Goal: Task Accomplishment & Management: Complete application form

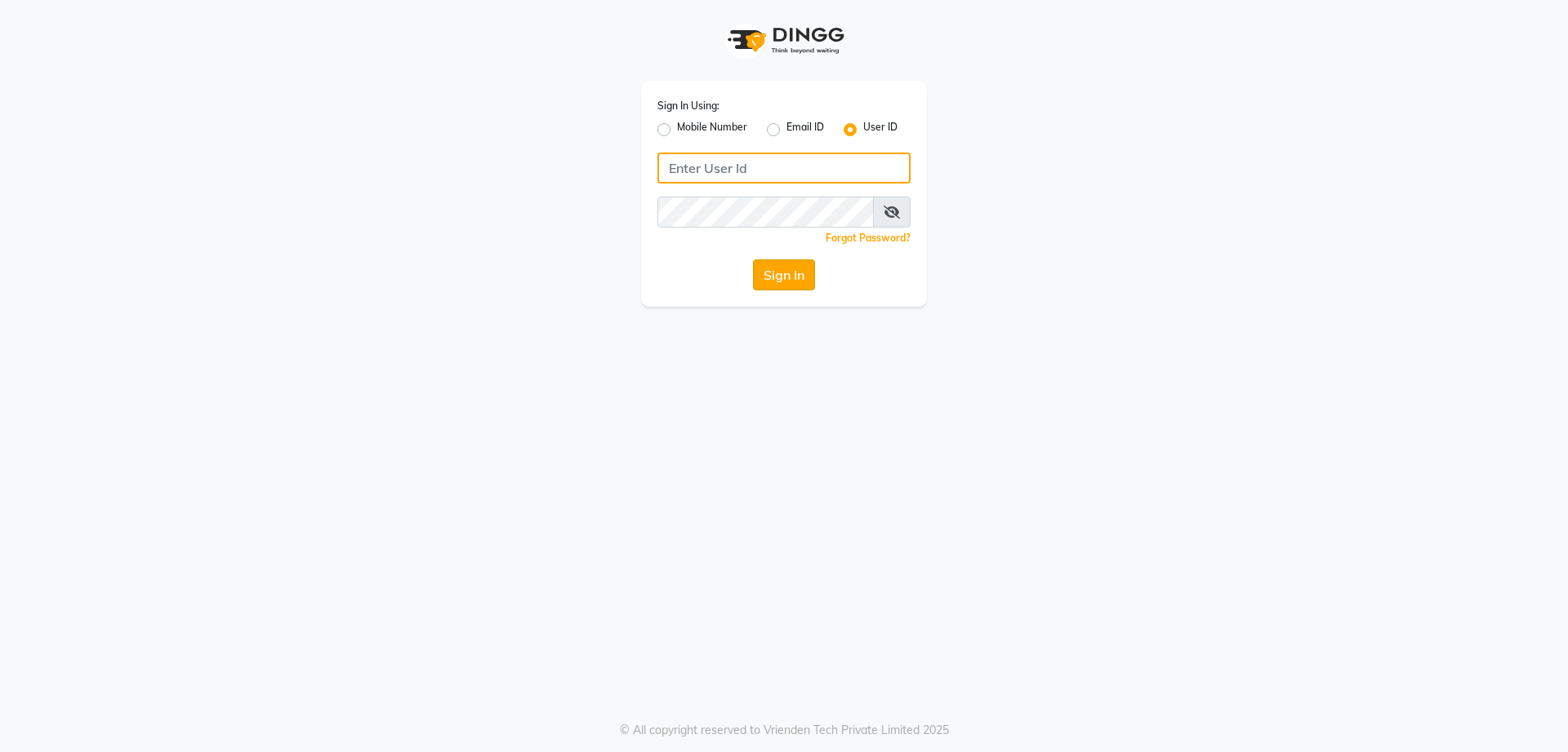
type input "vinay"
click at [798, 271] on button "Sign In" at bounding box center [784, 275] width 62 height 31
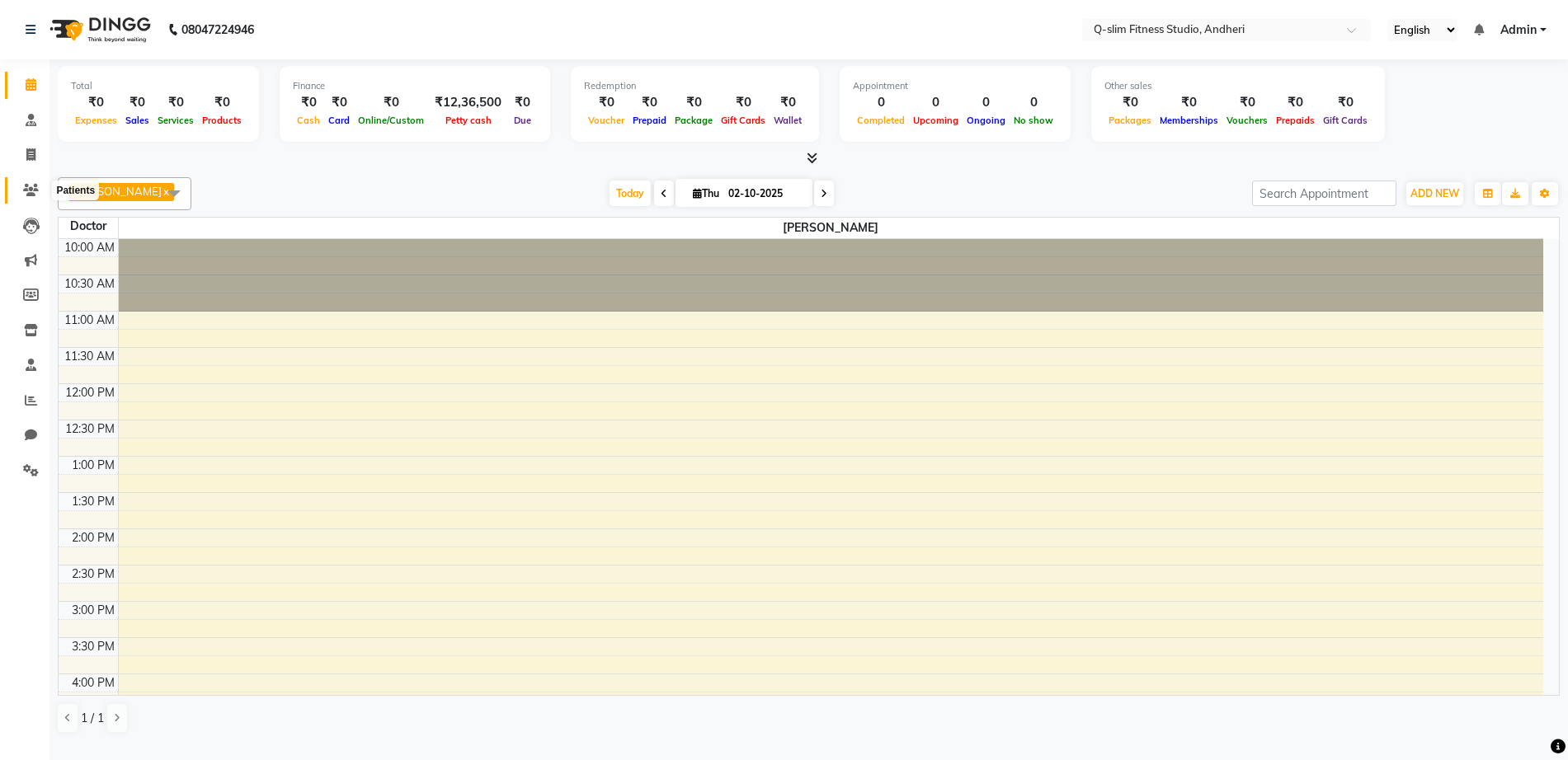
click at [26, 183] on span at bounding box center [30, 191] width 29 height 19
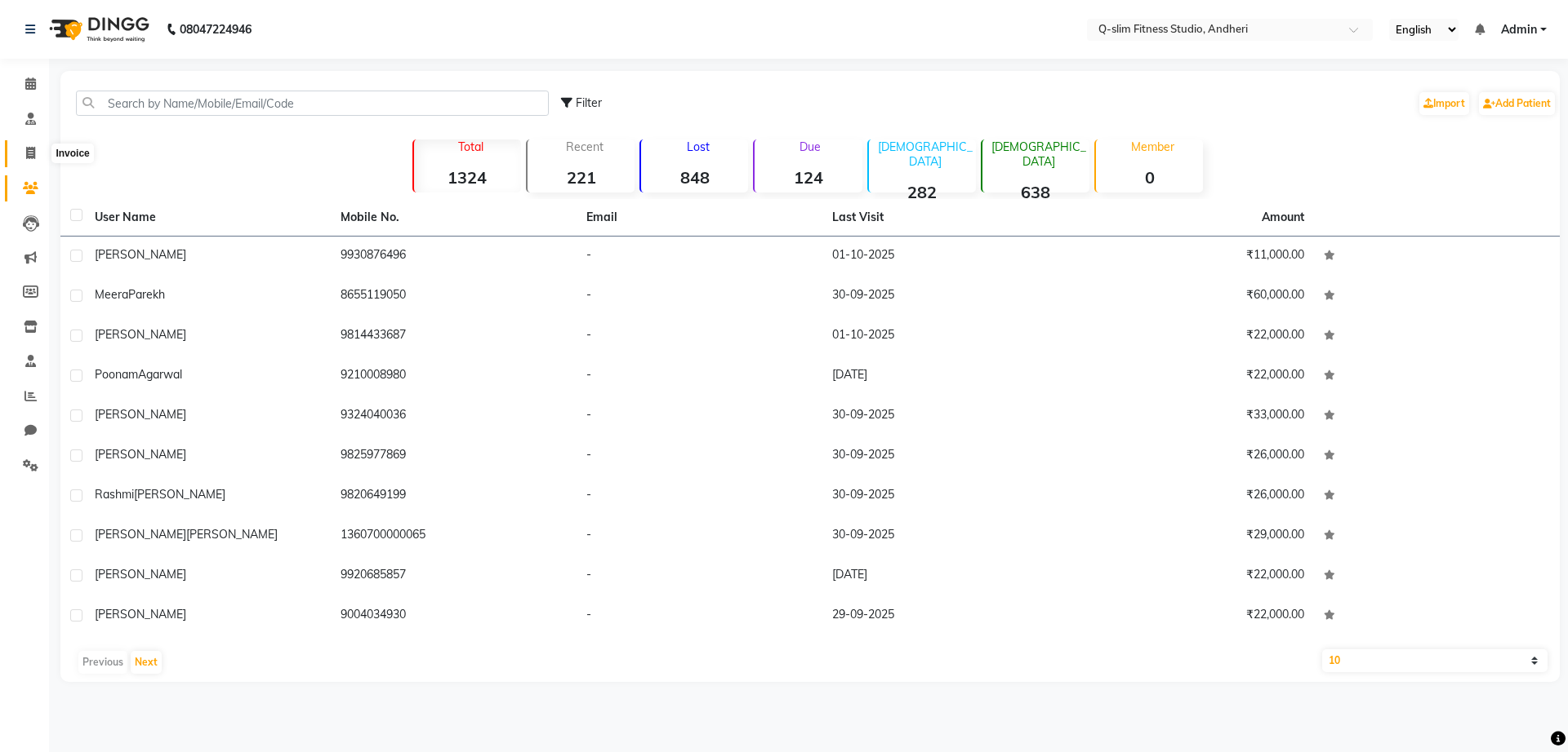
click at [28, 154] on icon at bounding box center [31, 152] width 9 height 12
select select "8143"
select select "service"
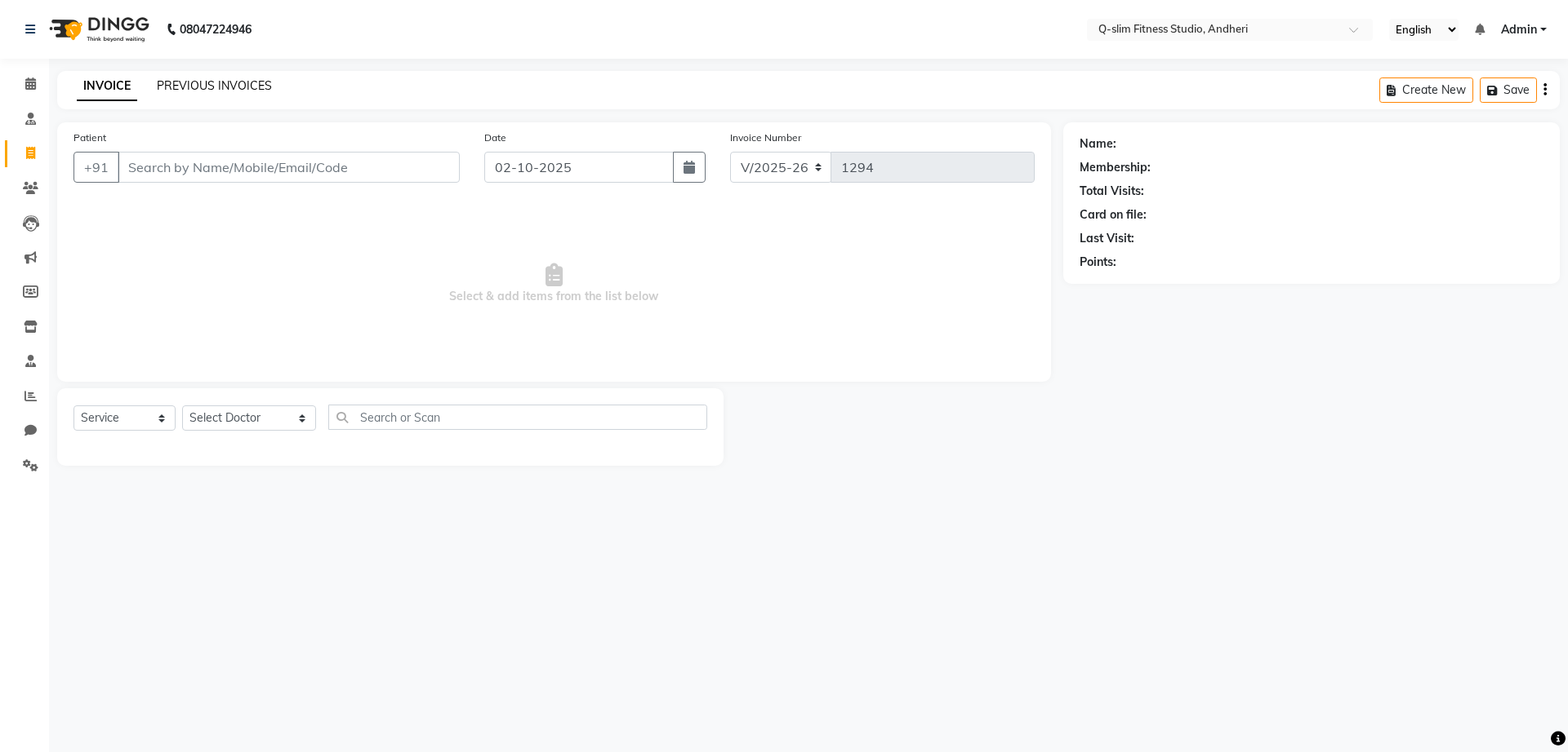
click at [218, 80] on link "PREVIOUS INVOICES" at bounding box center [214, 86] width 115 height 15
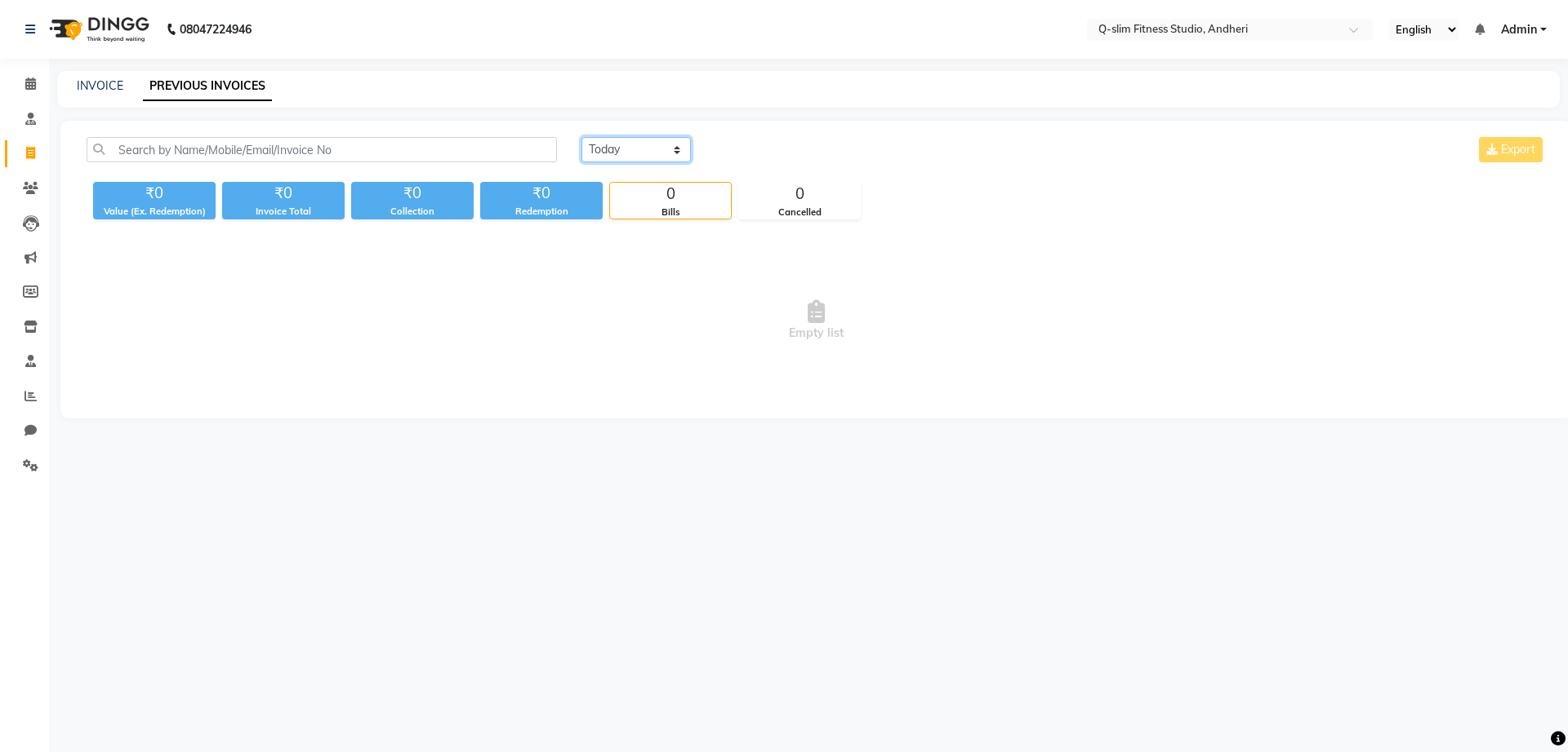
click at [618, 151] on select "Today Yesterday Custom Range" at bounding box center [636, 150] width 109 height 25
select select "yesterday"
click at [581, 137] on select "Today Yesterday Custom Range" at bounding box center [636, 150] width 109 height 25
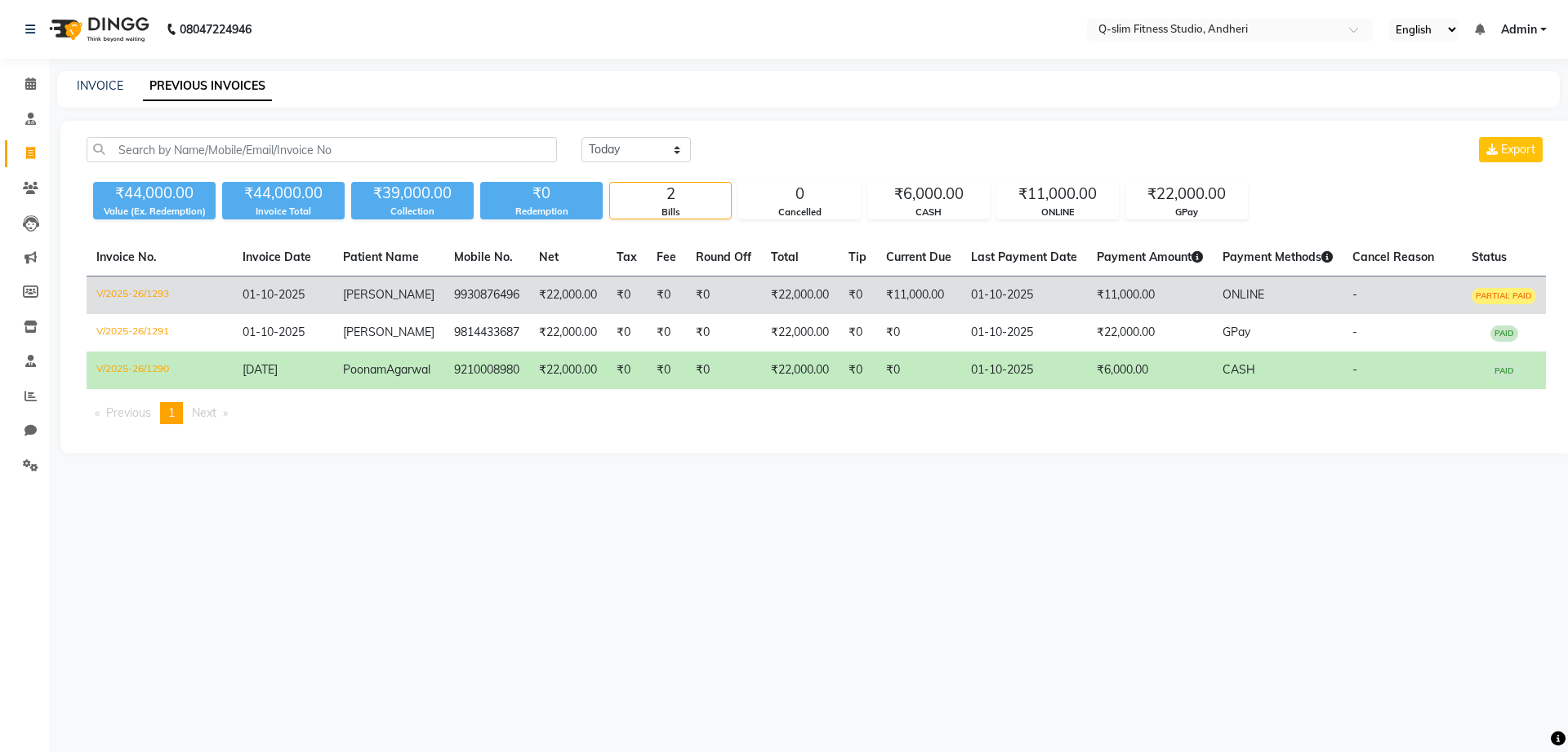
click at [566, 290] on td "₹22,000.00" at bounding box center [568, 296] width 77 height 39
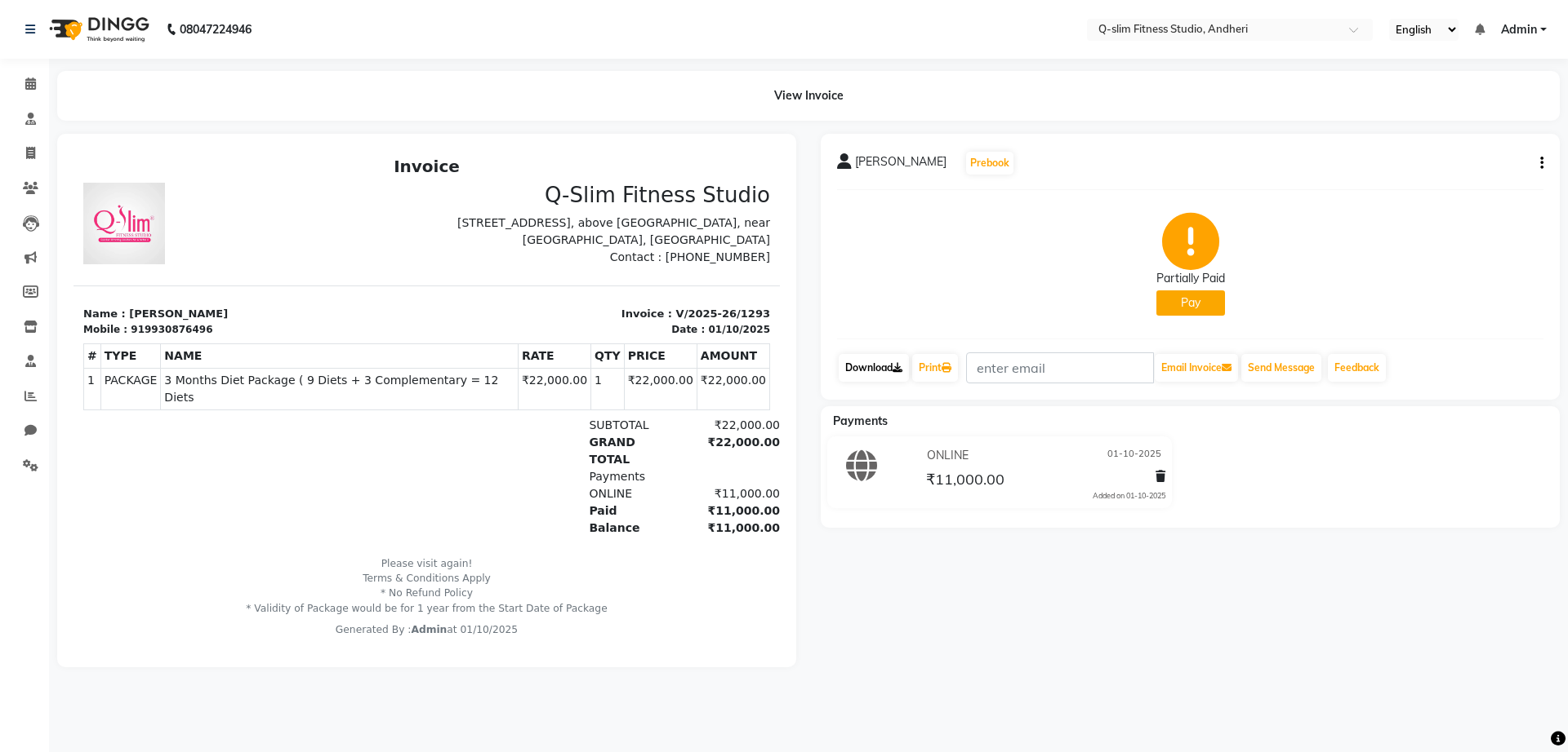
click at [885, 368] on link "Download" at bounding box center [873, 367] width 71 height 27
click at [27, 175] on link "Patients" at bounding box center [24, 188] width 40 height 27
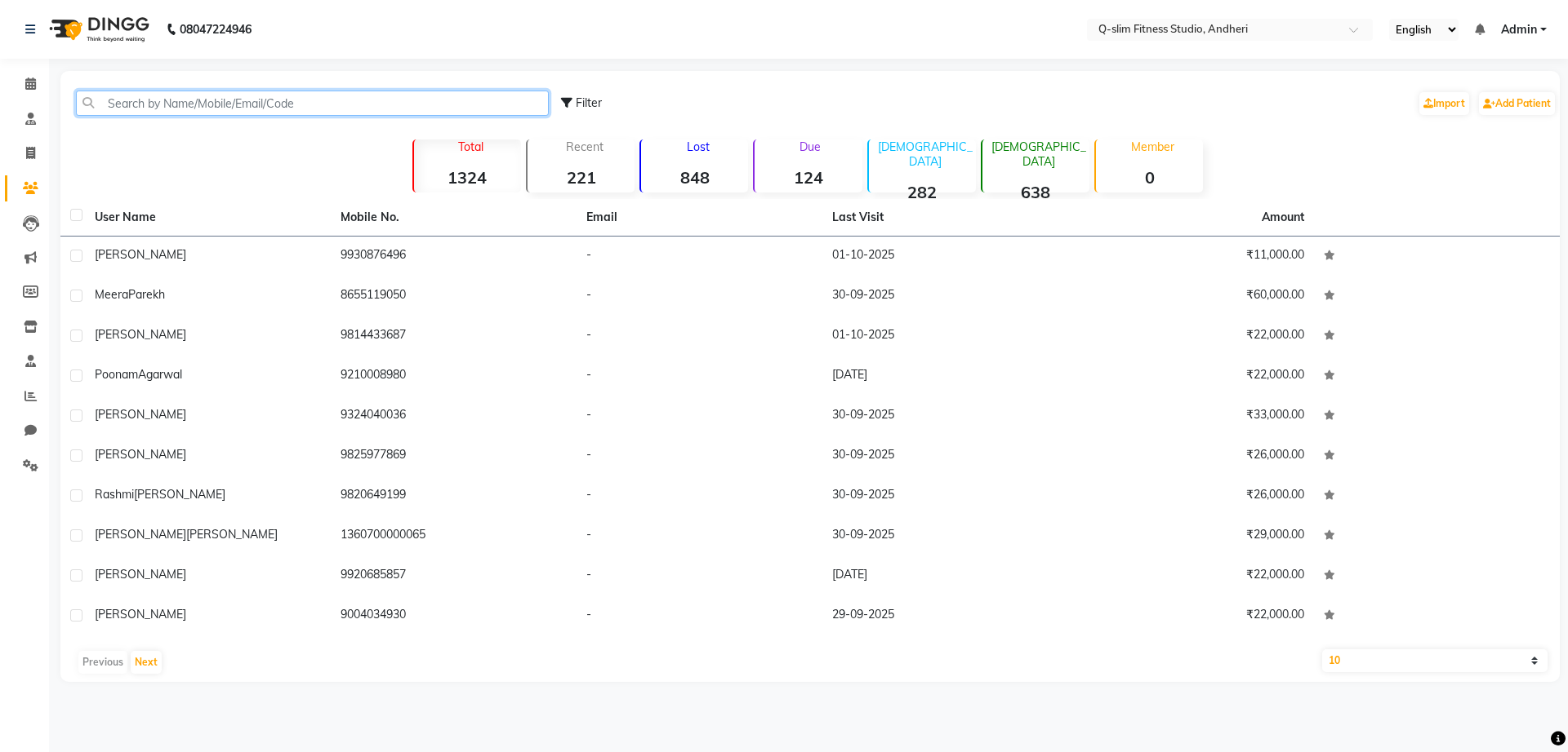
click at [225, 107] on input "text" at bounding box center [313, 103] width 473 height 25
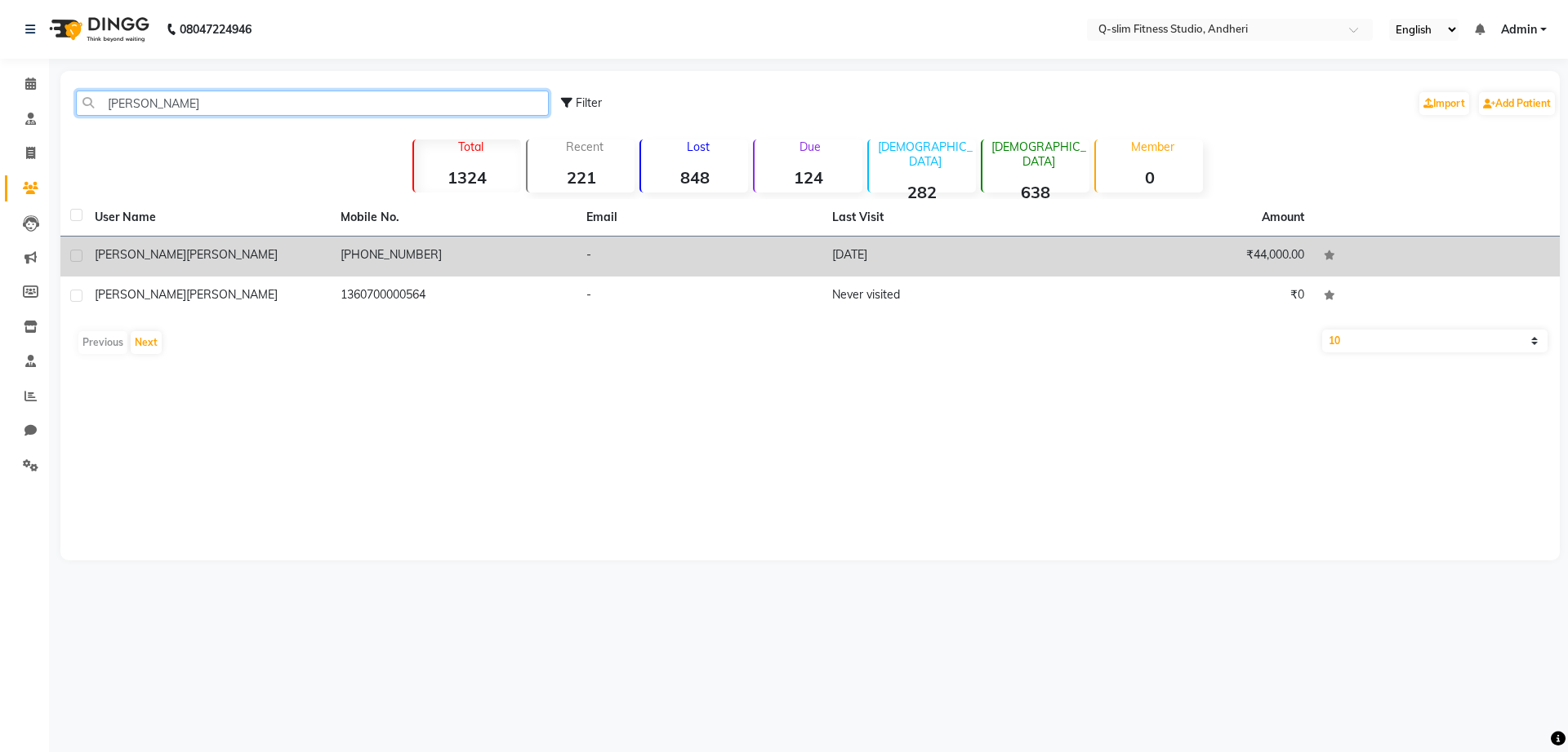
type input "[PERSON_NAME]"
click at [183, 255] on div "[PERSON_NAME]" at bounding box center [208, 255] width 226 height 17
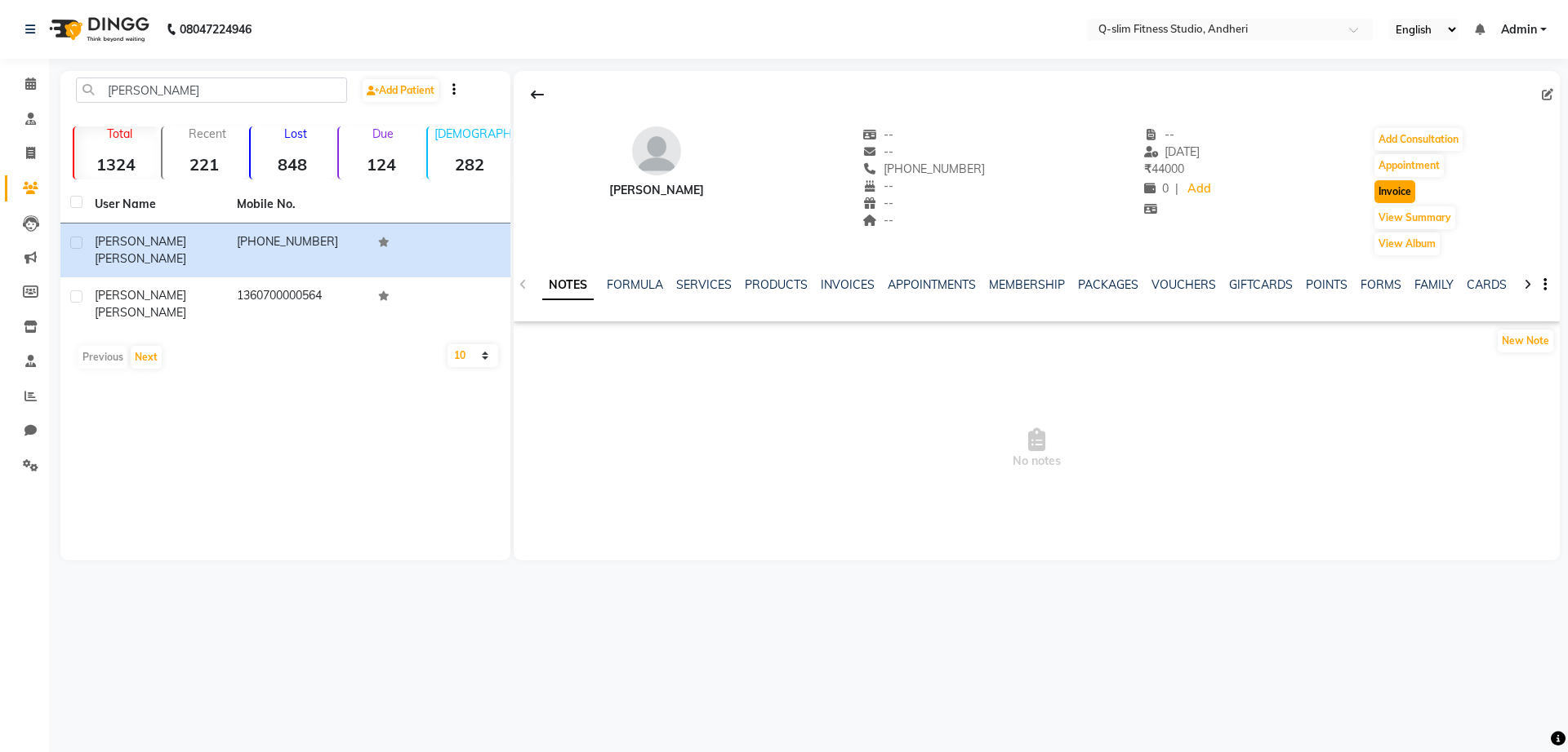
click at [1389, 193] on button "Invoice" at bounding box center [1394, 192] width 40 height 23
select select "8143"
select select "service"
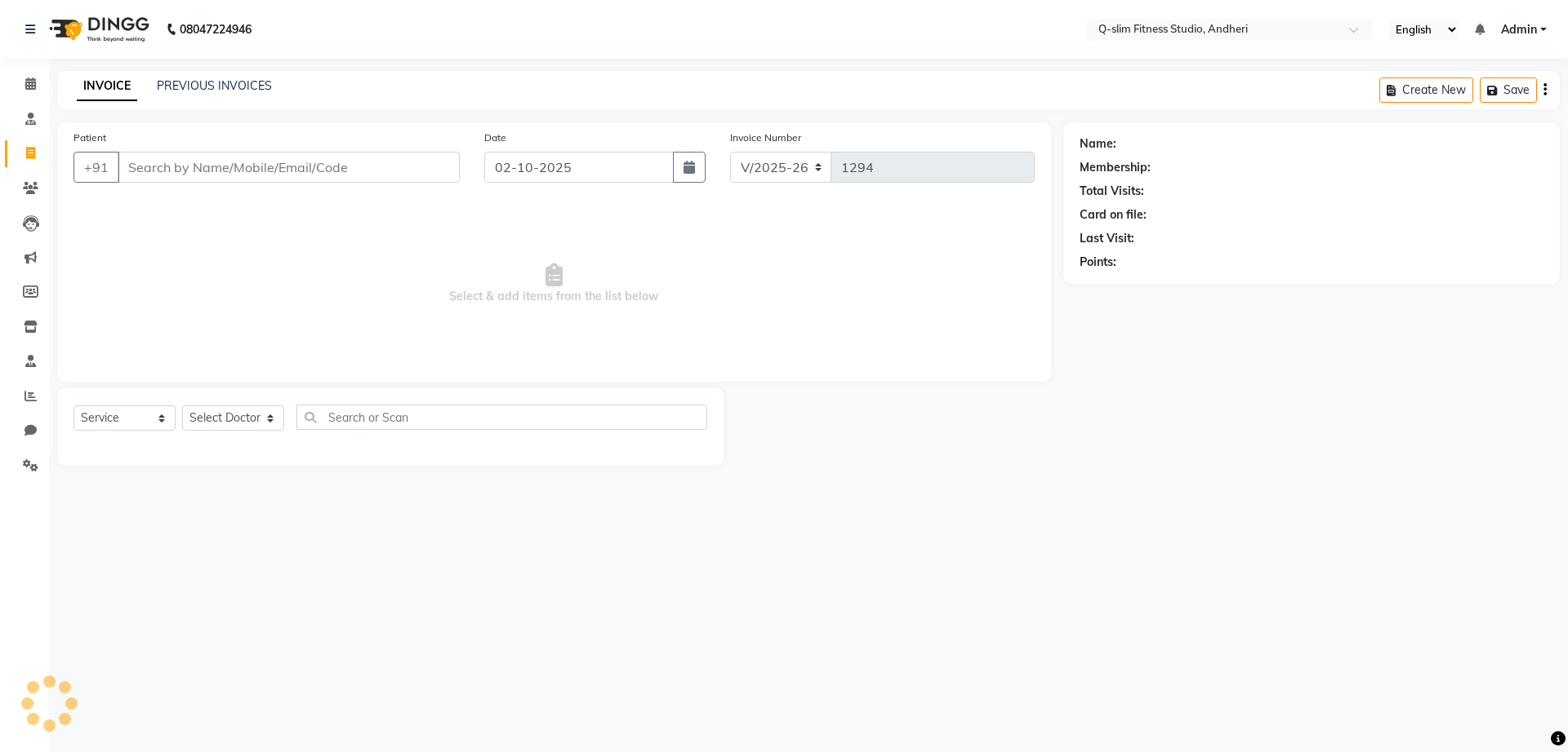
type input "1360700000564"
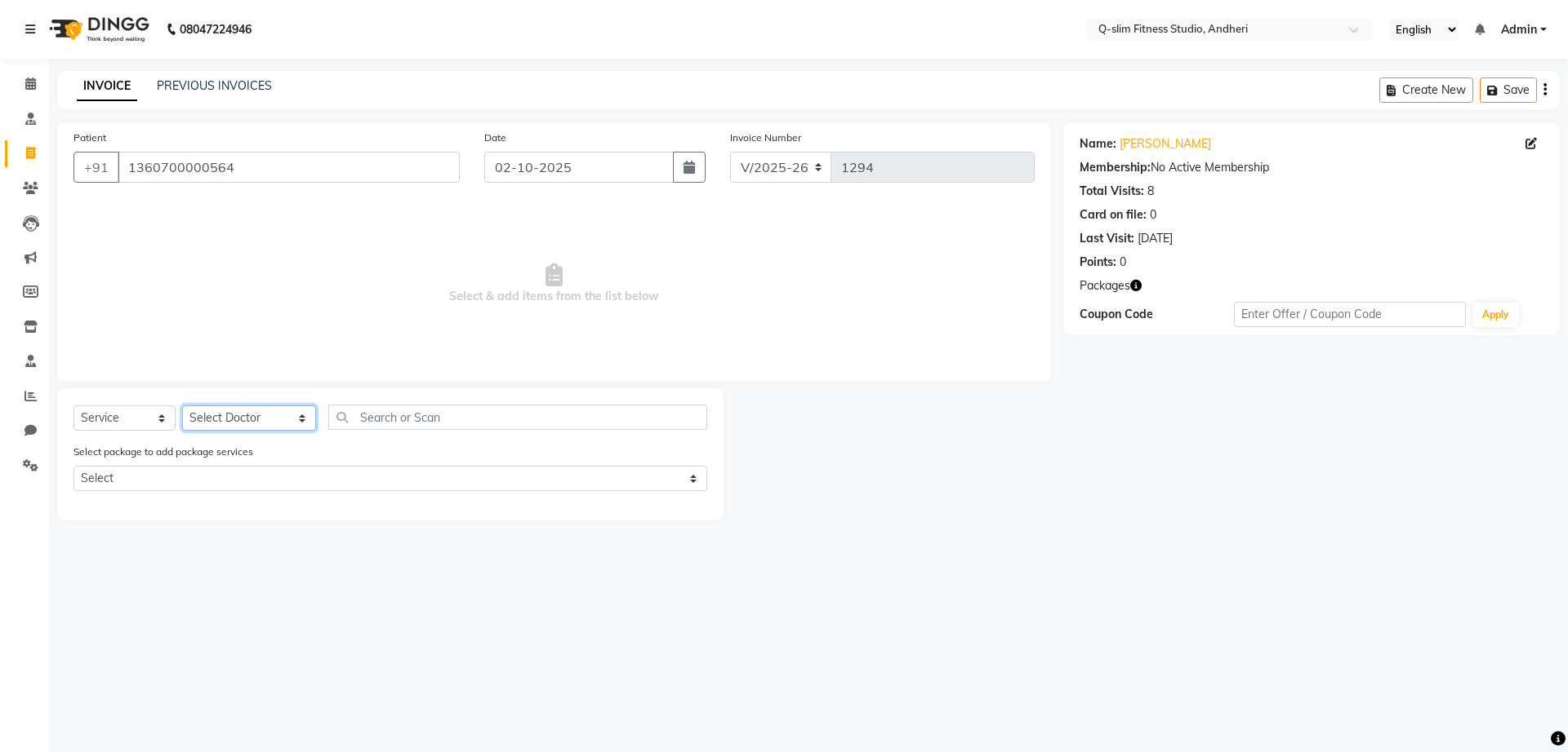
click at [247, 423] on select "Select Doctor Dr [PERSON_NAME] [PERSON_NAME] [PERSON_NAME] / [PERSON_NAME] Sess…" at bounding box center [249, 418] width 134 height 25
select select "76951"
click at [182, 406] on select "Select Doctor Dr [PERSON_NAME] [PERSON_NAME] [PERSON_NAME] / [PERSON_NAME] Sess…" at bounding box center [249, 418] width 134 height 25
click at [112, 411] on select "Select Service Product Membership Package Voucher Prepaid Gift Card" at bounding box center [124, 418] width 102 height 25
select select "package"
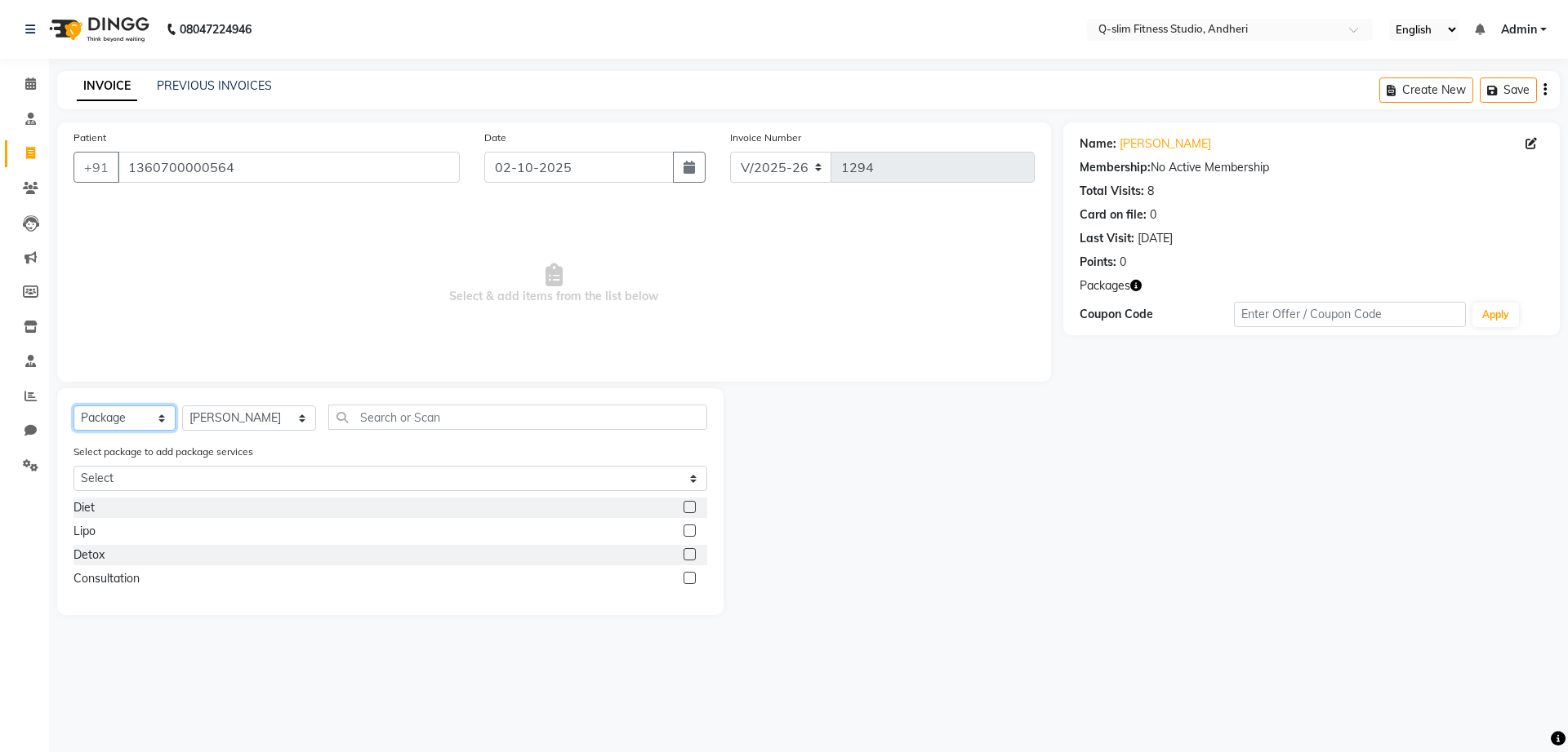
click at [73, 406] on select "Select Service Product Membership Package Voucher Prepaid Gift Card" at bounding box center [124, 418] width 102 height 25
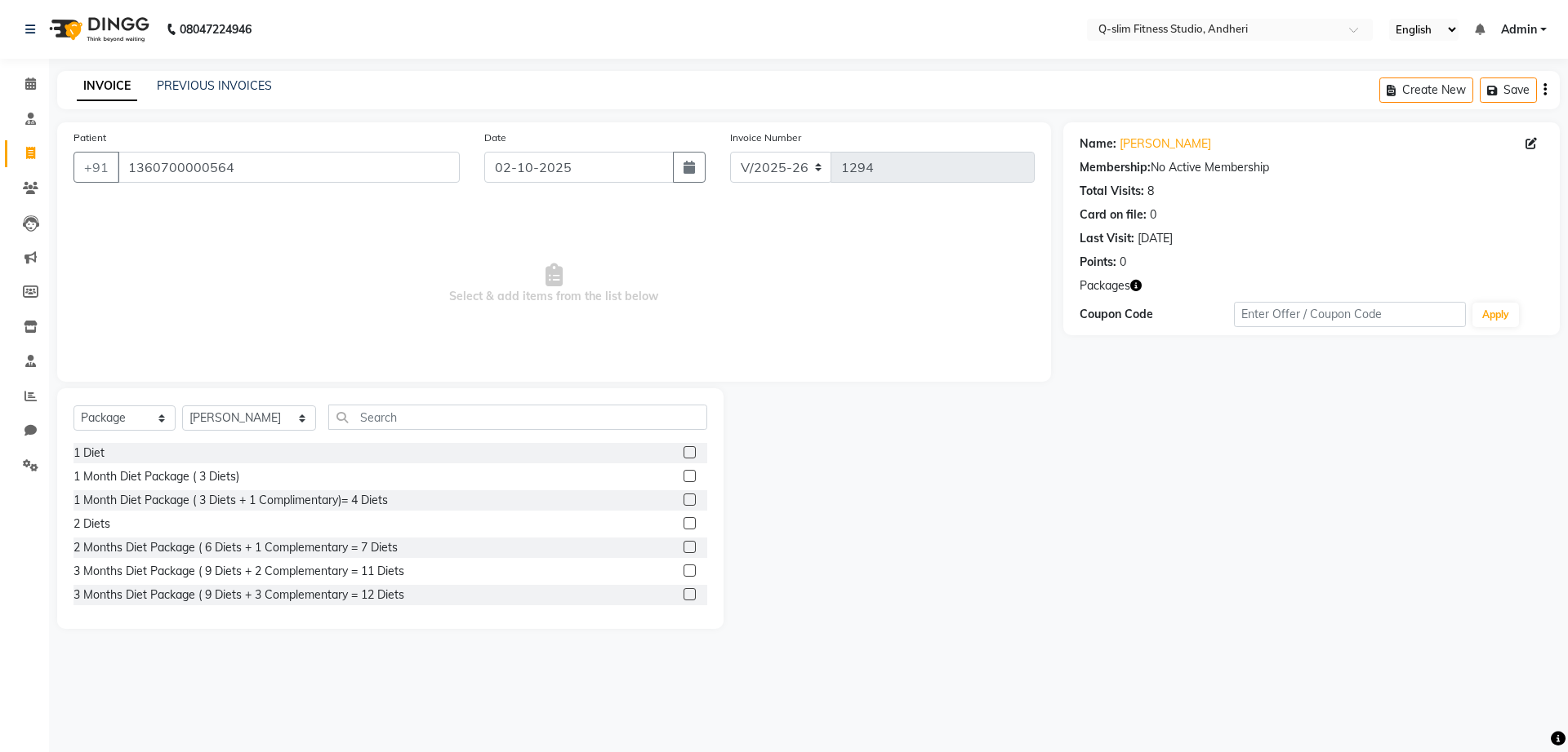
click at [684, 588] on label at bounding box center [689, 594] width 12 height 12
click at [684, 590] on input "checkbox" at bounding box center [688, 595] width 10 height 10
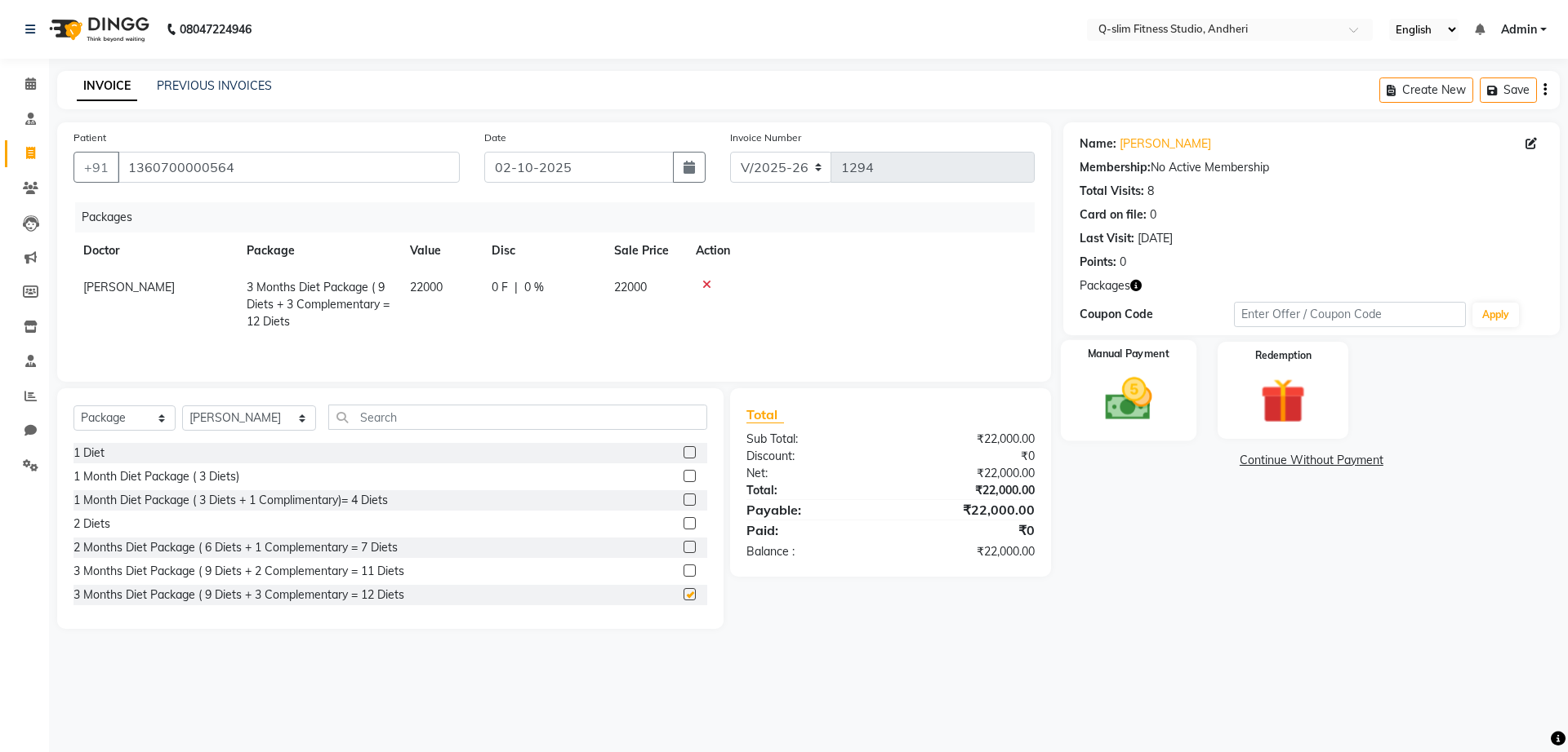
checkbox input "false"
click at [1135, 372] on img at bounding box center [1127, 398] width 76 height 54
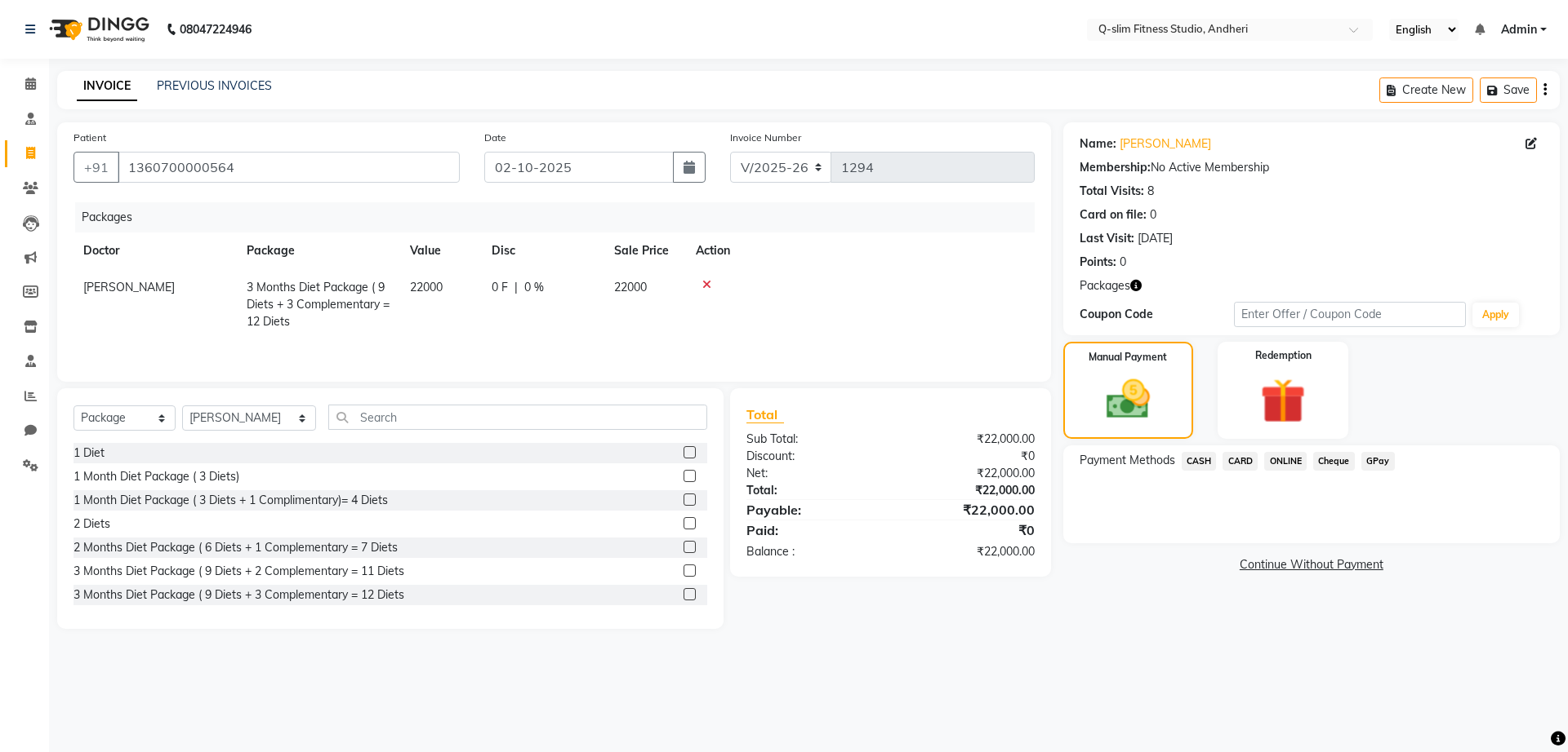
click at [1375, 456] on span "GPay" at bounding box center [1378, 461] width 34 height 19
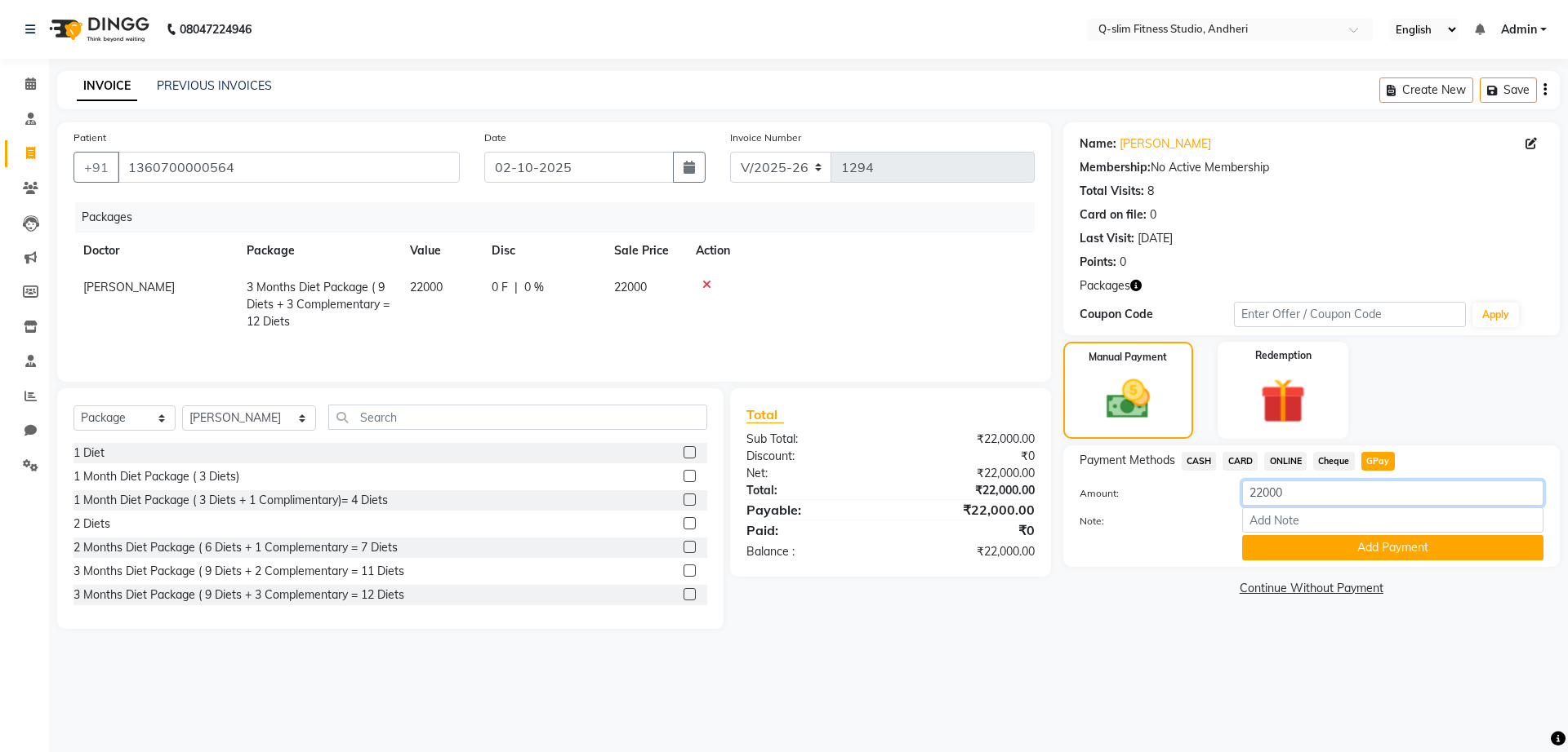
click at [1291, 495] on input "22000" at bounding box center [1393, 493] width 301 height 25
type input "2"
type input "1"
click at [1270, 493] on input "1" at bounding box center [1393, 493] width 301 height 25
type input "12"
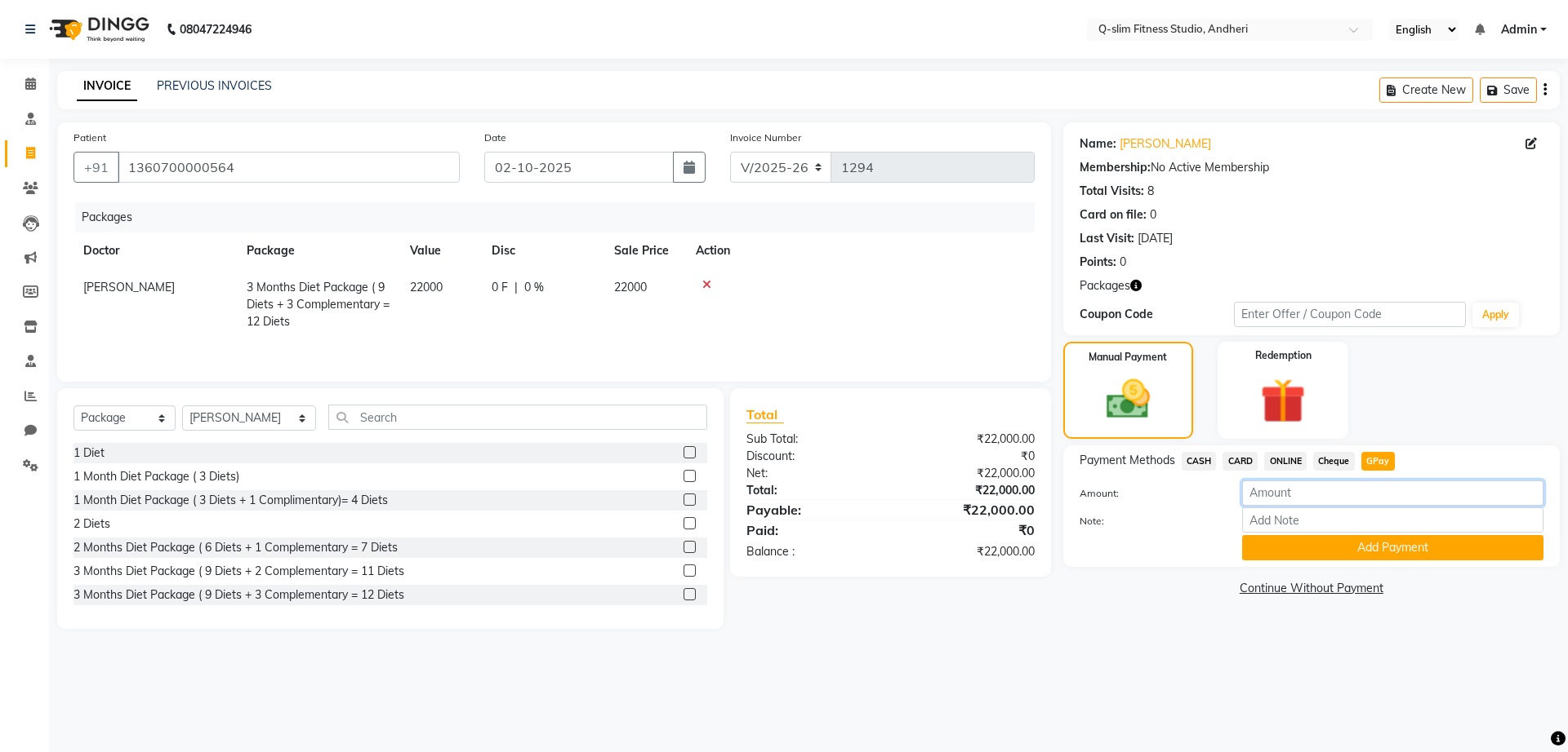
click at [1307, 491] on input "number" at bounding box center [1393, 493] width 301 height 25
type input "12"
click at [834, 292] on td at bounding box center [860, 304] width 348 height 71
click at [1266, 494] on input "12" at bounding box center [1393, 493] width 301 height 25
type input "12000"
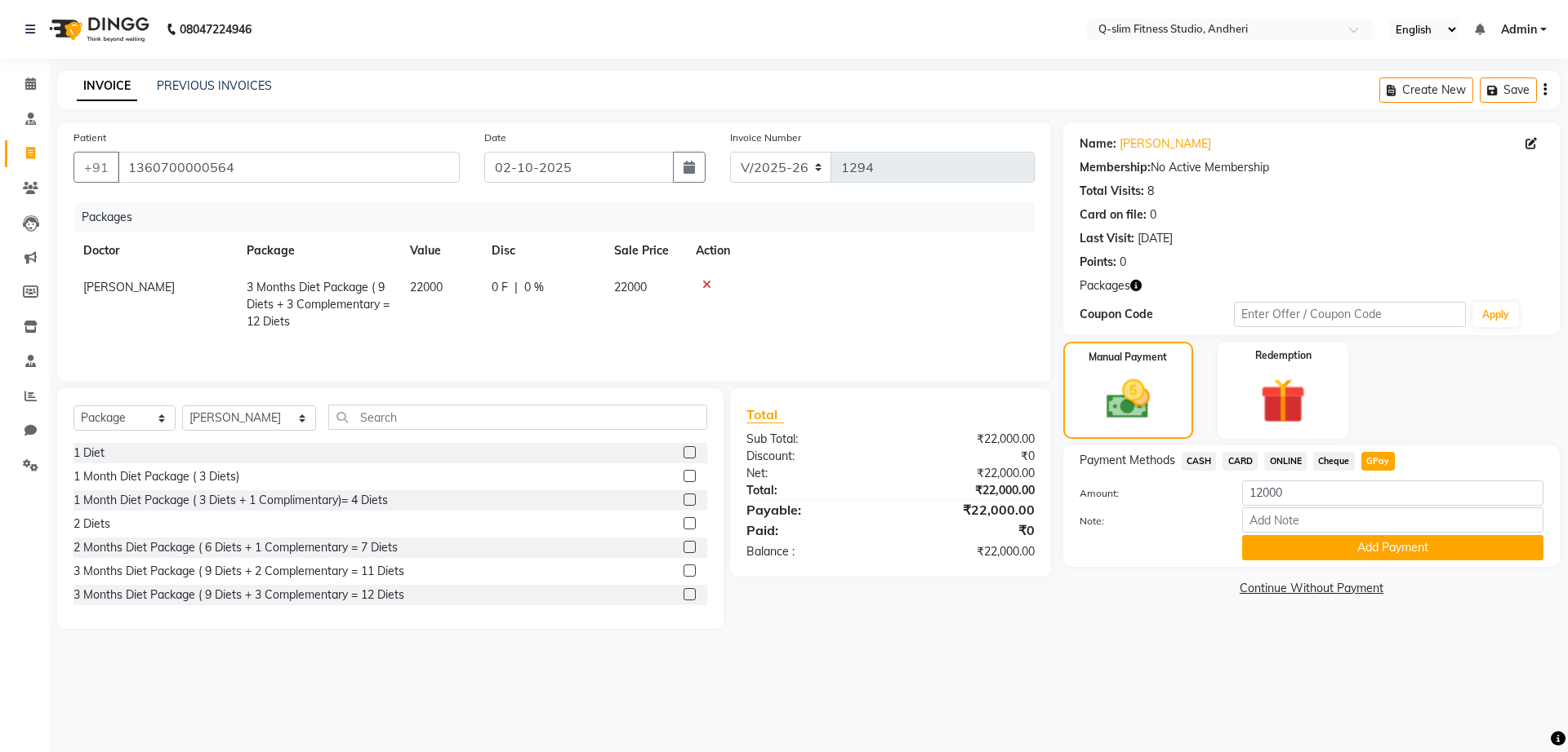
click at [1295, 561] on div "Payment Methods CASH CARD ONLINE Cheque GPay Amount: 12000 Note: Add Payment" at bounding box center [1311, 505] width 496 height 121
click at [1280, 557] on button "Add Payment" at bounding box center [1393, 548] width 301 height 25
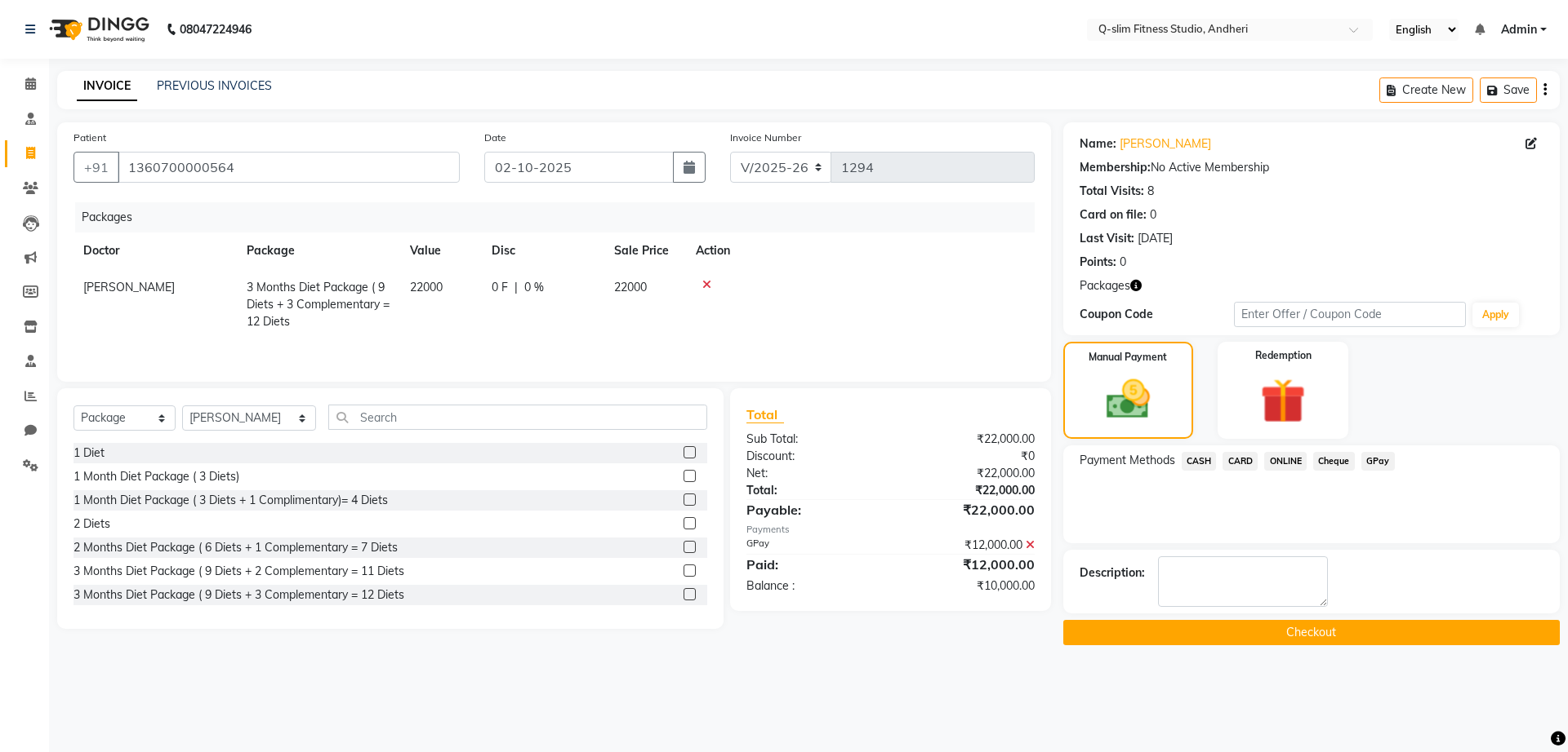
click at [1194, 629] on button "Checkout" at bounding box center [1311, 632] width 496 height 25
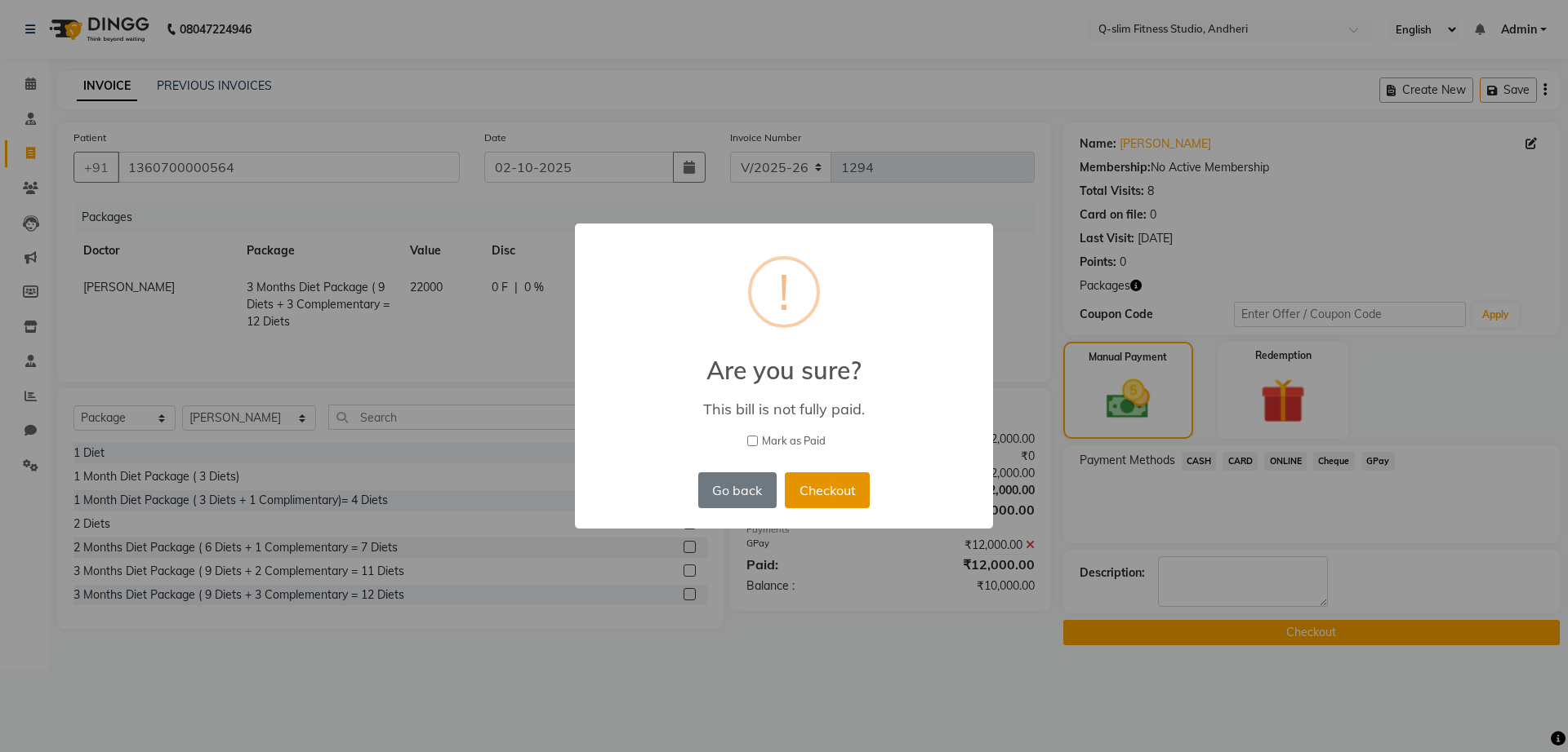
click at [809, 502] on button "Checkout" at bounding box center [827, 490] width 85 height 36
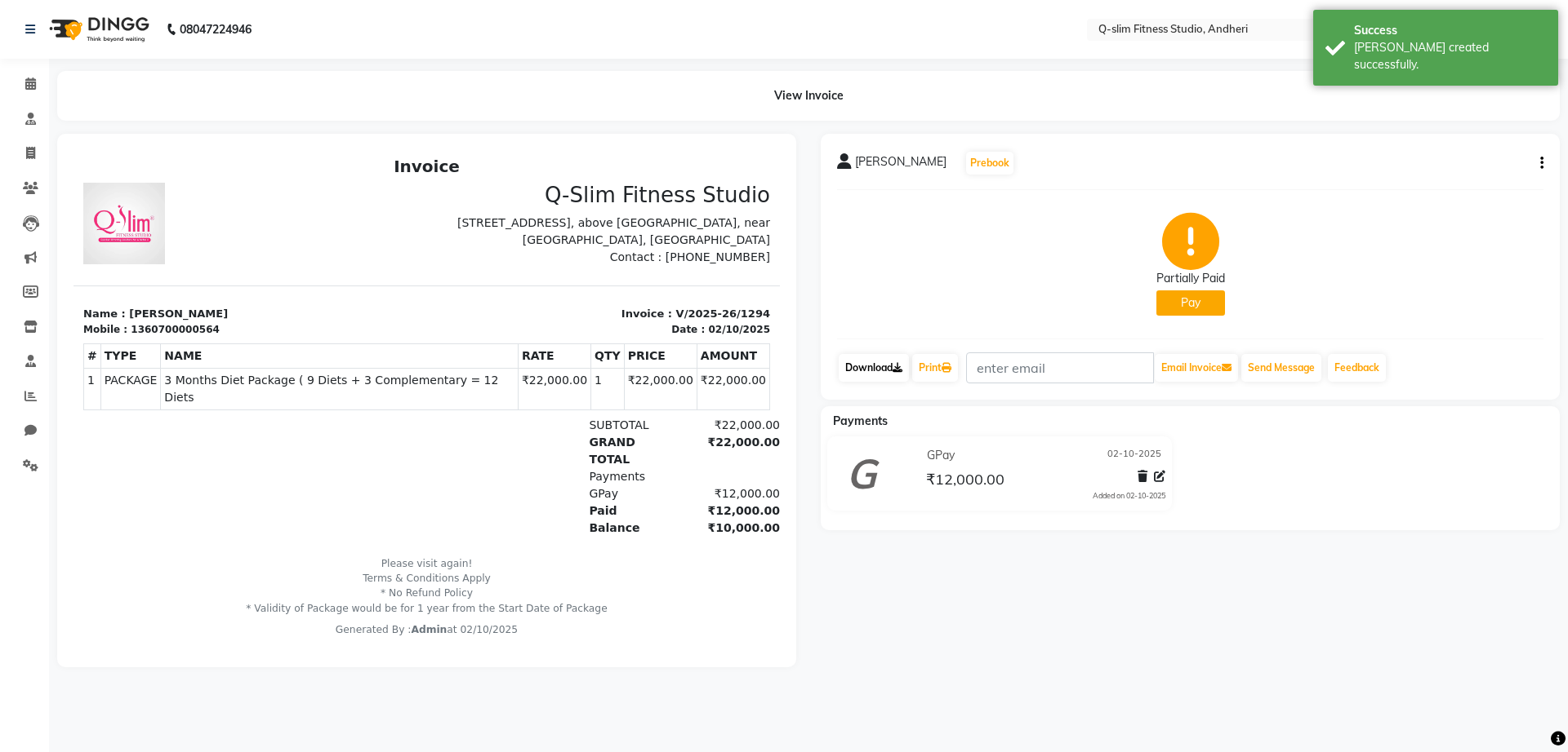
click at [864, 363] on link "Download" at bounding box center [873, 367] width 71 height 27
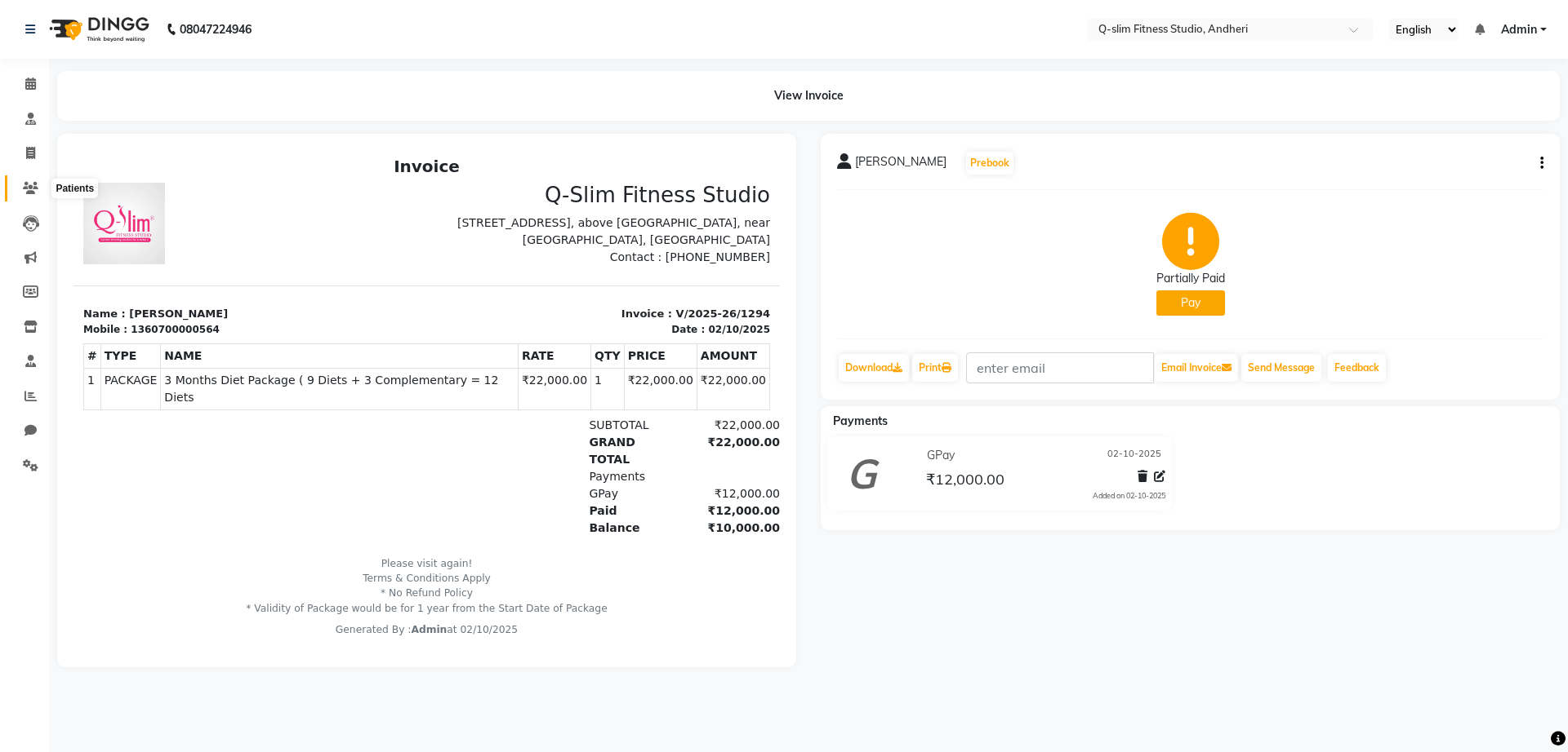
click at [36, 186] on icon at bounding box center [30, 187] width 15 height 12
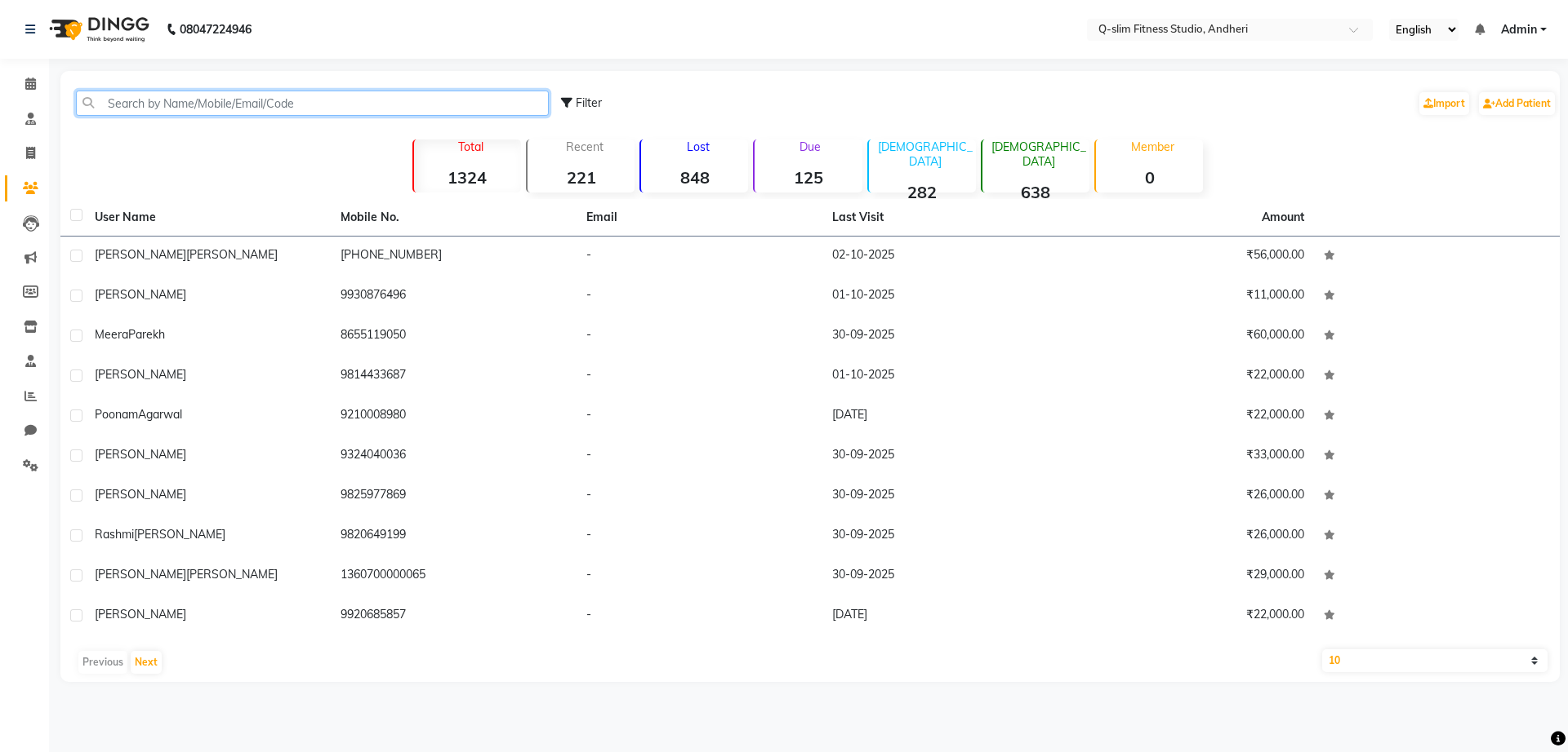
click at [322, 93] on input "text" at bounding box center [313, 103] width 473 height 25
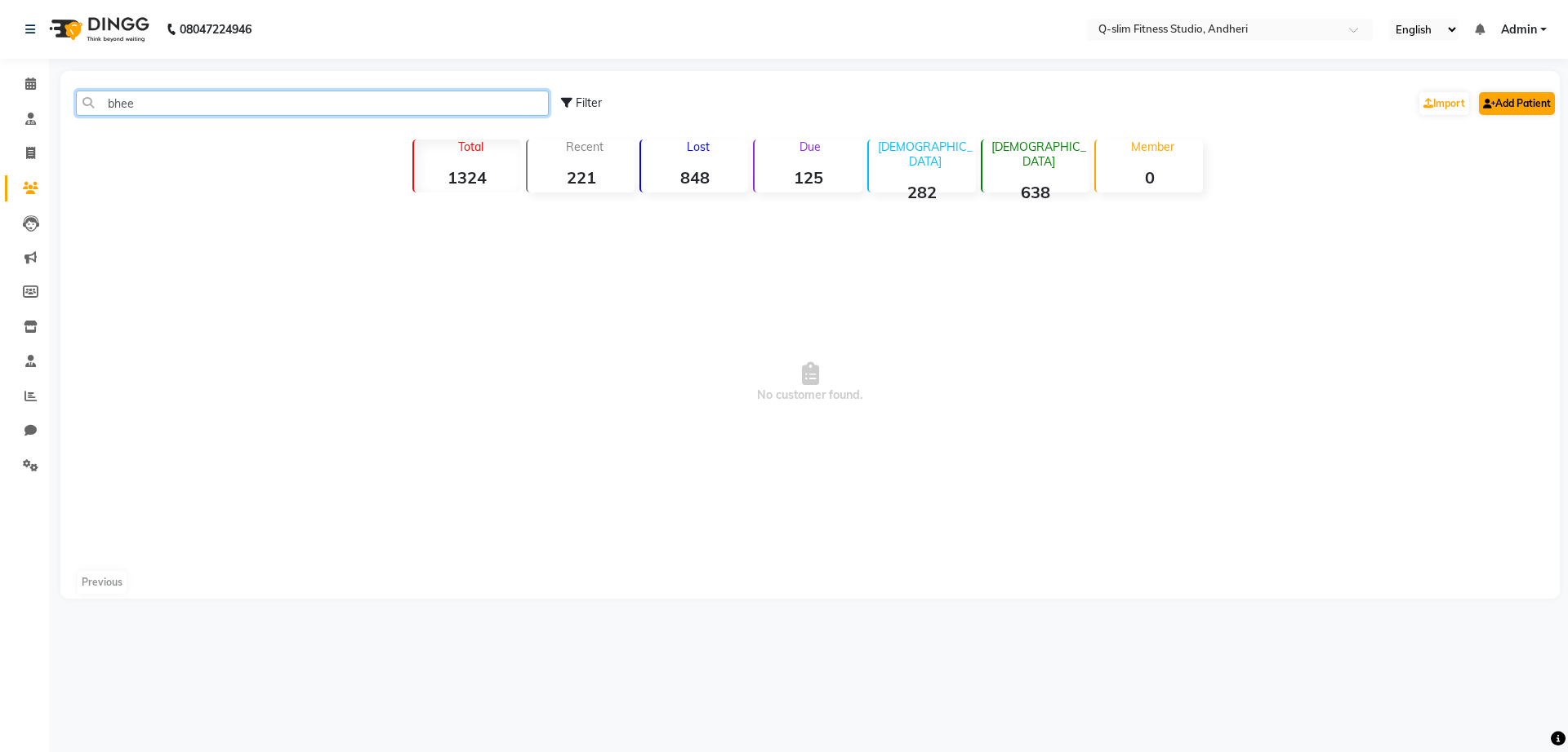
type input "bhee"
click at [1532, 109] on link "Add Patient" at bounding box center [1516, 104] width 76 height 23
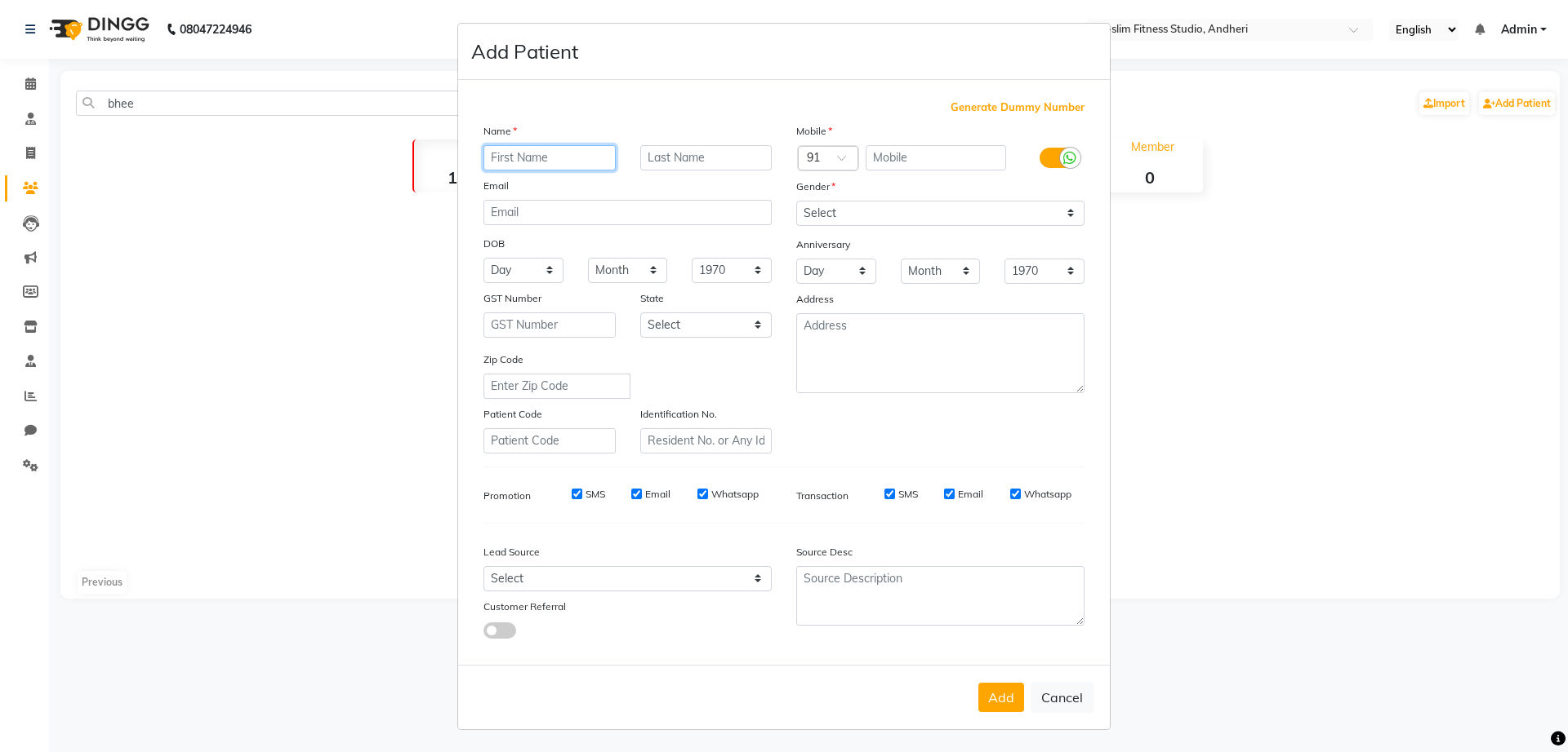
paste input "[PERSON_NAME]"
type input "[PERSON_NAME]"
click at [889, 163] on input "text" at bounding box center [936, 157] width 141 height 25
paste input "9833720898"
type input "9833720898"
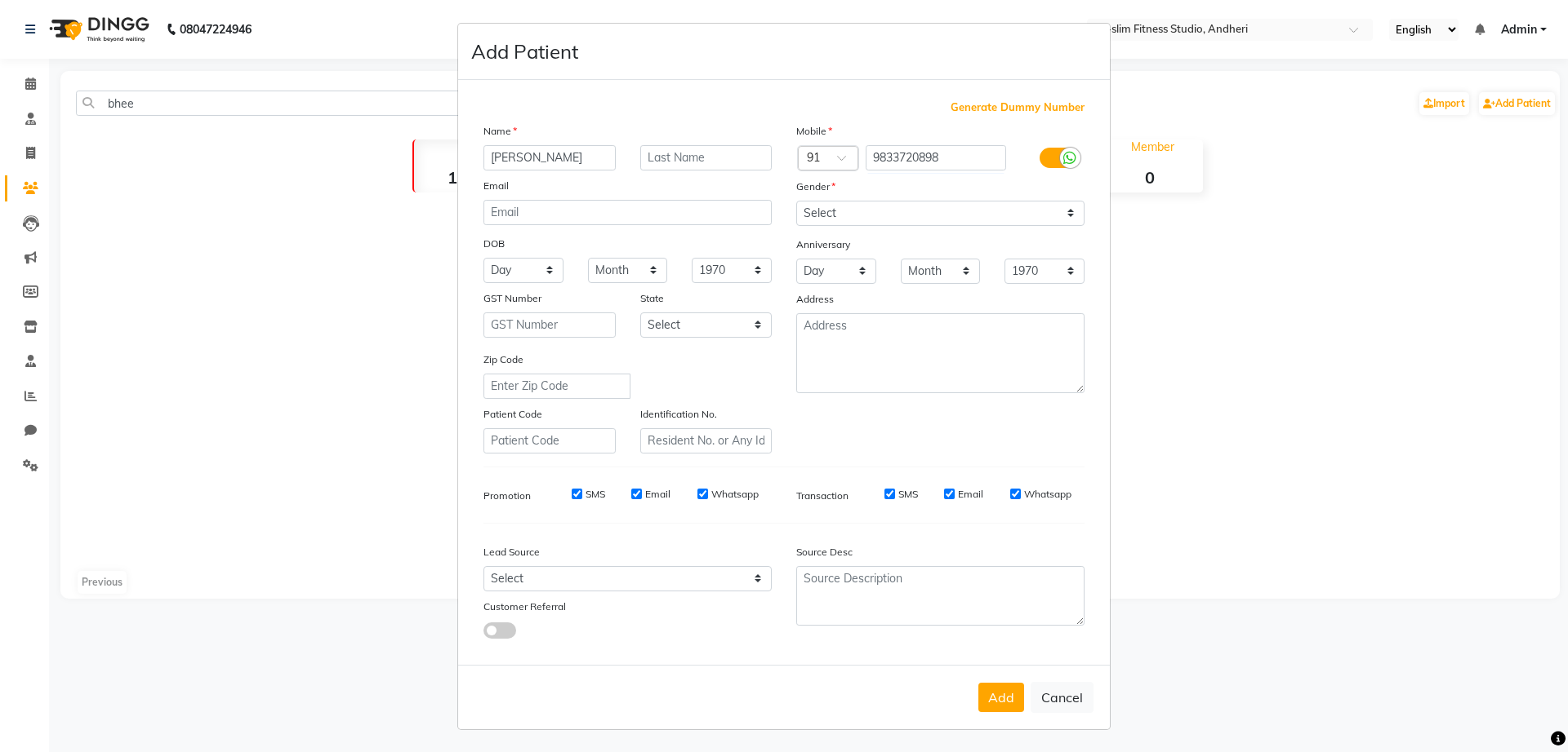
click at [1040, 158] on label at bounding box center [1058, 158] width 37 height 21
click at [0, 0] on input "checkbox" at bounding box center [0, 0] width 0 height 0
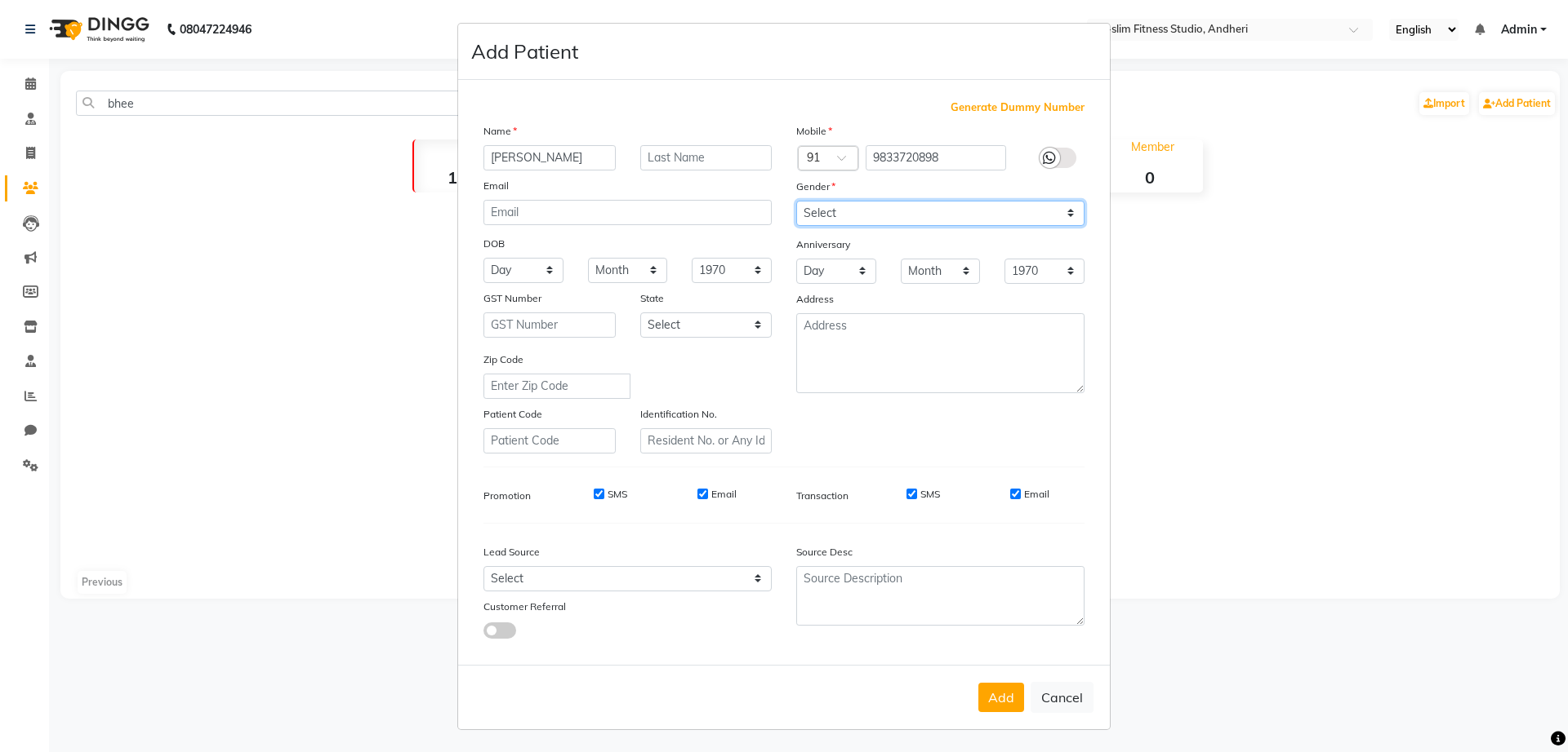
drag, startPoint x: 880, startPoint y: 205, endPoint x: 816, endPoint y: 289, distance: 105.6
click at [816, 289] on div "Mobile Country Code × 91 9833720898 Gender Select [DEMOGRAPHIC_DATA] [DEMOGRAPH…" at bounding box center [940, 288] width 313 height 331
select select "[DEMOGRAPHIC_DATA]"
click at [796, 200] on select "Select [DEMOGRAPHIC_DATA] [DEMOGRAPHIC_DATA] Other Prefer Not To Say" at bounding box center [940, 213] width 288 height 25
click at [593, 491] on input "SMS" at bounding box center [598, 493] width 10 height 10
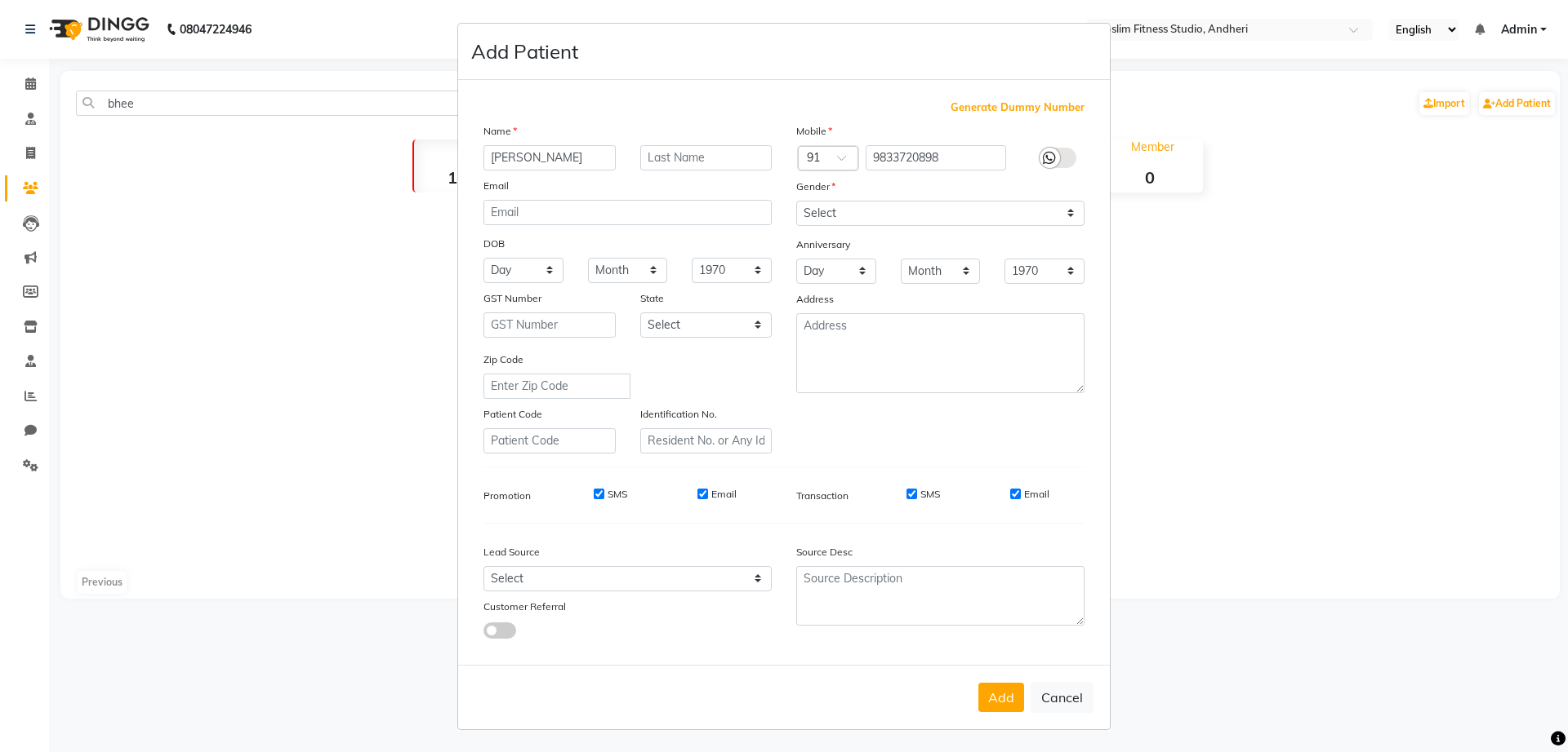
checkbox input "false"
click at [697, 495] on input "Email" at bounding box center [702, 493] width 10 height 10
checkbox input "false"
click at [907, 488] on input "SMS" at bounding box center [911, 493] width 10 height 10
checkbox input "false"
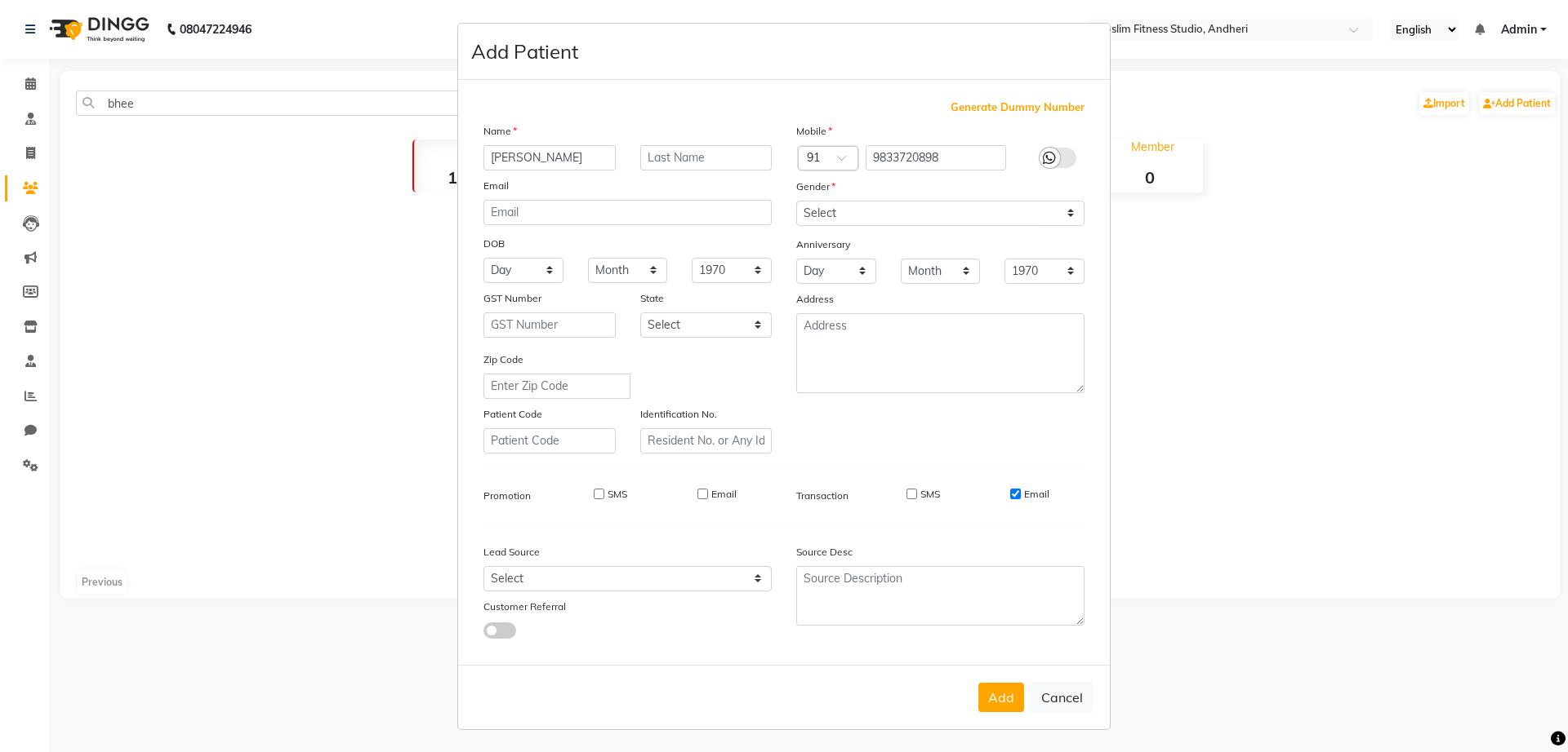
click at [1010, 493] on input "Email" at bounding box center [1014, 493] width 10 height 10
checkbox input "false"
click at [994, 690] on button "Add" at bounding box center [1001, 697] width 46 height 29
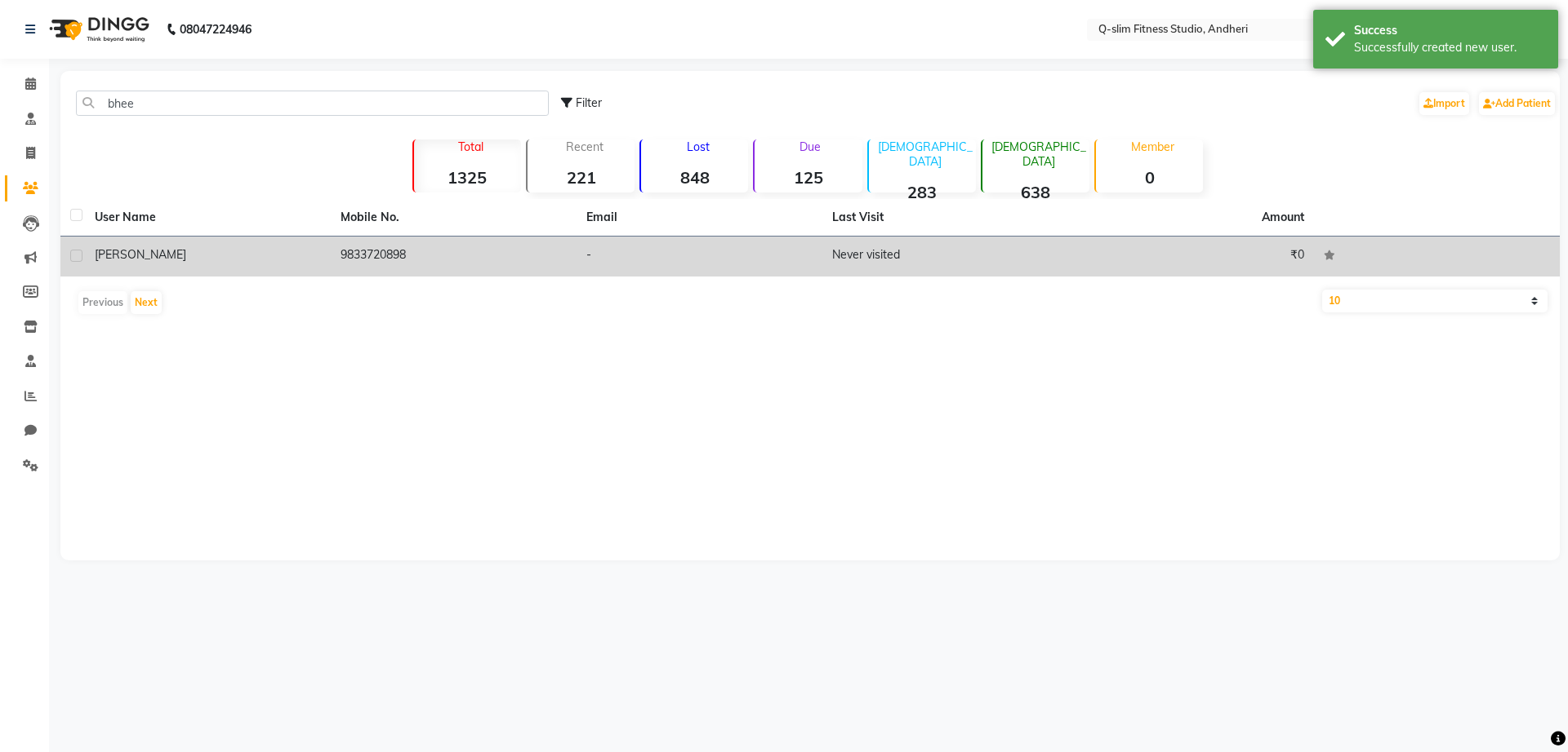
click at [578, 255] on td "-" at bounding box center [699, 256] width 246 height 40
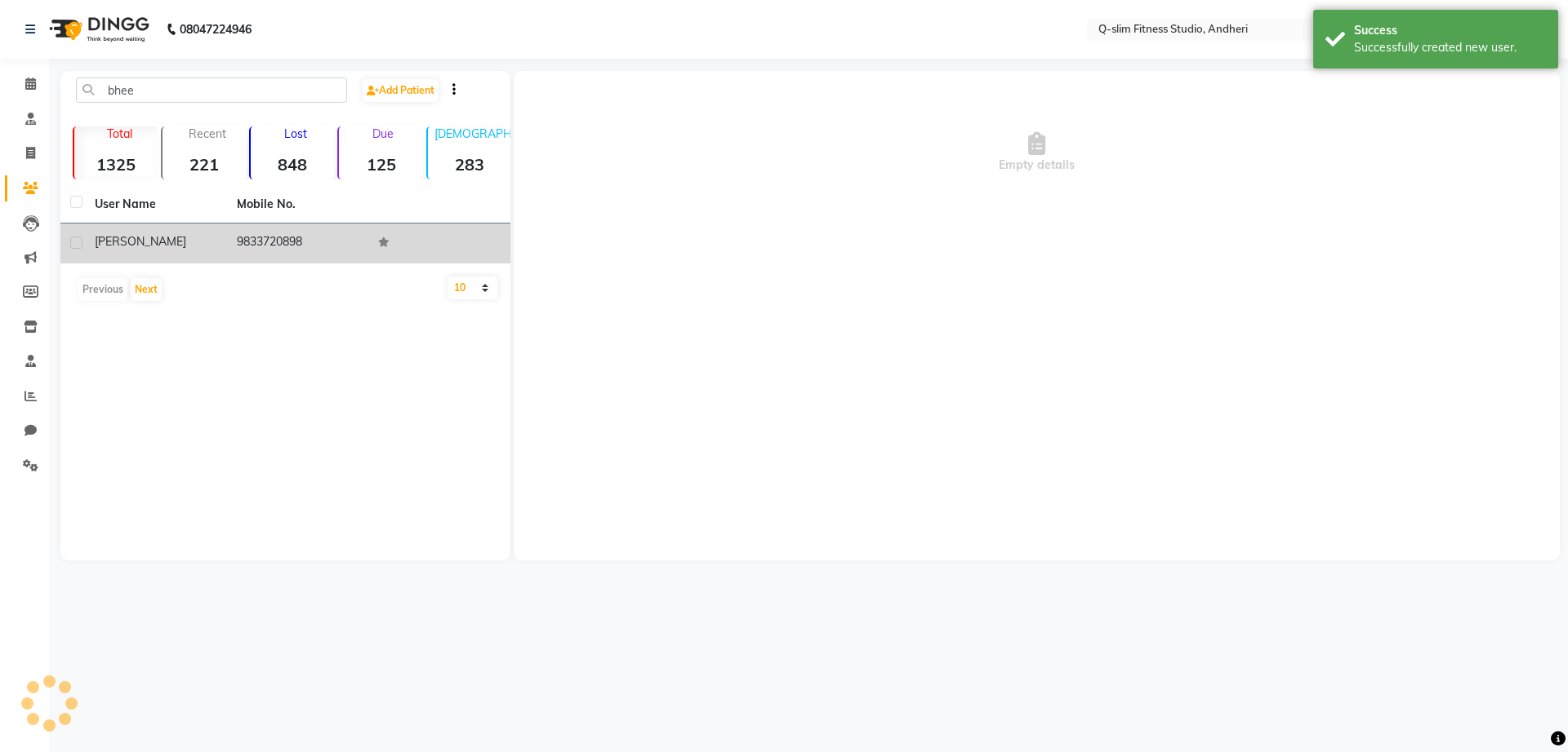
click at [578, 255] on div "Empty details" at bounding box center [1036, 315] width 1046 height 489
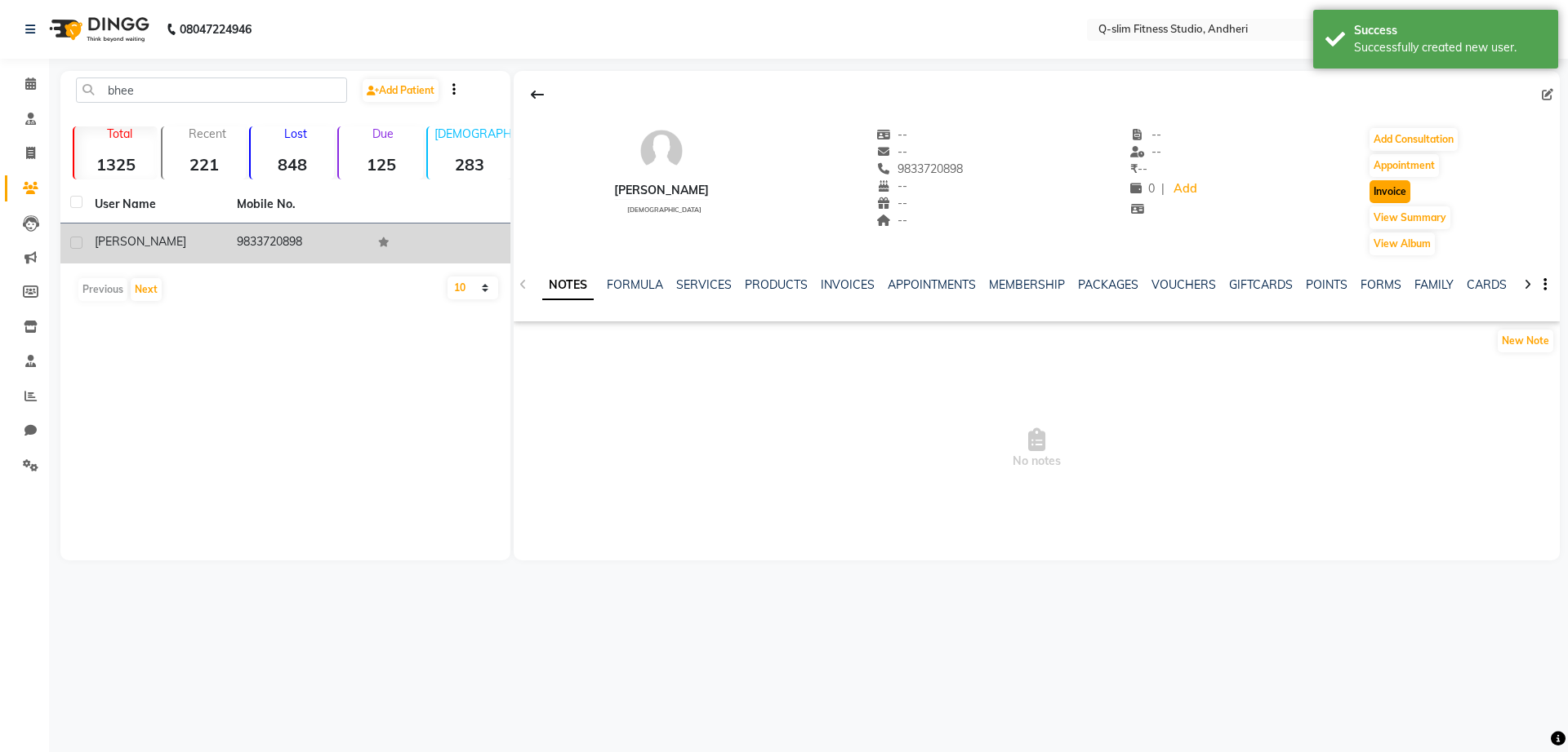
click at [1388, 189] on button "Invoice" at bounding box center [1389, 192] width 40 height 23
select select "8143"
select select "service"
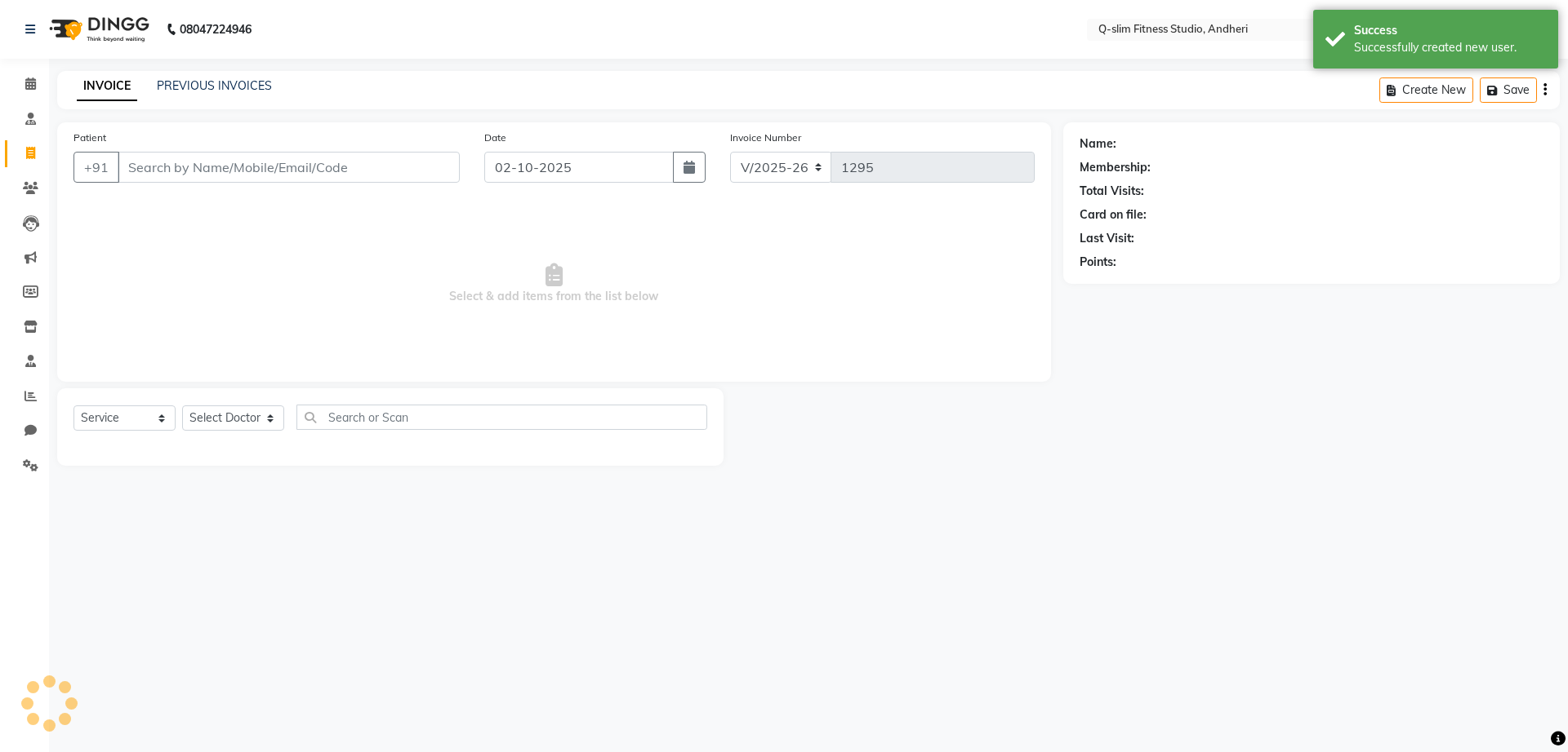
type input "9833720898"
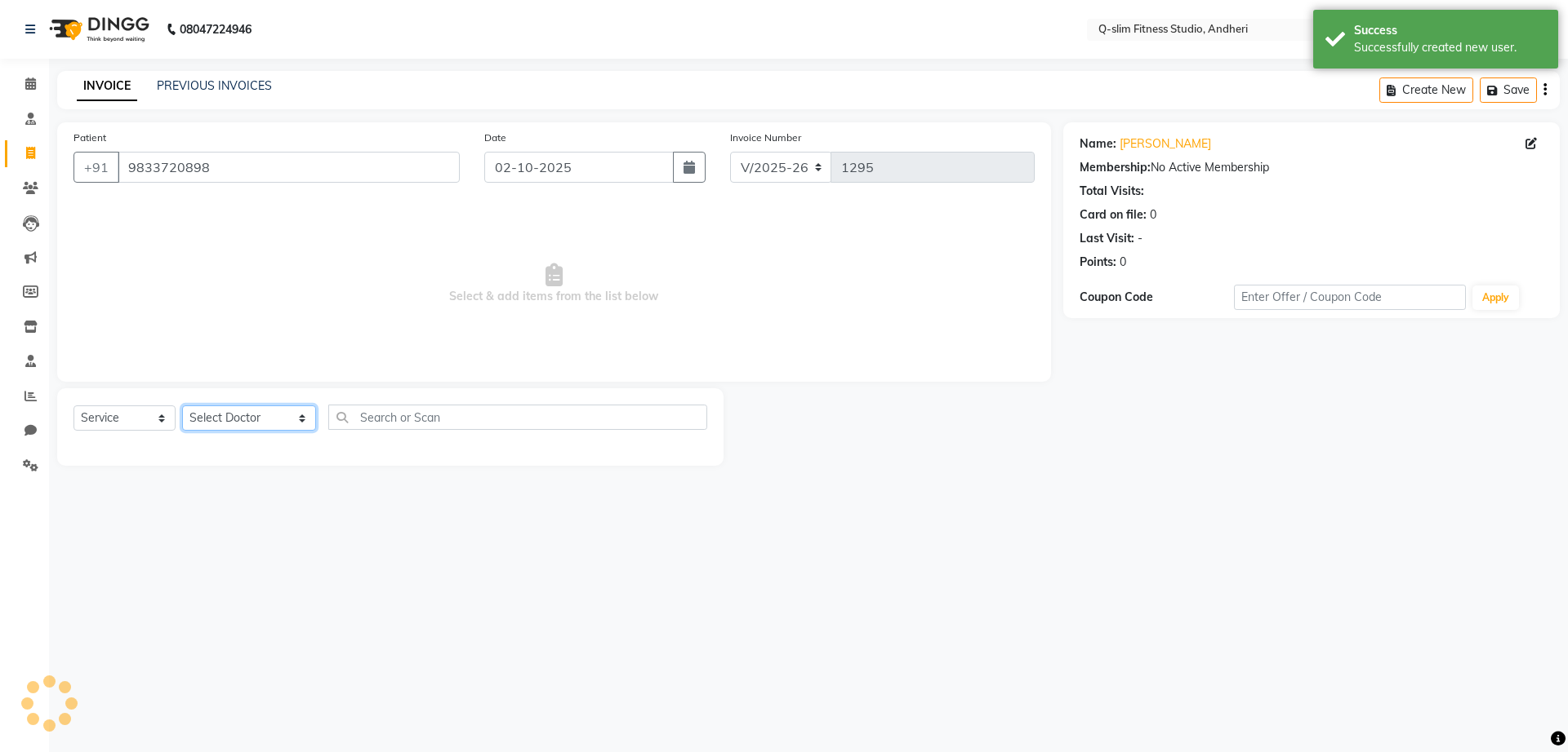
click at [249, 425] on select "Select Doctor Dr [PERSON_NAME] [PERSON_NAME] [PERSON_NAME] / [PERSON_NAME] Sess…" at bounding box center [249, 418] width 134 height 25
select select "76951"
click at [182, 406] on select "Select Doctor Dr [PERSON_NAME] [PERSON_NAME] [PERSON_NAME] / [PERSON_NAME] Sess…" at bounding box center [249, 418] width 134 height 25
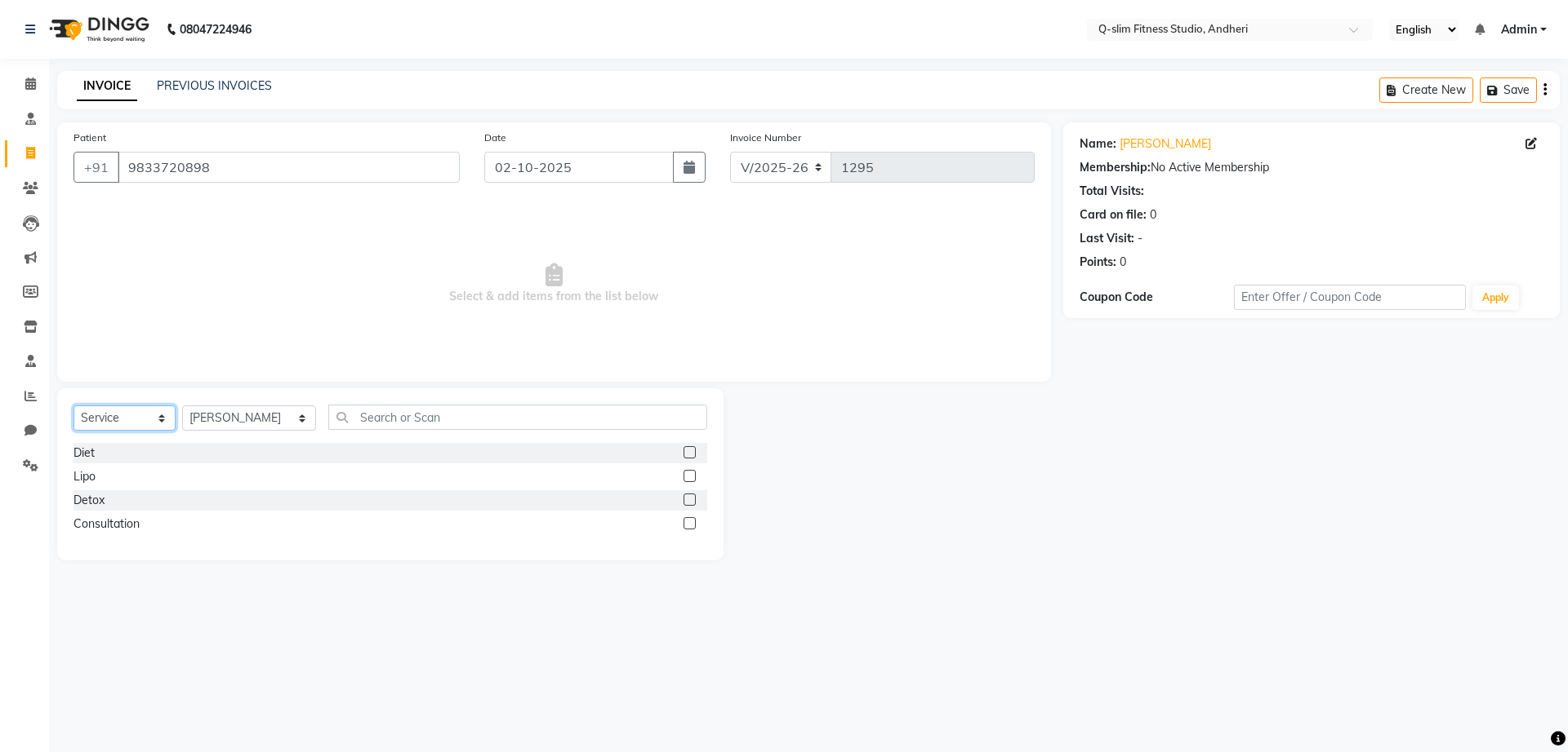
click at [137, 421] on select "Select Service Product Membership Package Voucher Prepaid Gift Card" at bounding box center [124, 418] width 102 height 25
select select "package"
click at [73, 406] on select "Select Service Product Membership Package Voucher Prepaid Gift Card" at bounding box center [124, 418] width 102 height 25
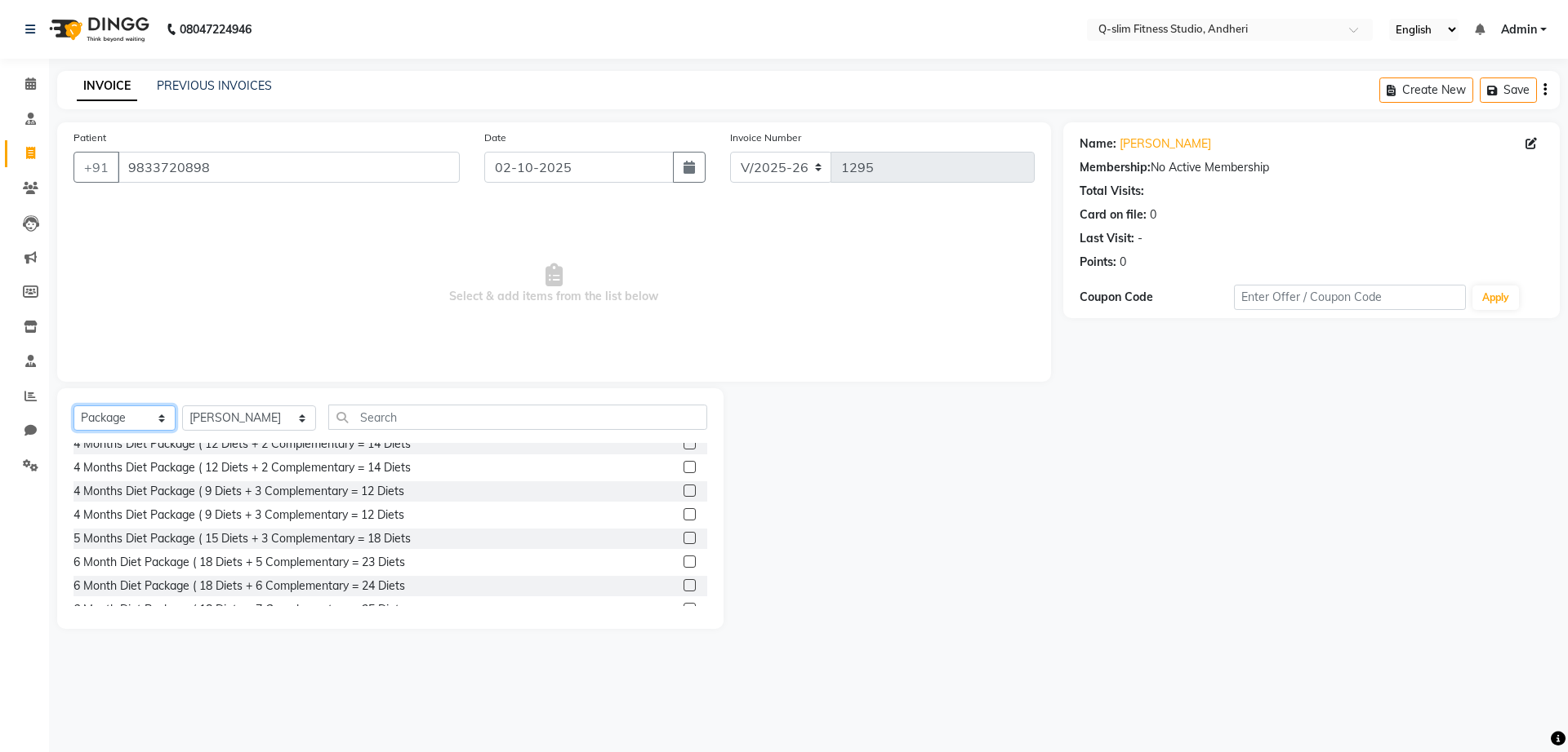
scroll to position [259, 0]
click at [684, 544] on label at bounding box center [689, 549] width 12 height 12
click at [684, 544] on input "checkbox" at bounding box center [688, 549] width 10 height 10
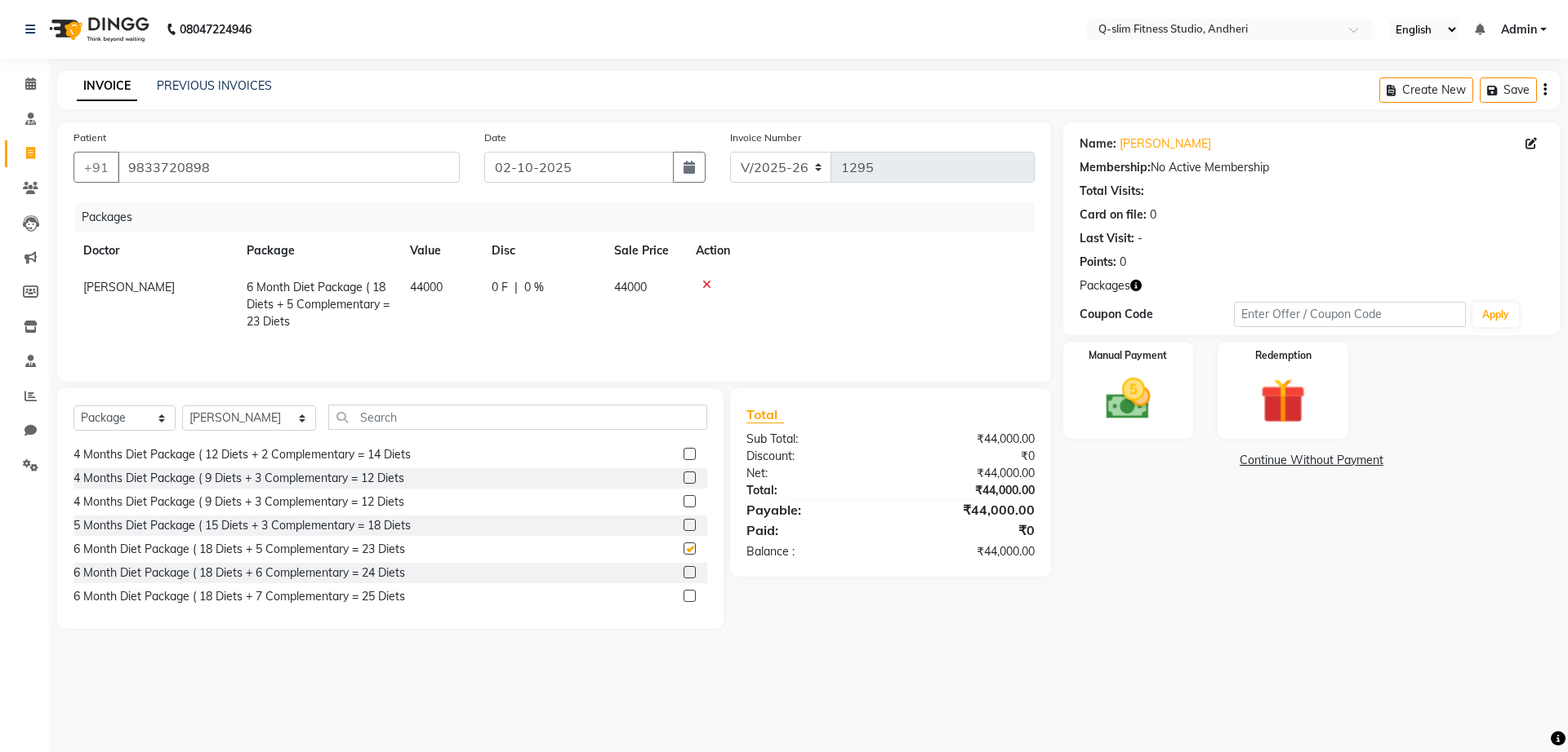
checkbox input "false"
click at [1106, 401] on img at bounding box center [1127, 398] width 76 height 54
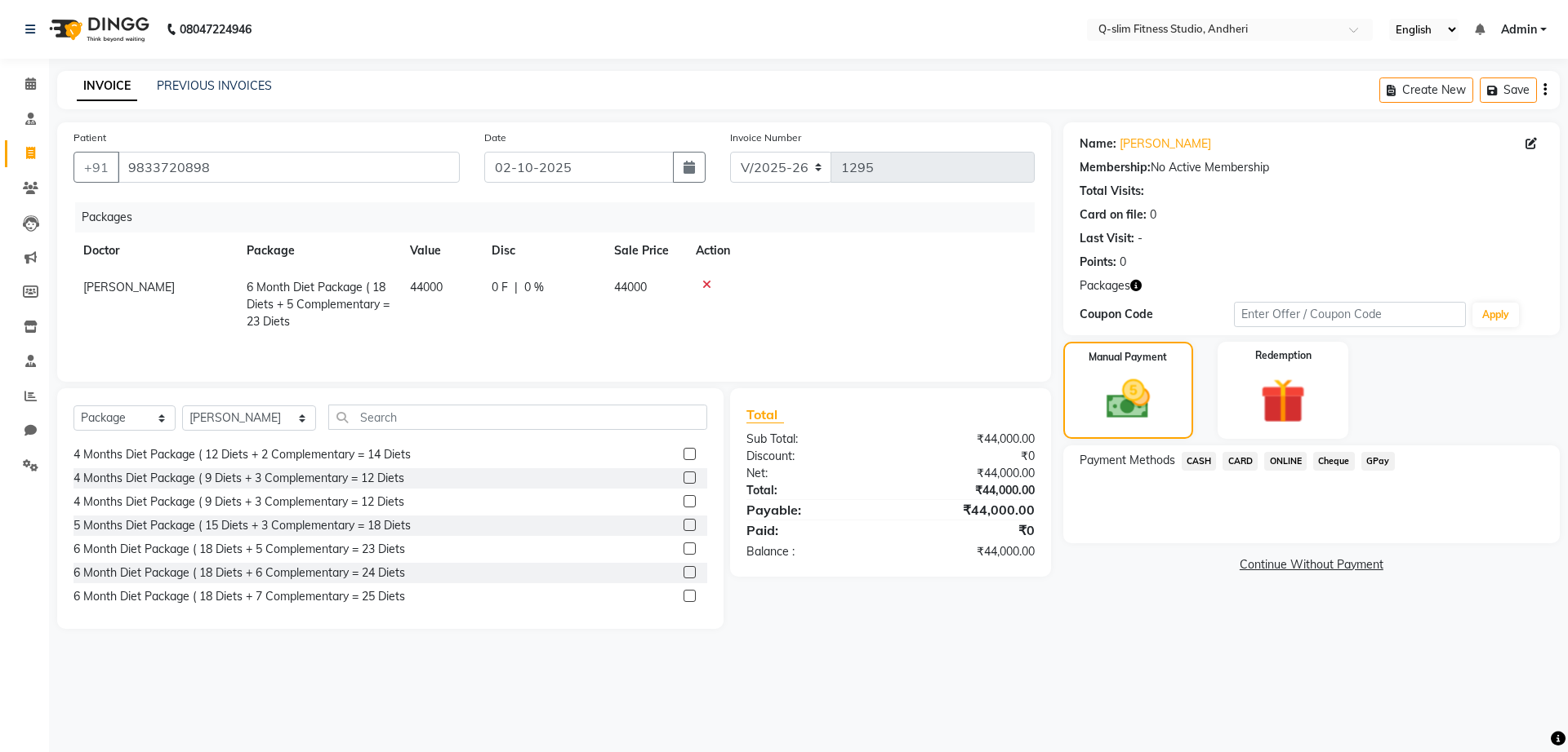
click at [1236, 461] on span "CARD" at bounding box center [1239, 461] width 35 height 19
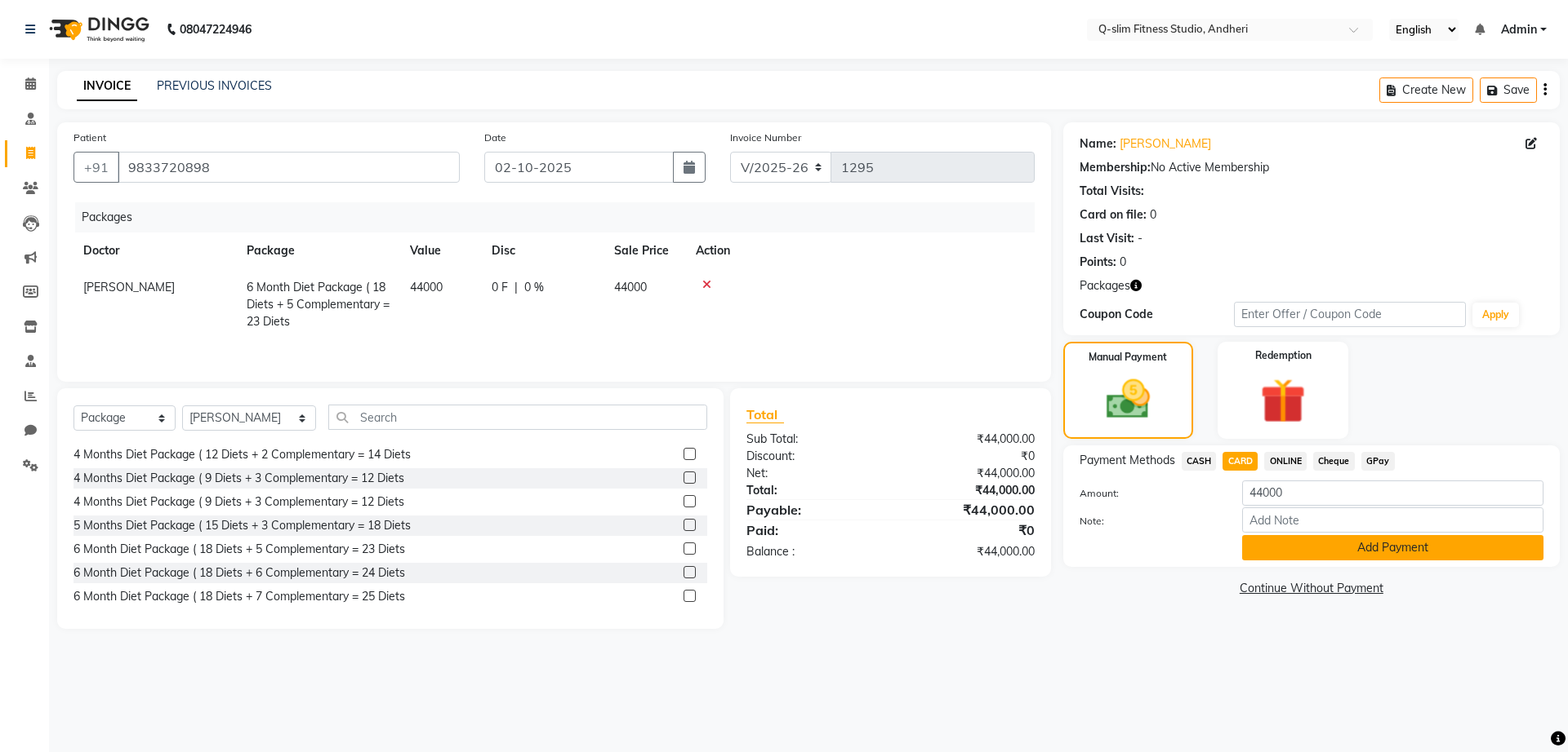
click at [1283, 554] on button "Add Payment" at bounding box center [1393, 548] width 301 height 25
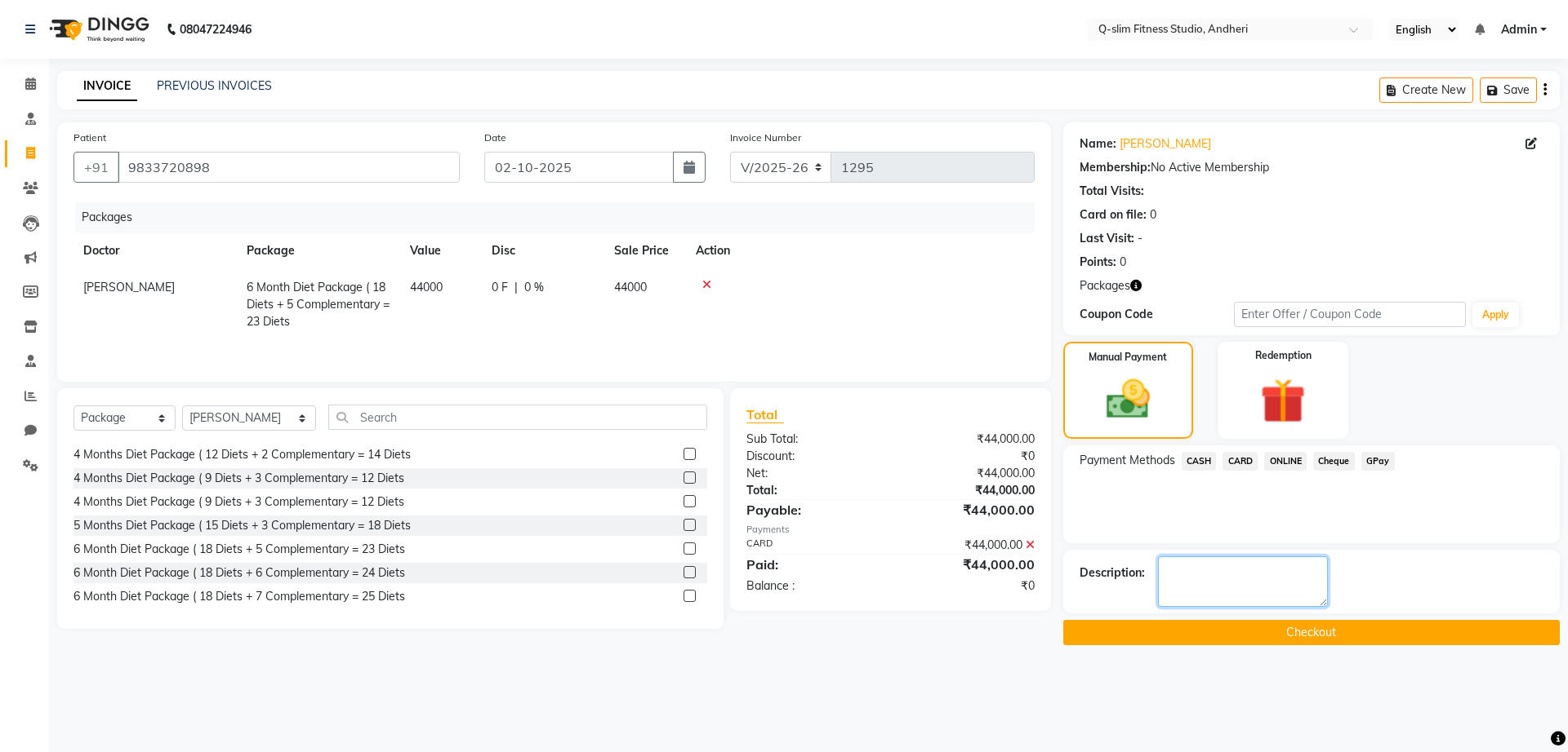
click at [1196, 582] on textarea at bounding box center [1242, 582] width 170 height 51
type textarea "[MEDICAL_DATA] Cleared"
click at [1204, 620] on button "Checkout" at bounding box center [1311, 632] width 496 height 25
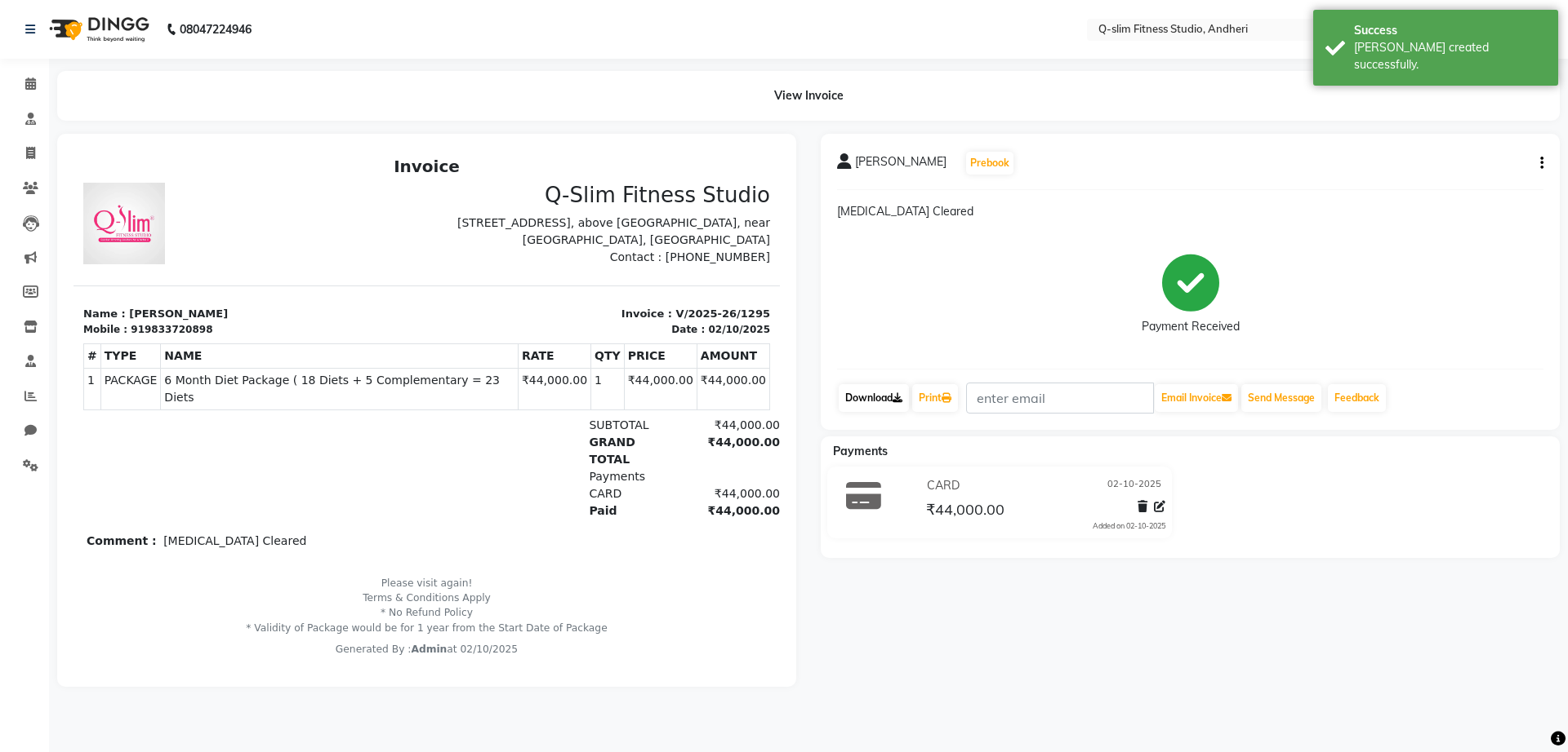
click at [872, 395] on link "Download" at bounding box center [873, 397] width 71 height 27
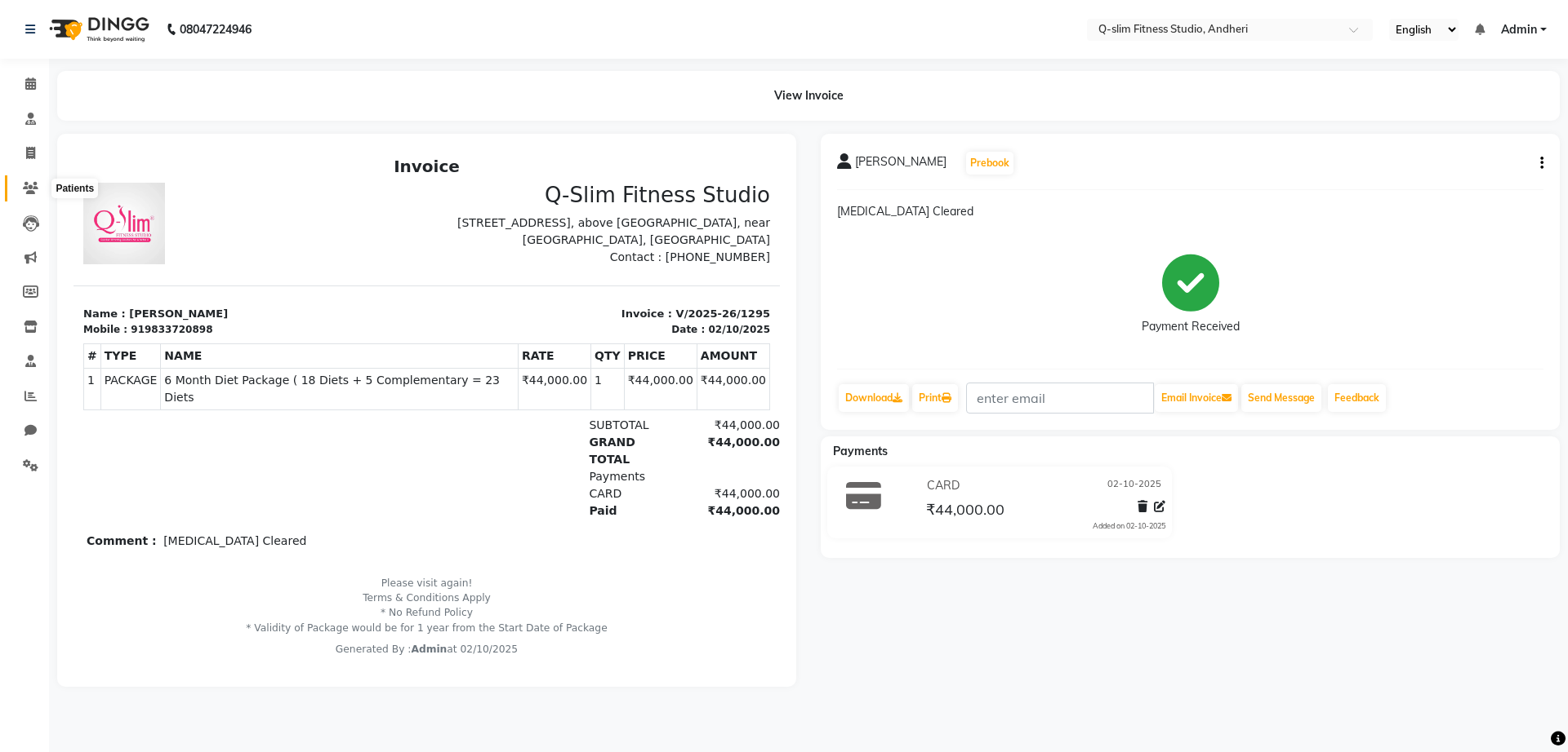
click at [24, 191] on icon at bounding box center [30, 187] width 15 height 12
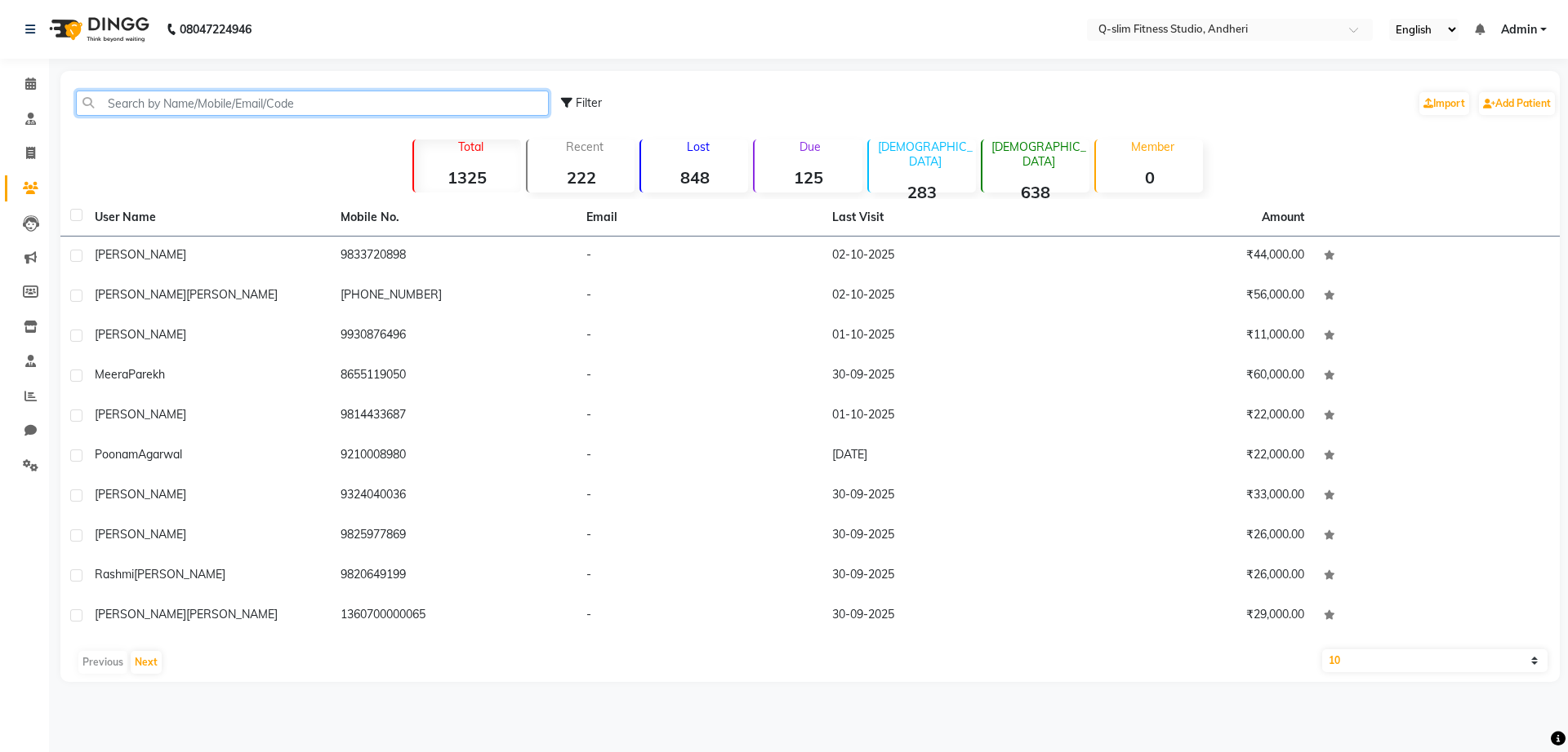
click at [218, 105] on input "text" at bounding box center [313, 103] width 473 height 25
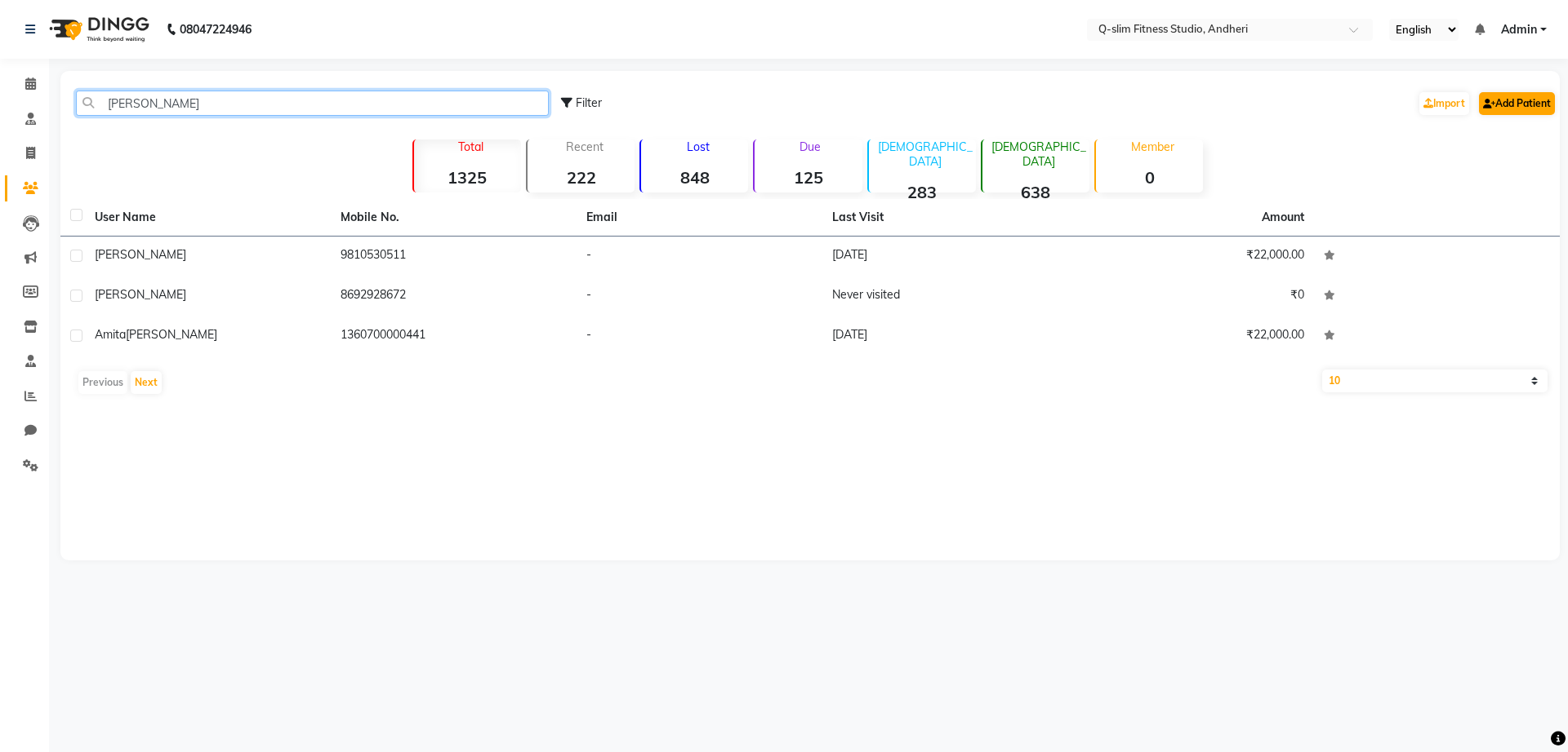
type input "[PERSON_NAME]"
click at [1520, 94] on link "Add Patient" at bounding box center [1516, 104] width 76 height 23
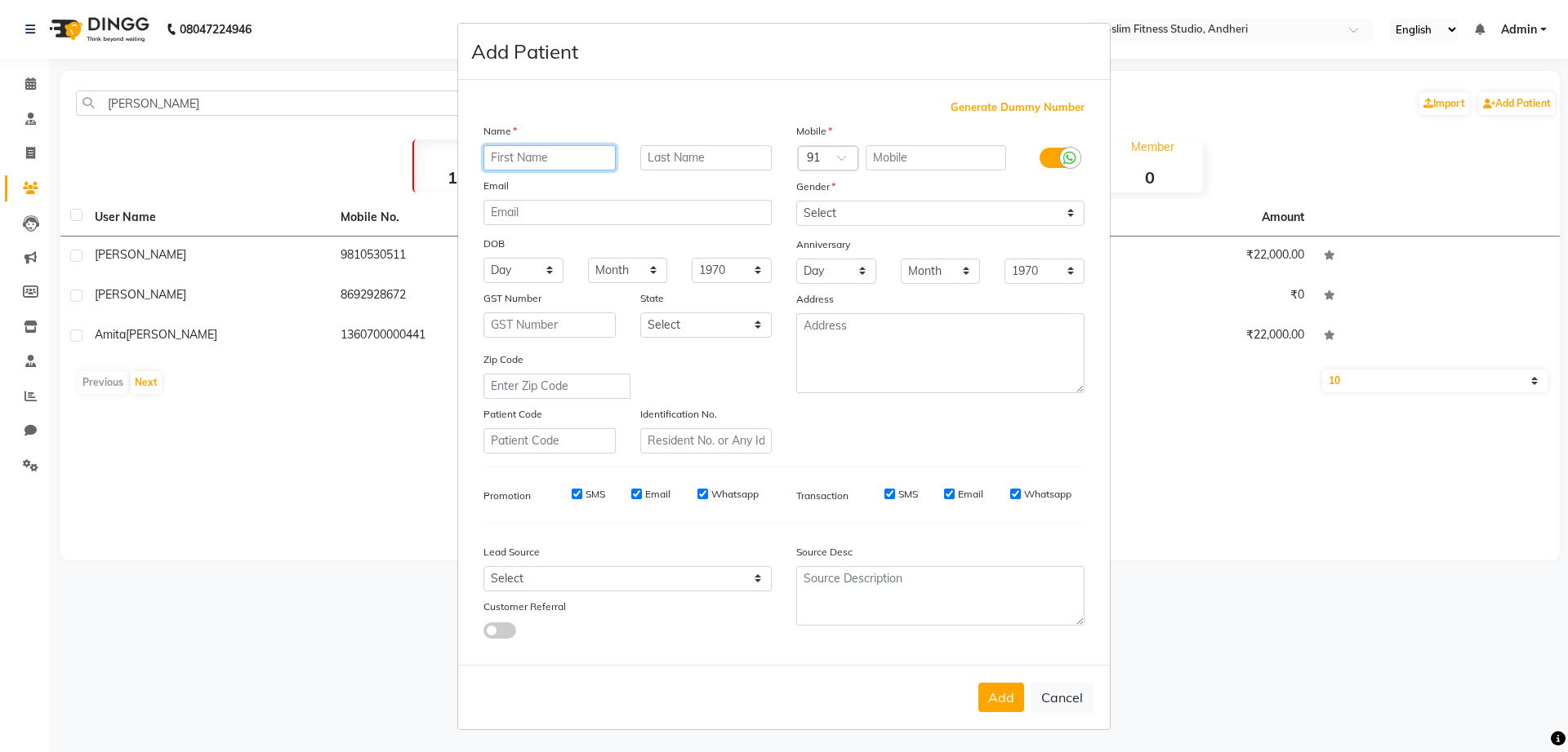
click at [514, 158] on input "text" at bounding box center [549, 157] width 132 height 25
paste input "[PERSON_NAME]"
type input "[PERSON_NAME]"
click at [30, 160] on ngb-modal-window "Add Patient Generate Dummy Number Name [PERSON_NAME] Email DOB Day 01 02 03 04 …" at bounding box center [784, 376] width 1568 height 752
click at [1050, 692] on button "Cancel" at bounding box center [1061, 697] width 63 height 31
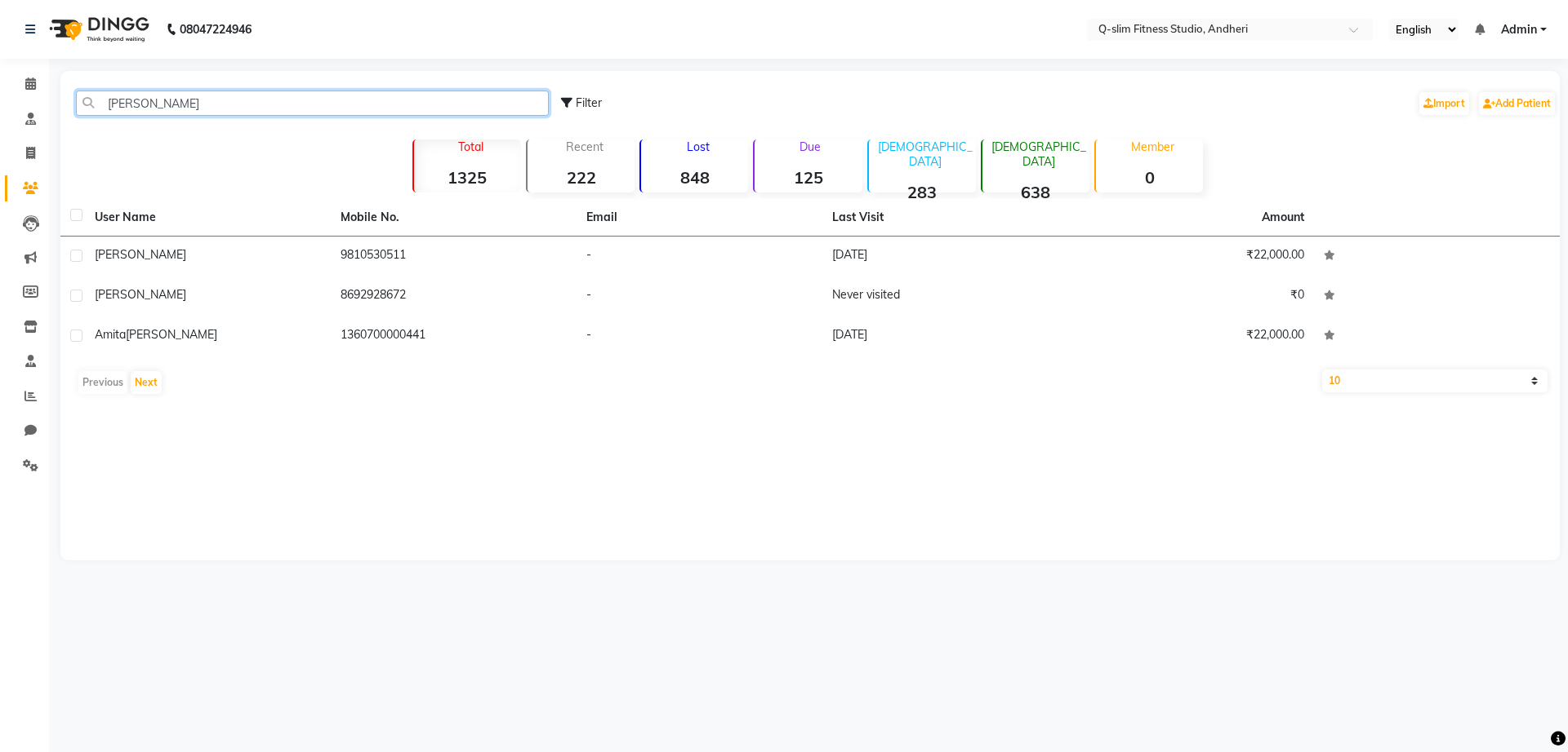
drag, startPoint x: 147, startPoint y: 105, endPoint x: 83, endPoint y: 103, distance: 64.0
click at [83, 103] on input "[PERSON_NAME]" at bounding box center [313, 103] width 473 height 25
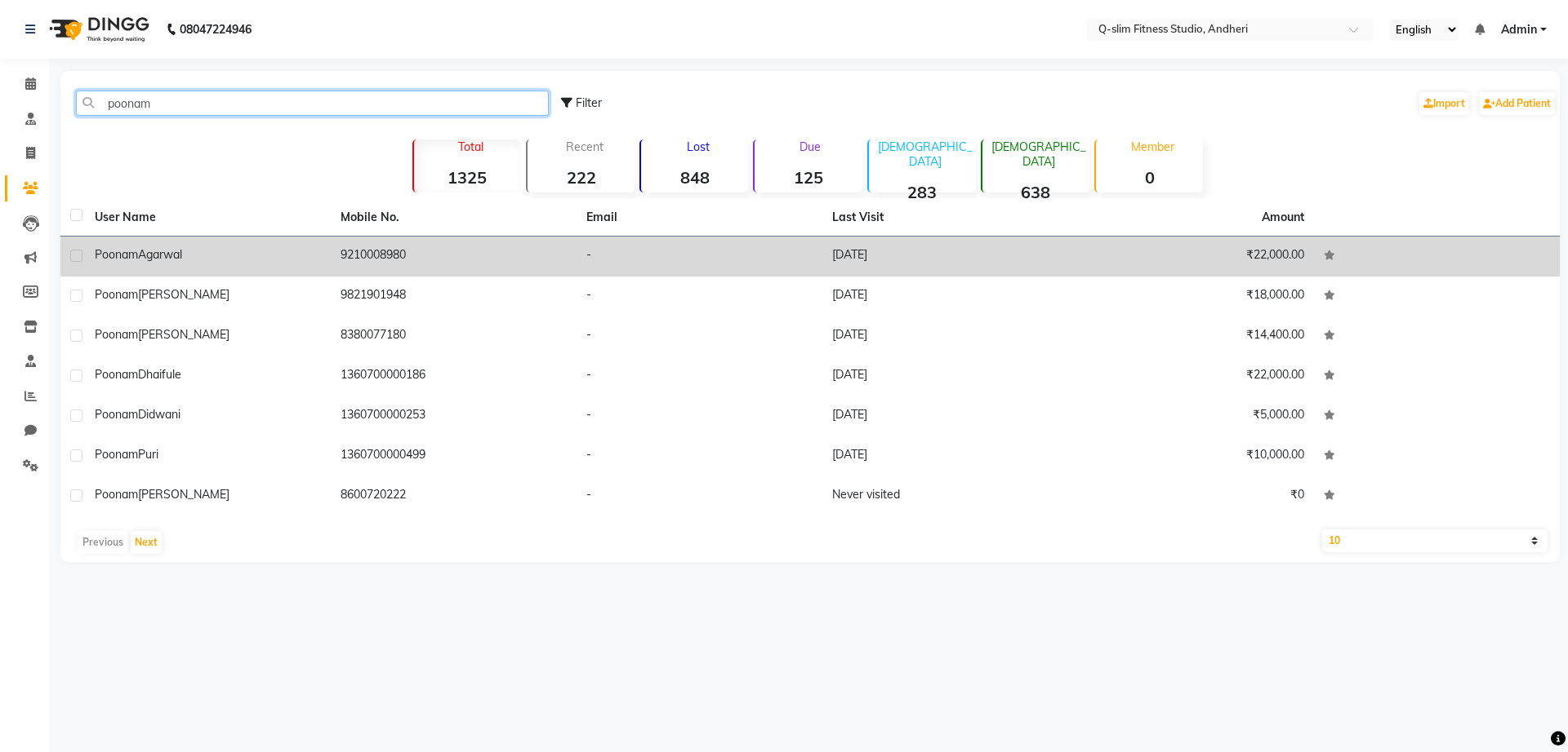
type input "poonam"
click at [219, 245] on td "Poonam Agarwal" at bounding box center [207, 256] width 246 height 40
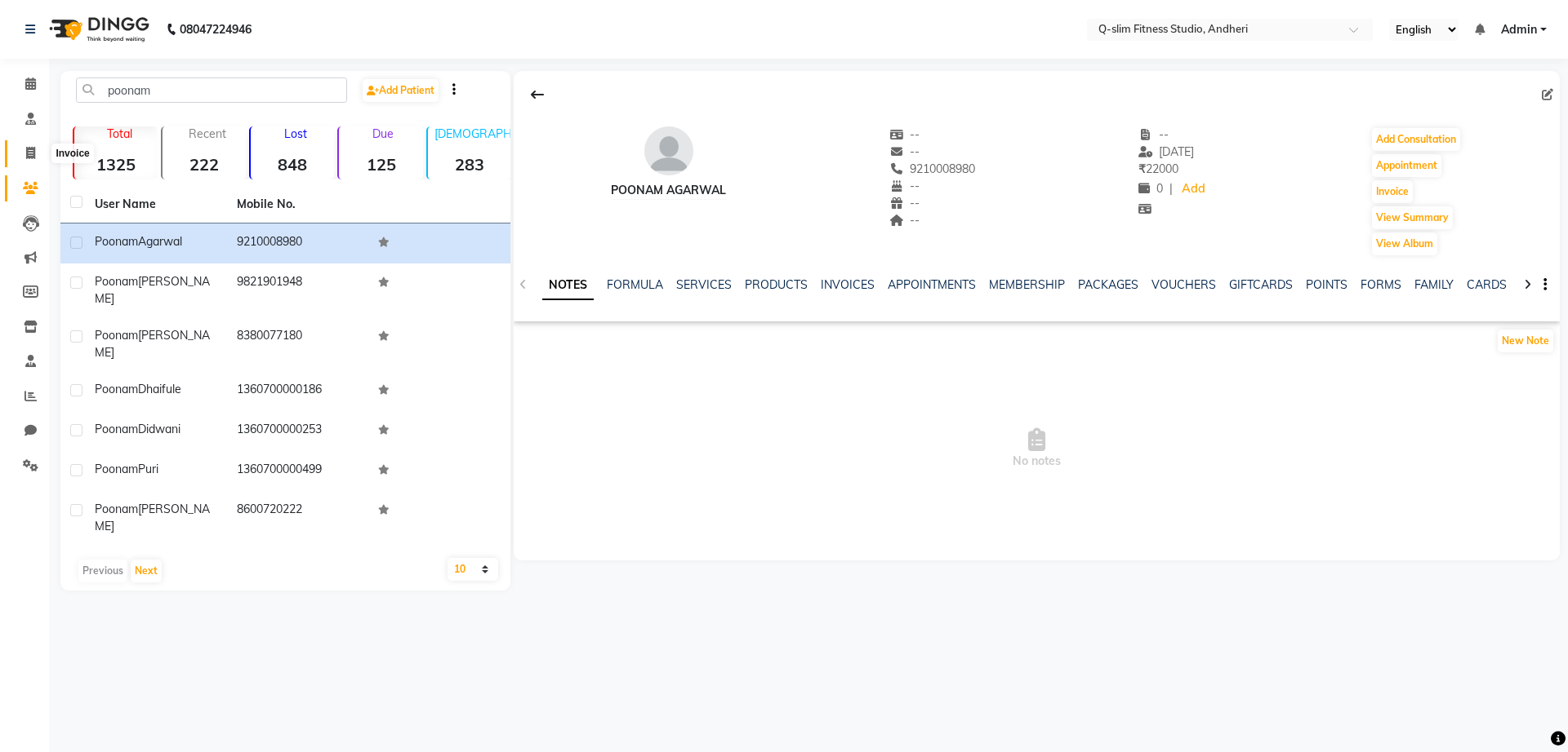
click at [29, 151] on icon at bounding box center [31, 152] width 9 height 12
select select "8143"
select select "service"
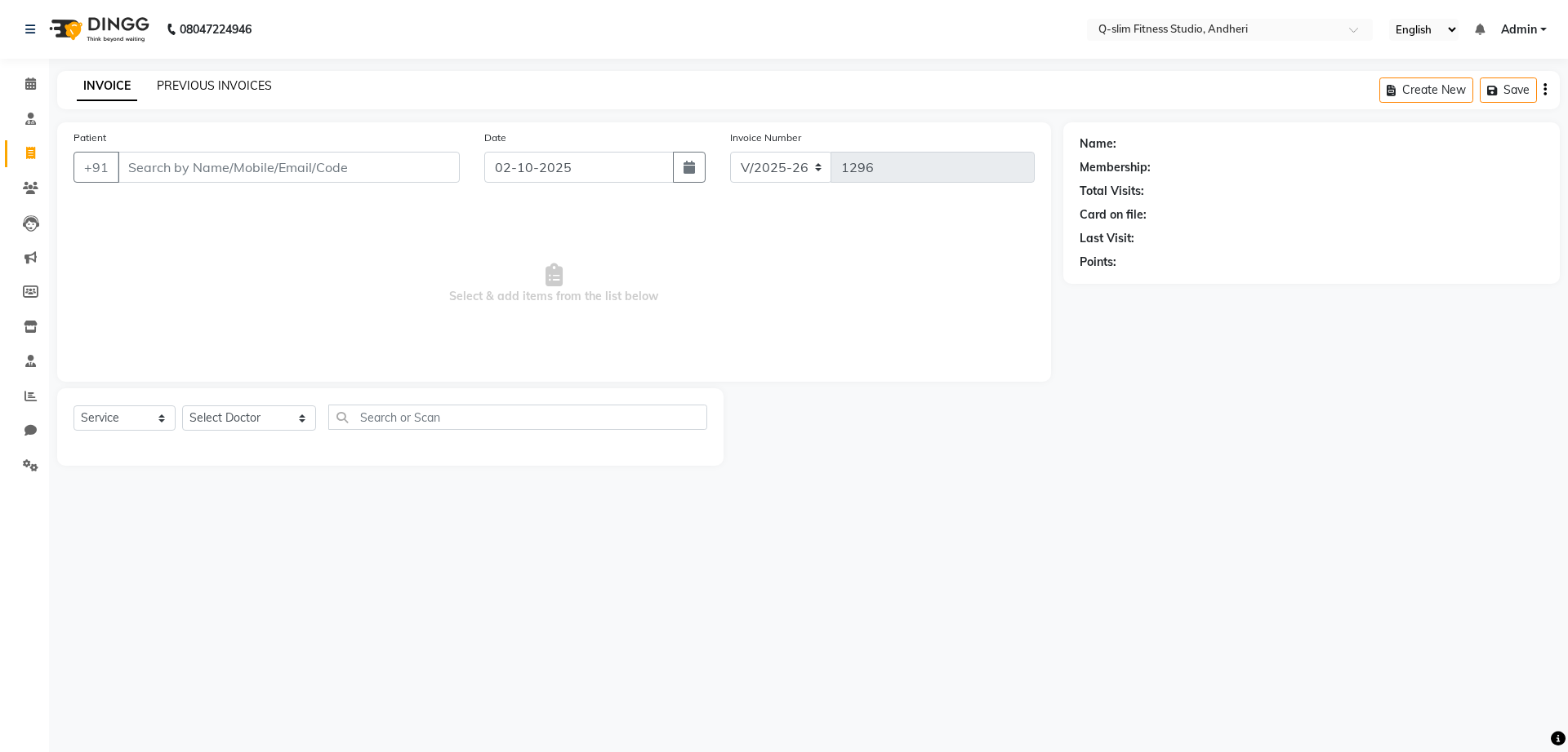
click at [189, 88] on link "PREVIOUS INVOICES" at bounding box center [214, 86] width 115 height 15
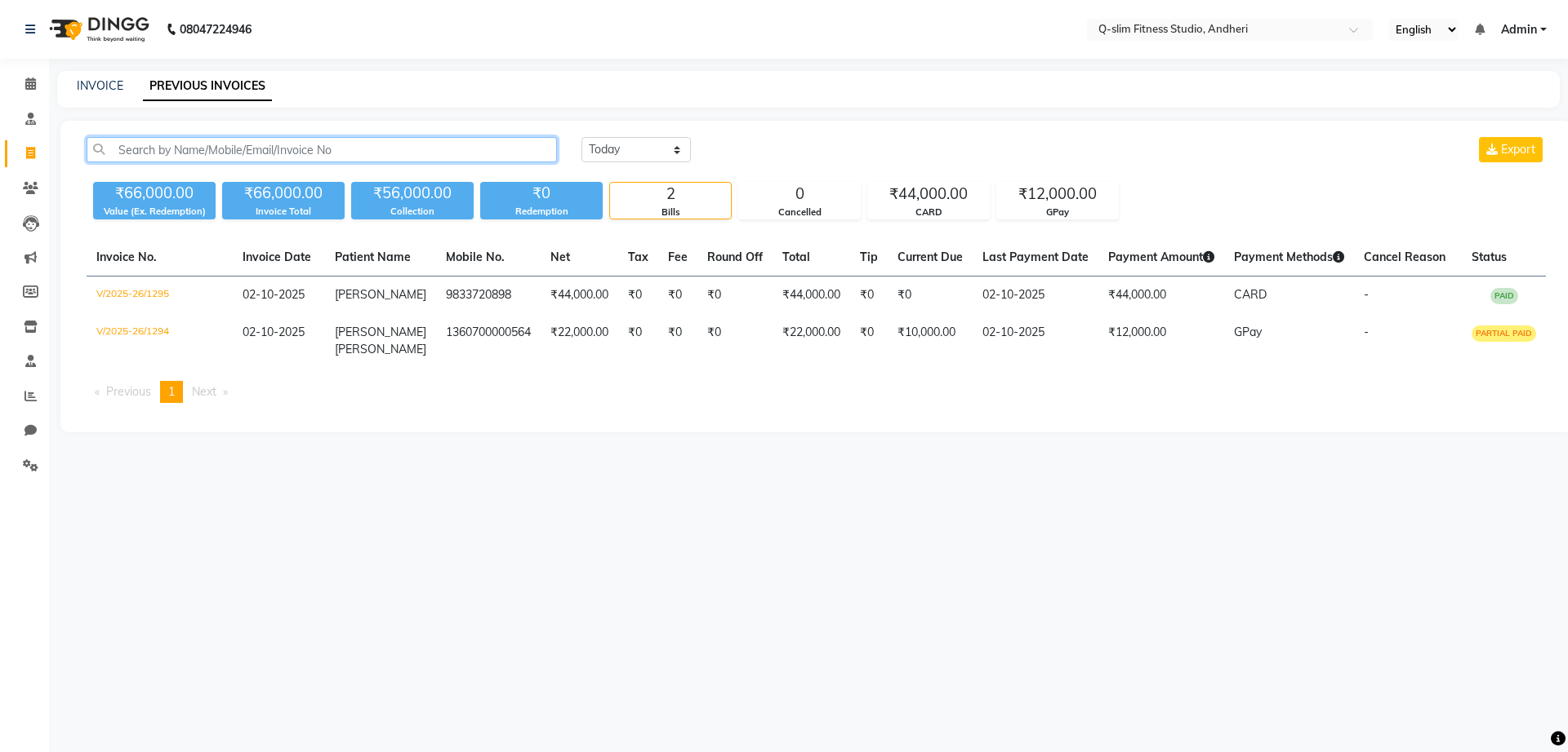
click at [302, 153] on input "text" at bounding box center [321, 150] width 470 height 25
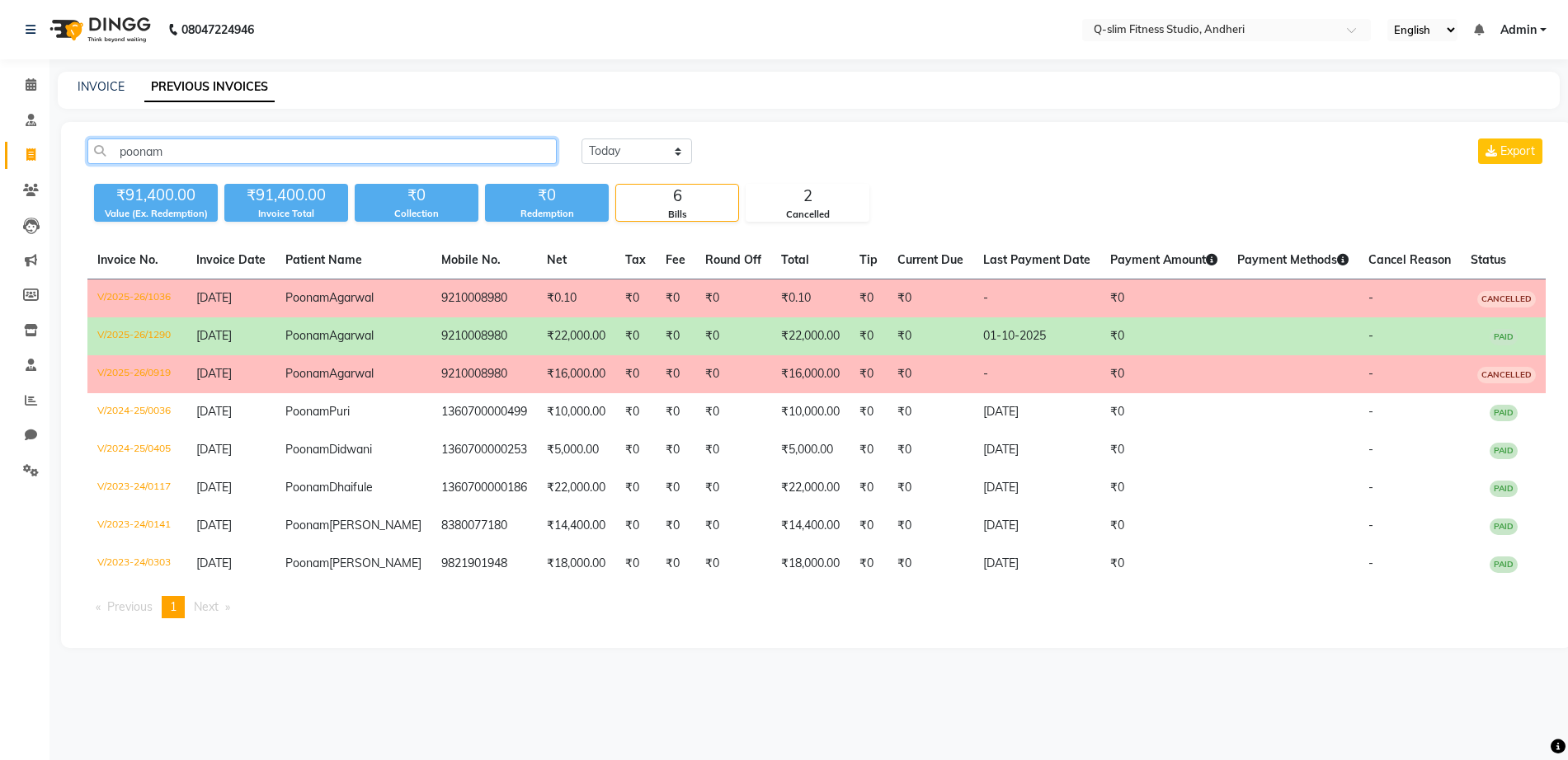
type input "poonam"
click at [577, 355] on td "₹22,000.00" at bounding box center [576, 337] width 78 height 38
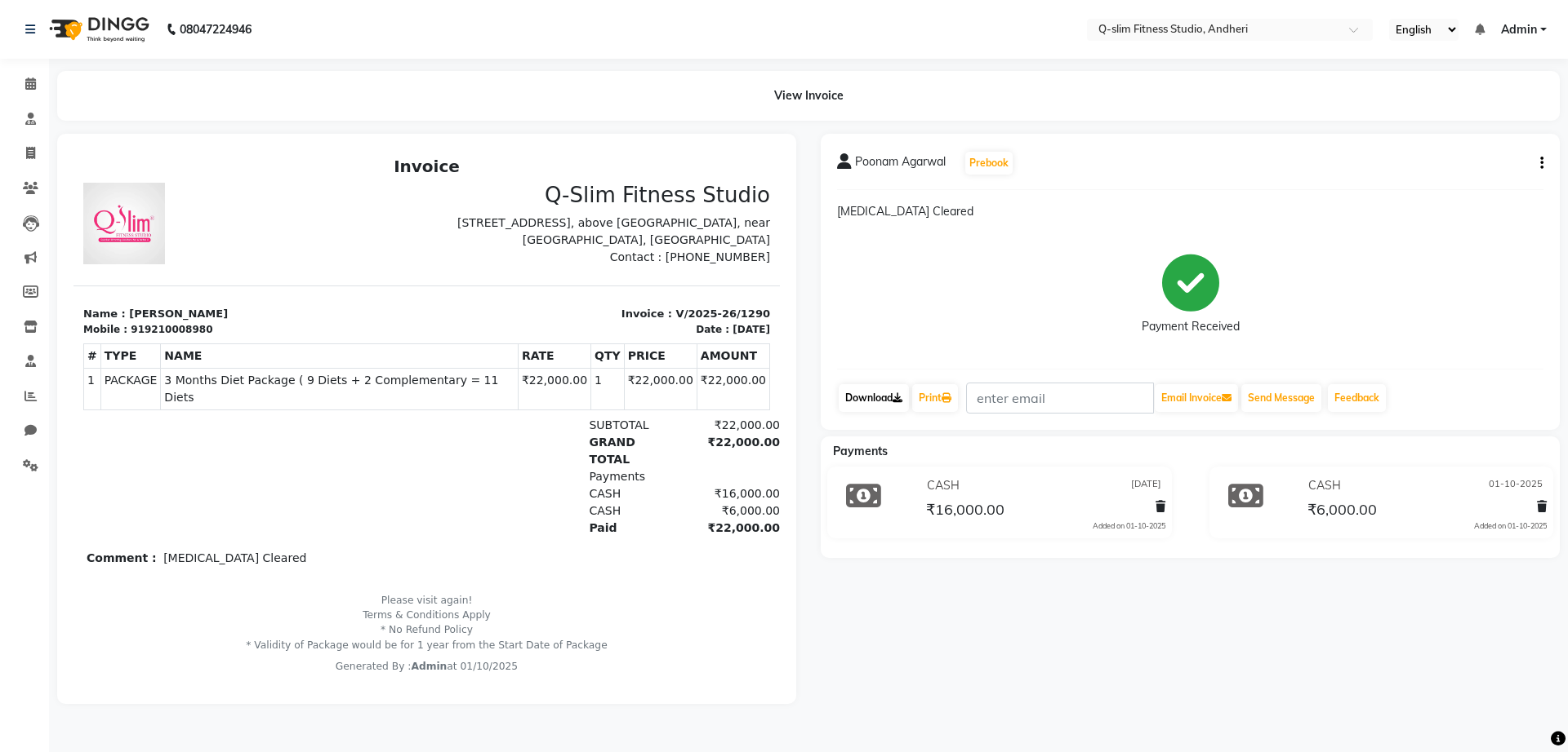
click at [862, 392] on link "Download" at bounding box center [873, 397] width 71 height 27
click at [31, 199] on link "Patients" at bounding box center [24, 188] width 40 height 27
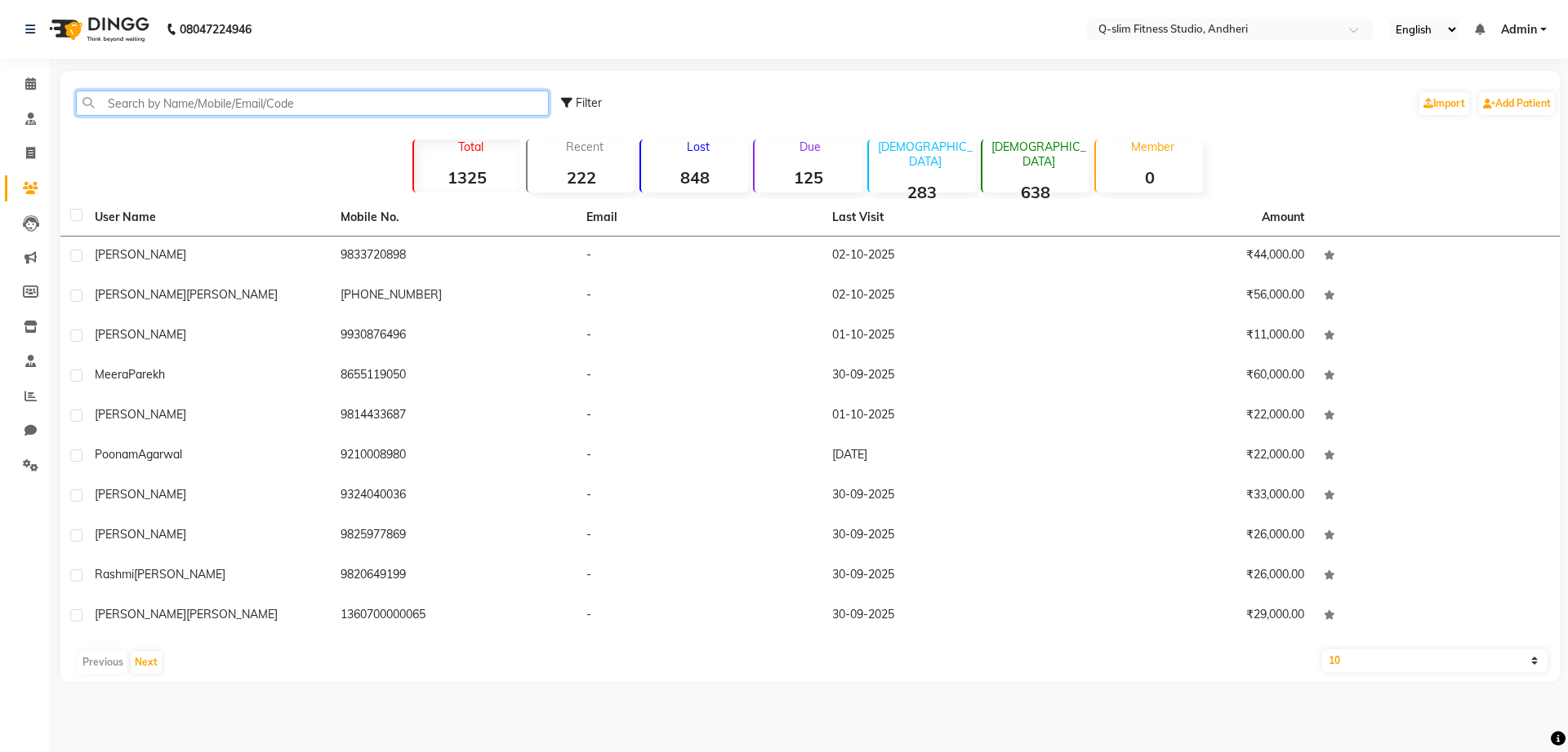
click at [198, 99] on input "text" at bounding box center [313, 103] width 473 height 25
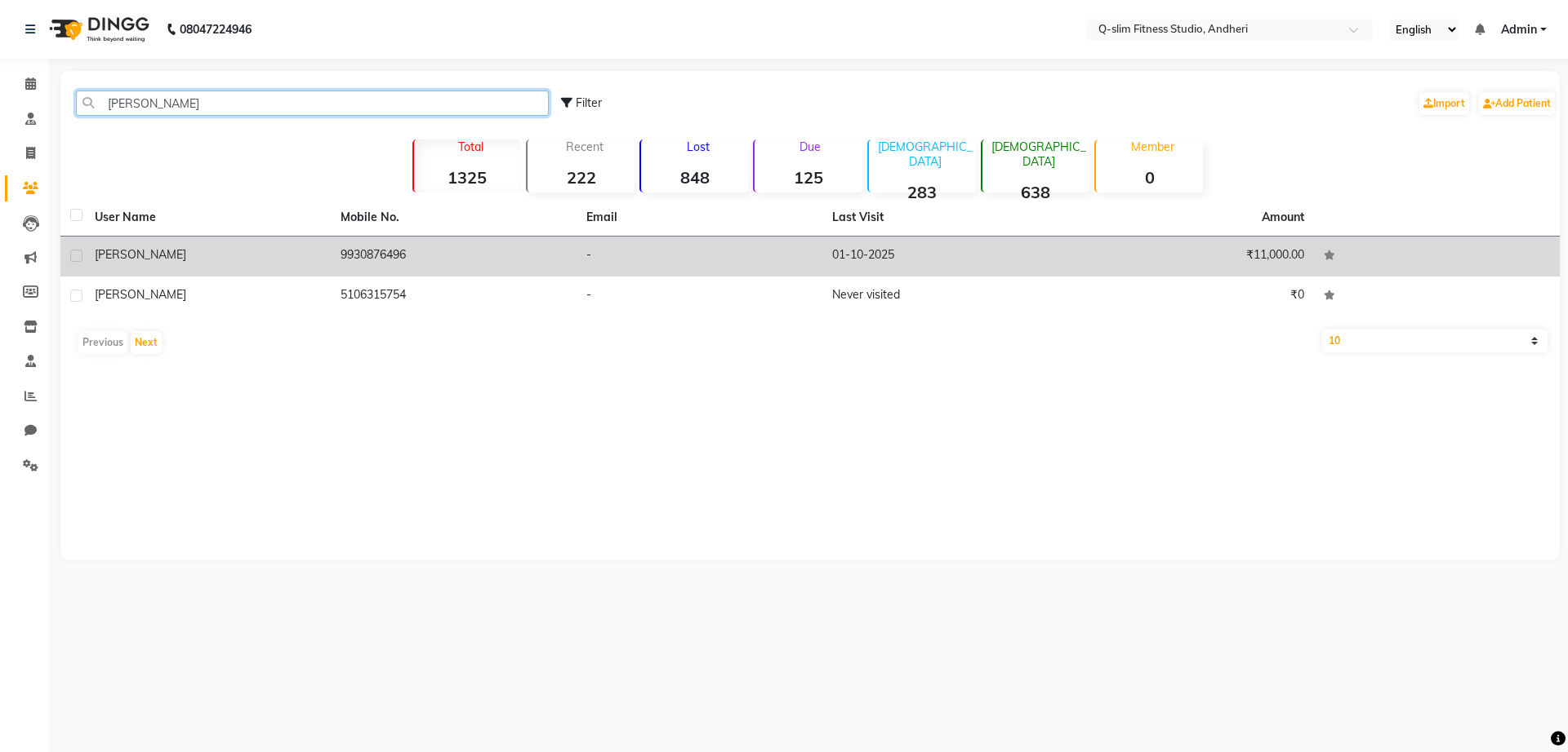
type input "tanay"
click at [1249, 247] on td "₹11,000.00" at bounding box center [1190, 256] width 246 height 40
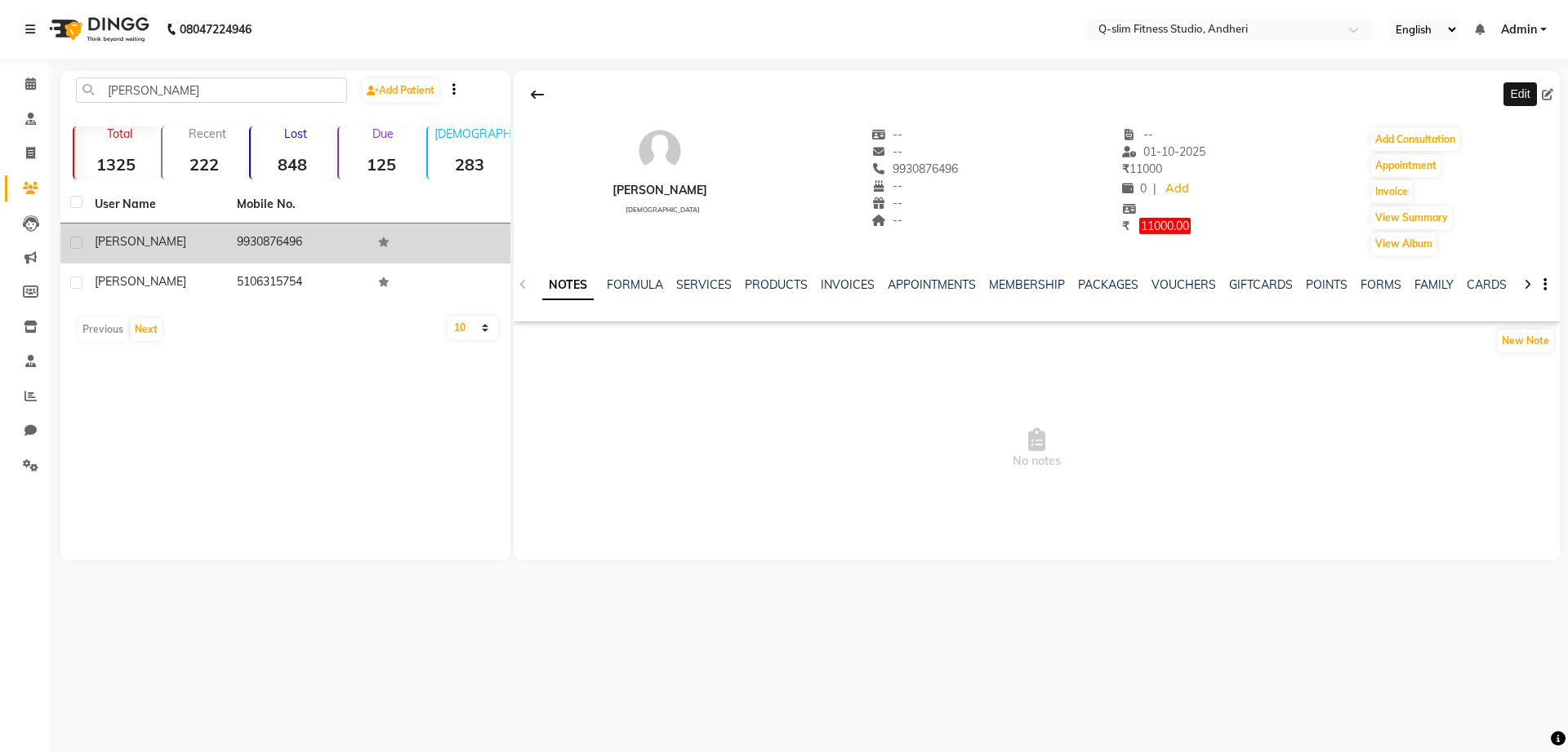
click at [1547, 102] on span at bounding box center [1550, 95] width 18 height 17
click at [1548, 95] on icon at bounding box center [1547, 95] width 11 height 11
select select "[DEMOGRAPHIC_DATA]"
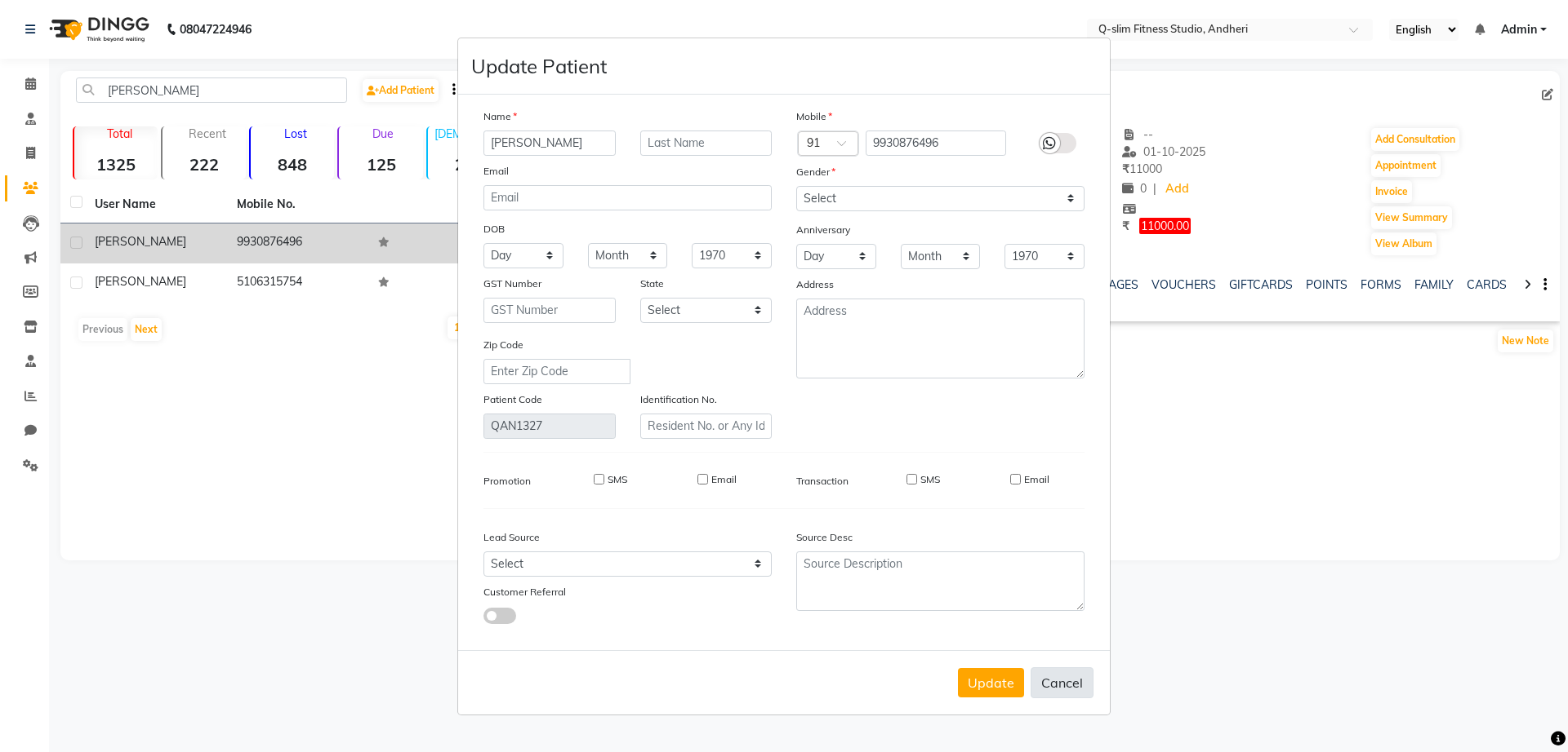
click at [1065, 678] on button "Cancel" at bounding box center [1061, 682] width 63 height 31
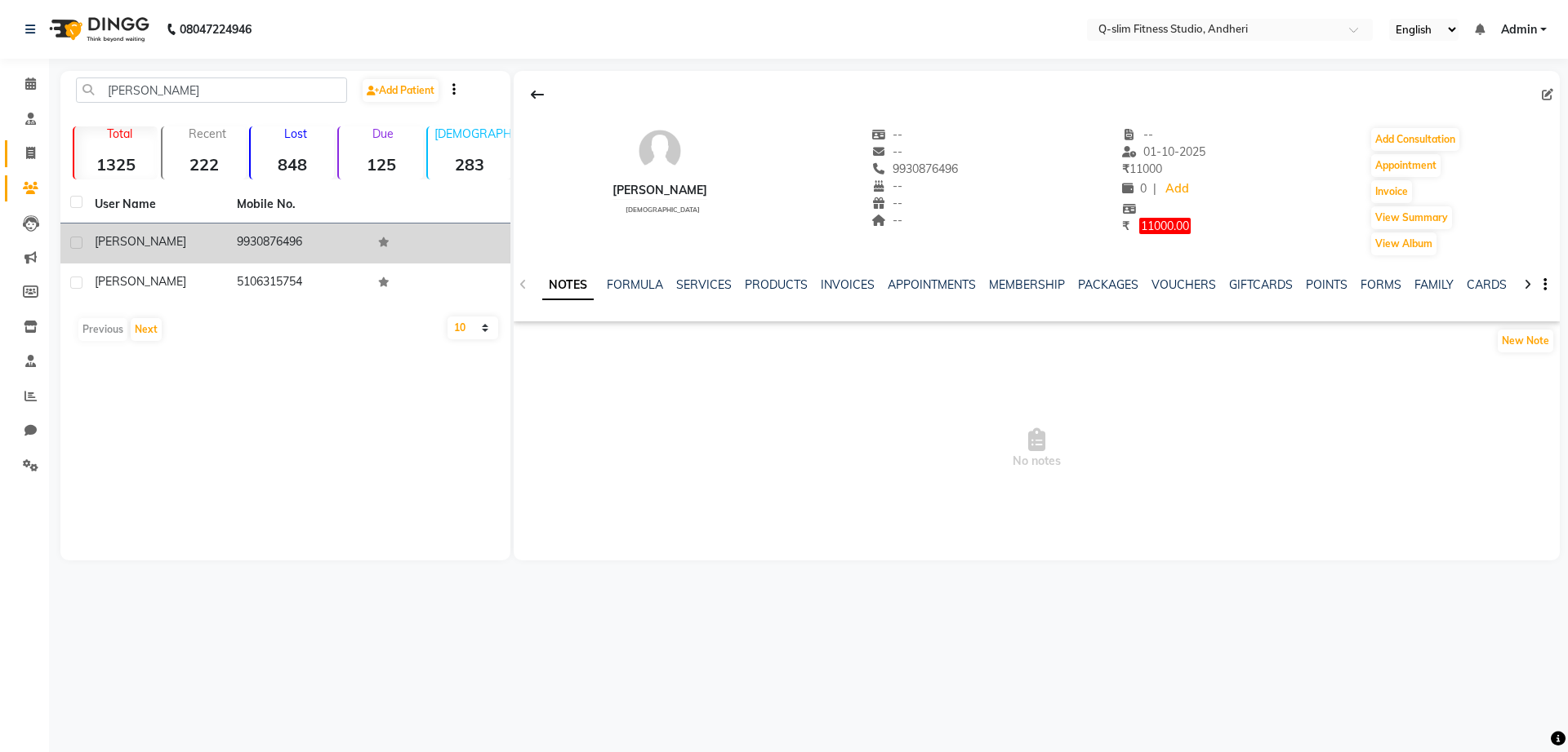
click at [29, 142] on link "Invoice" at bounding box center [24, 153] width 40 height 27
select select "service"
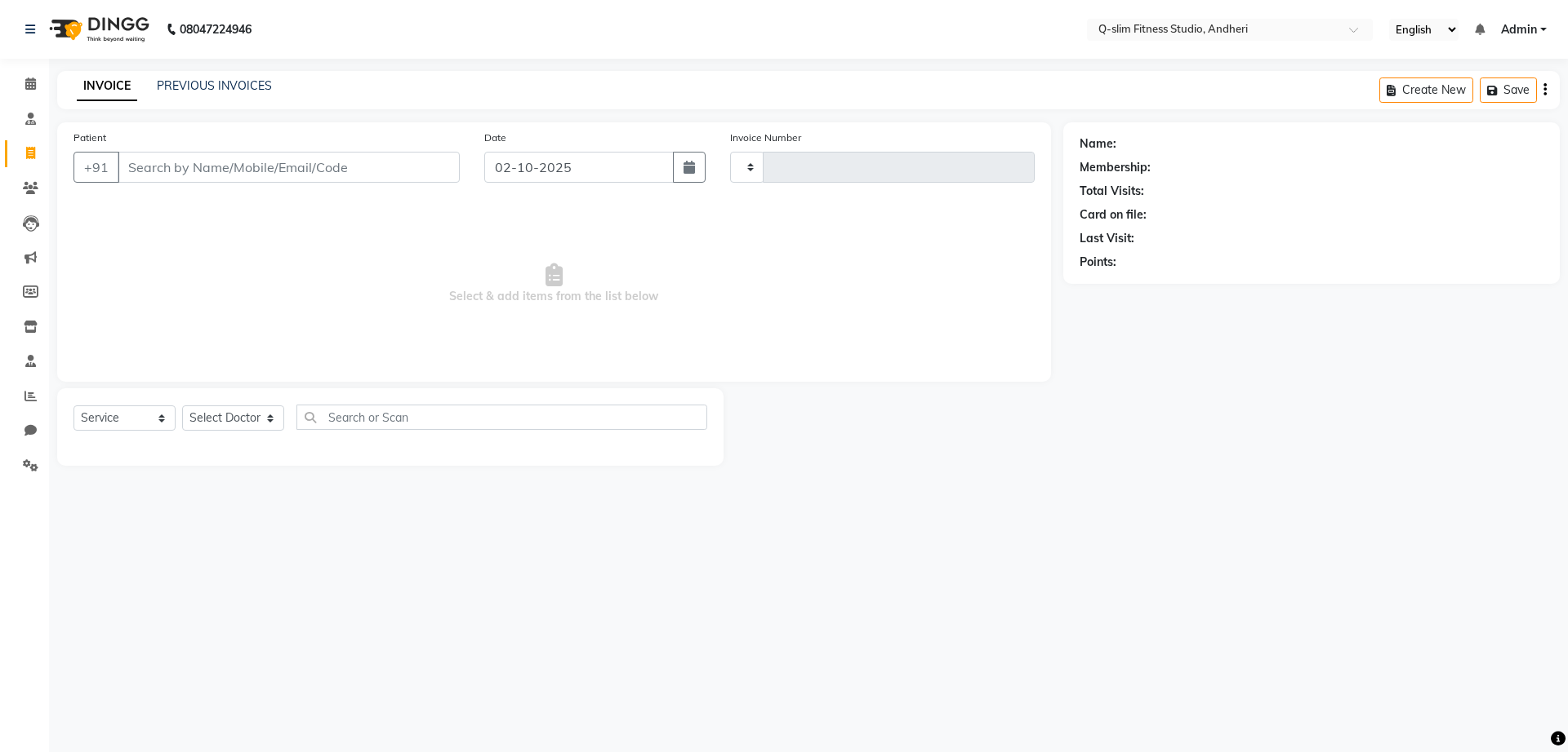
type input "1296"
select select "8143"
click at [15, 187] on link "Patients" at bounding box center [24, 188] width 40 height 27
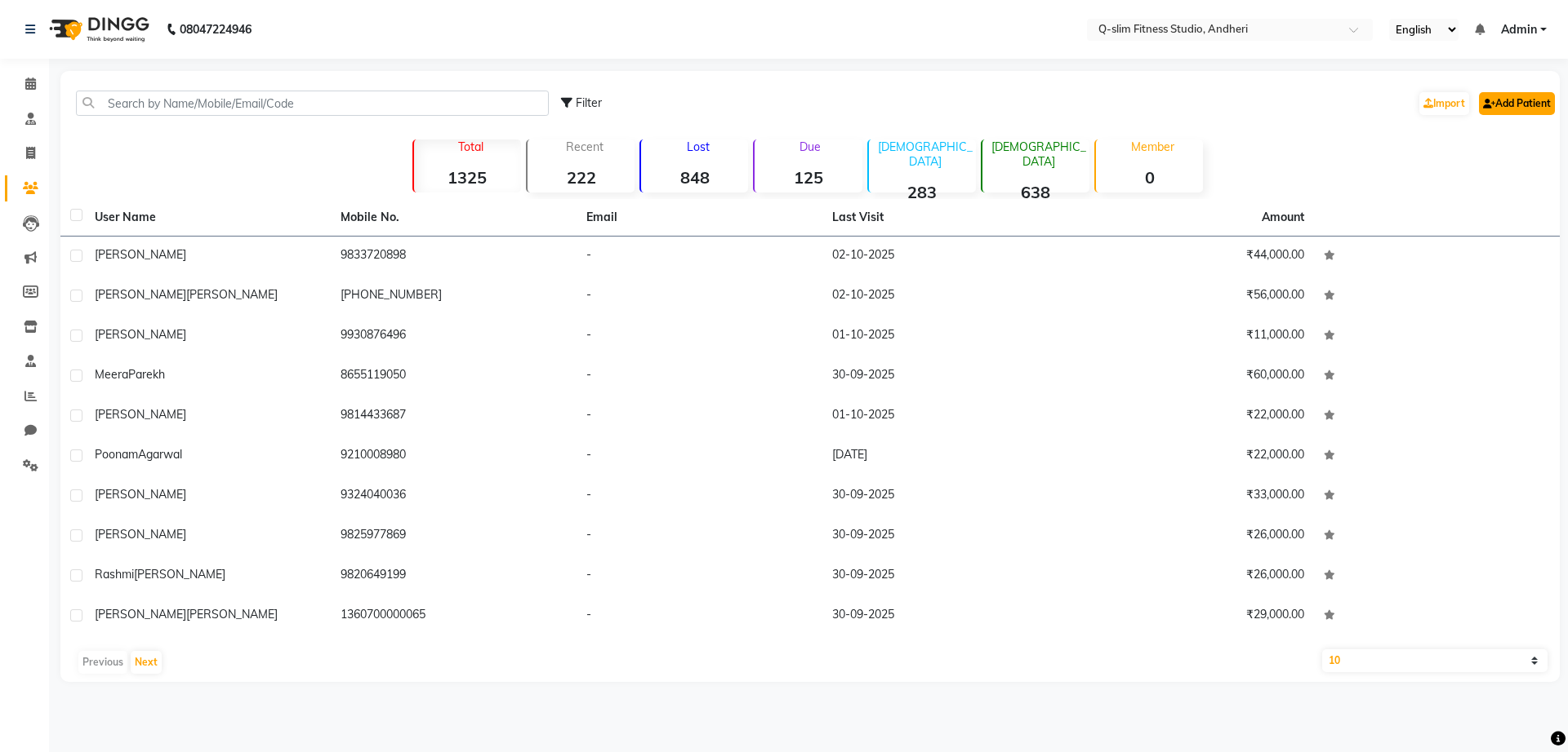
click at [1513, 107] on link "Add Patient" at bounding box center [1516, 104] width 76 height 23
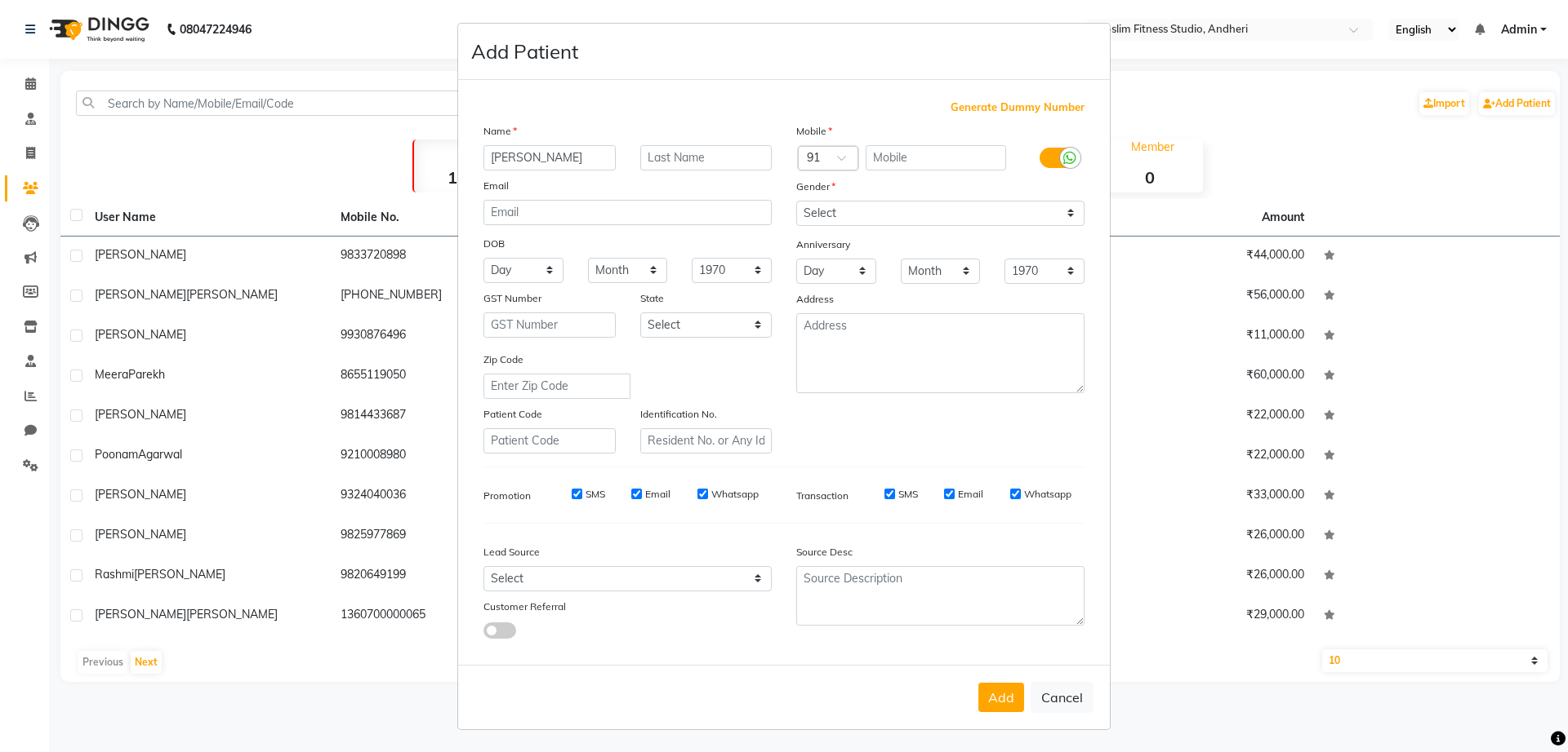
type input "[PERSON_NAME]"
click at [874, 155] on input "text" at bounding box center [936, 157] width 141 height 25
type input "9582044304"
click at [1040, 154] on label at bounding box center [1058, 158] width 37 height 21
click at [0, 0] on input "checkbox" at bounding box center [0, 0] width 0 height 0
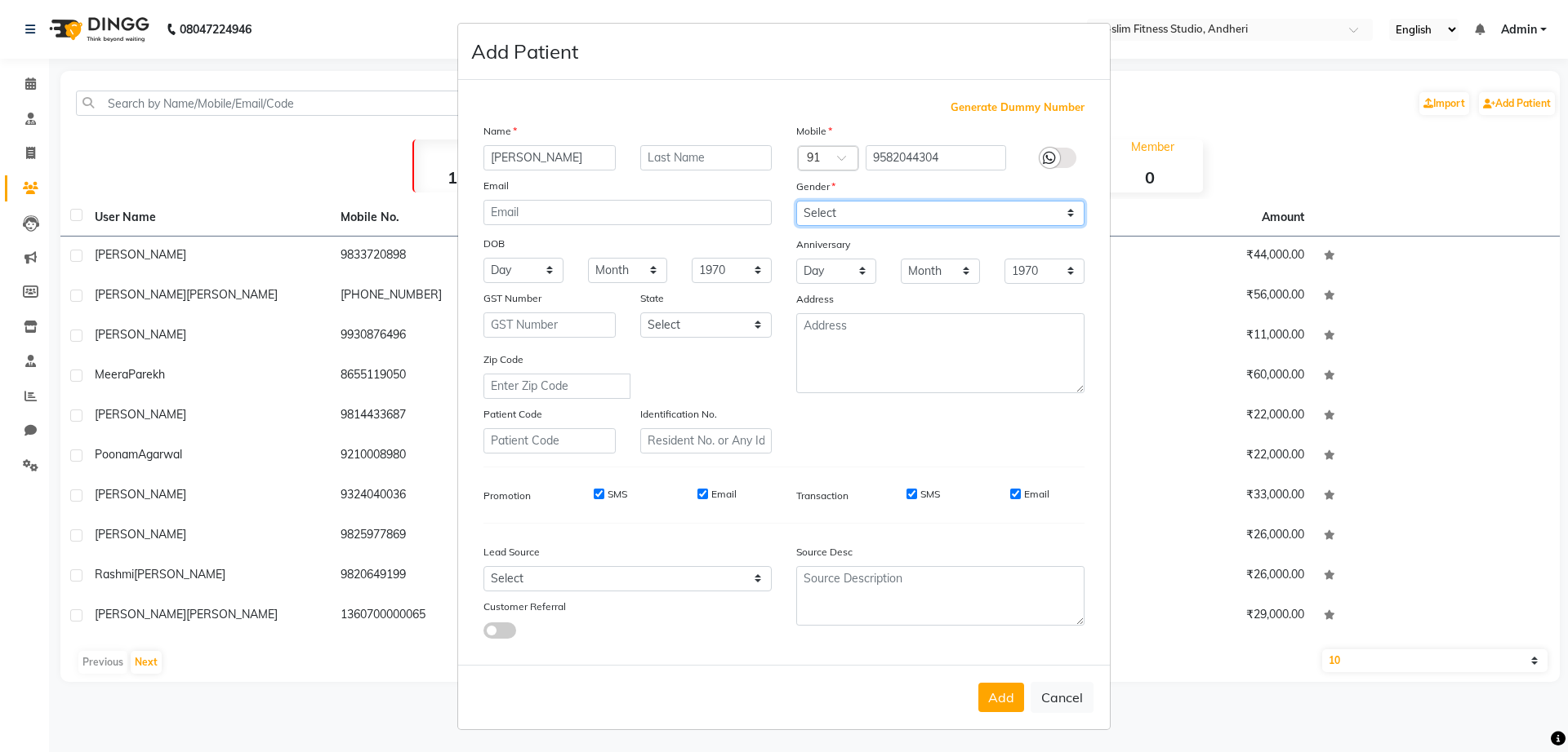
click at [827, 217] on select "Select [DEMOGRAPHIC_DATA] [DEMOGRAPHIC_DATA] Other Prefer Not To Say" at bounding box center [940, 213] width 288 height 25
select select "female"
click at [796, 200] on select "Select [DEMOGRAPHIC_DATA] [DEMOGRAPHIC_DATA] Other Prefer Not To Say" at bounding box center [940, 213] width 288 height 25
click at [593, 494] on input "SMS" at bounding box center [598, 493] width 10 height 10
checkbox input "false"
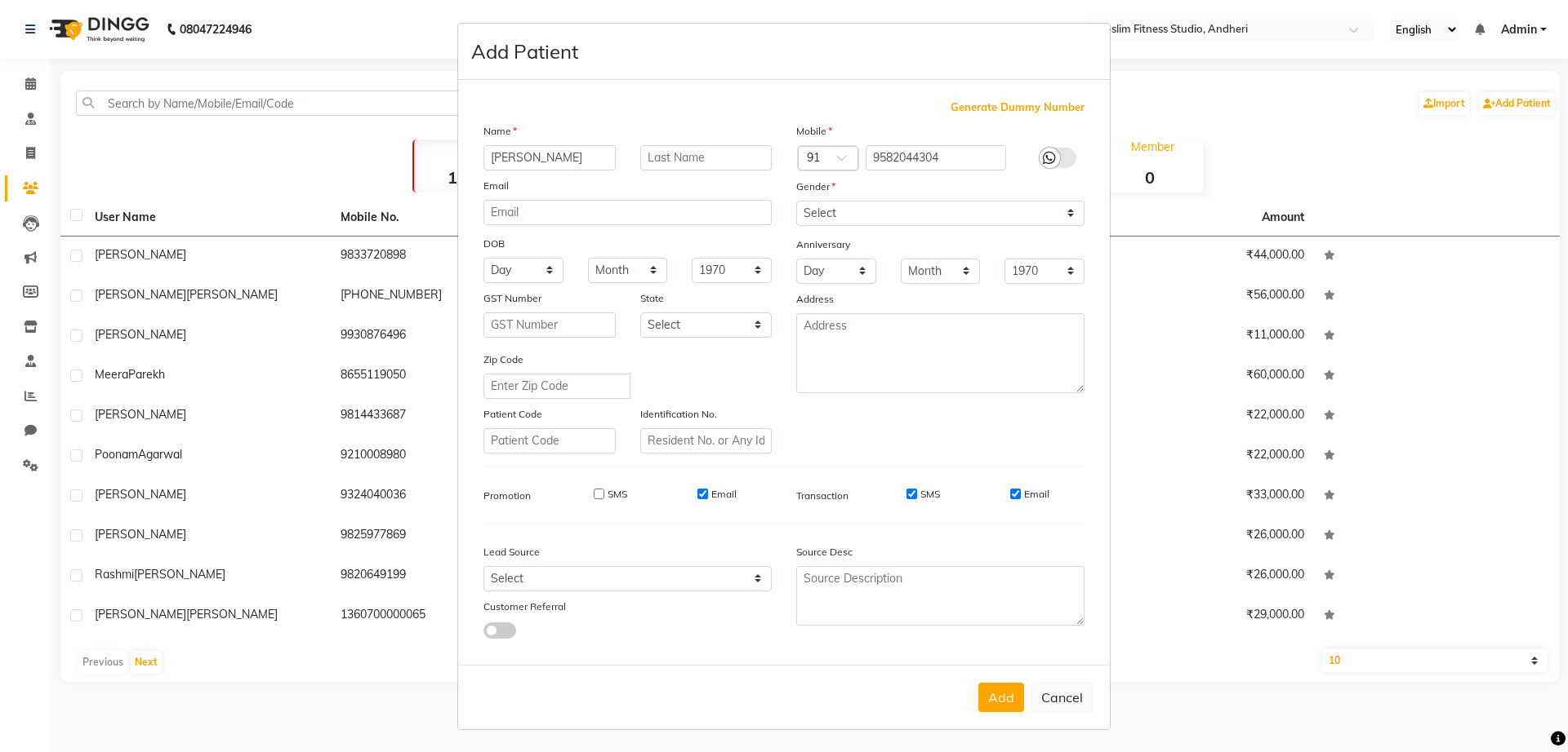
click at [697, 494] on input "Email" at bounding box center [702, 493] width 10 height 10
checkbox input "false"
click at [906, 493] on input "SMS" at bounding box center [911, 493] width 10 height 10
checkbox input "false"
click at [1010, 493] on input "Email" at bounding box center [1014, 493] width 10 height 10
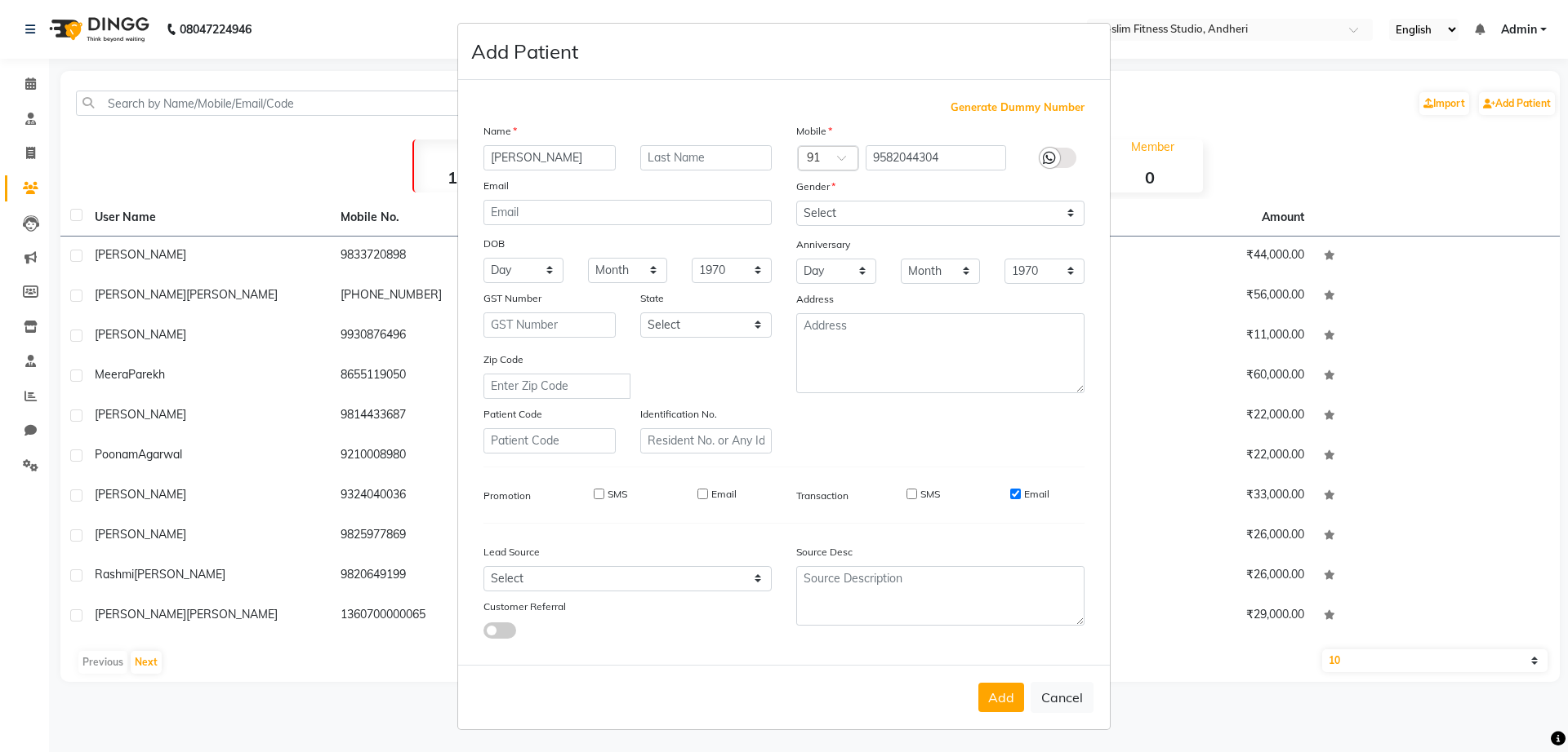
checkbox input "false"
click at [989, 702] on button "Add" at bounding box center [1001, 697] width 46 height 29
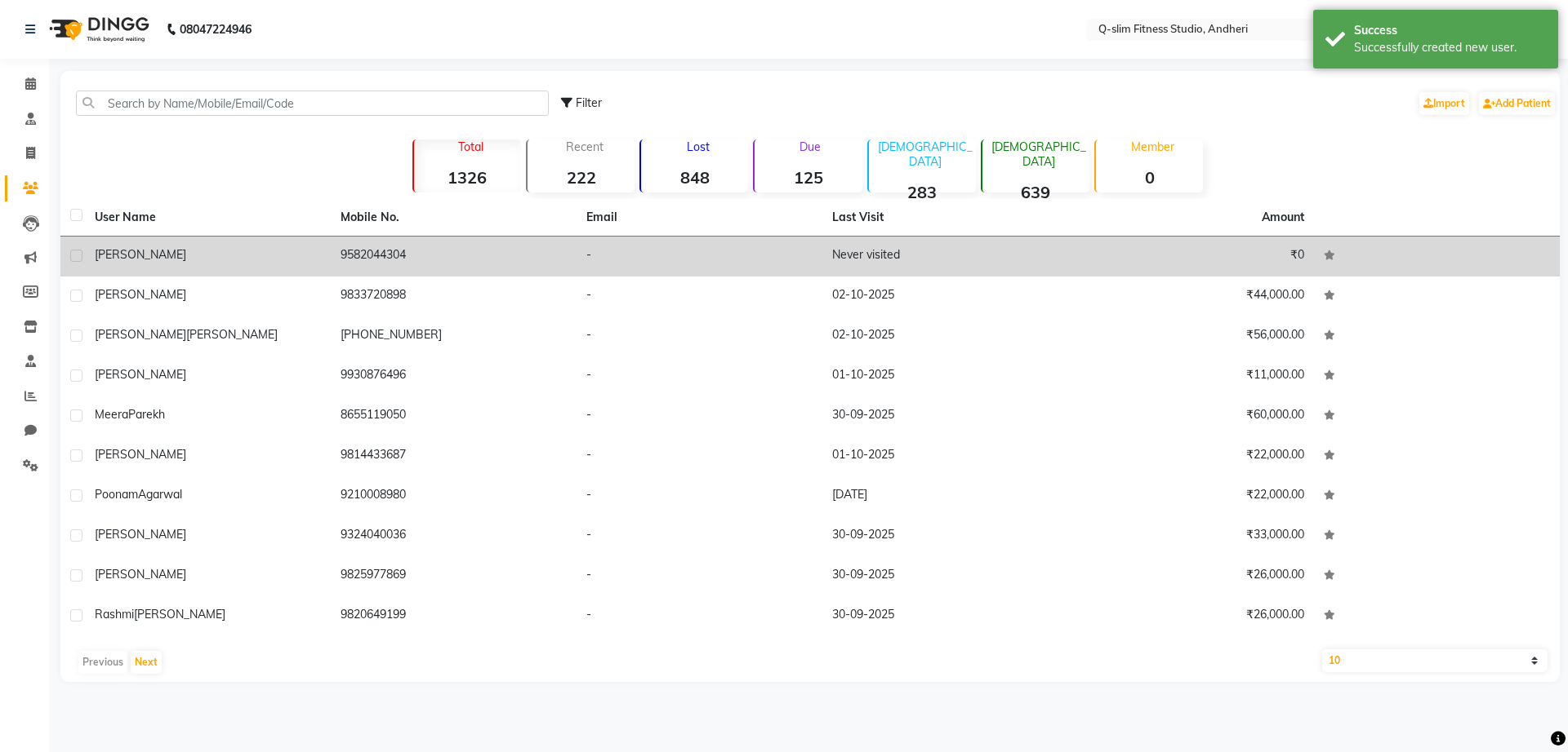
click at [375, 265] on td "9582044304" at bounding box center [453, 256] width 246 height 40
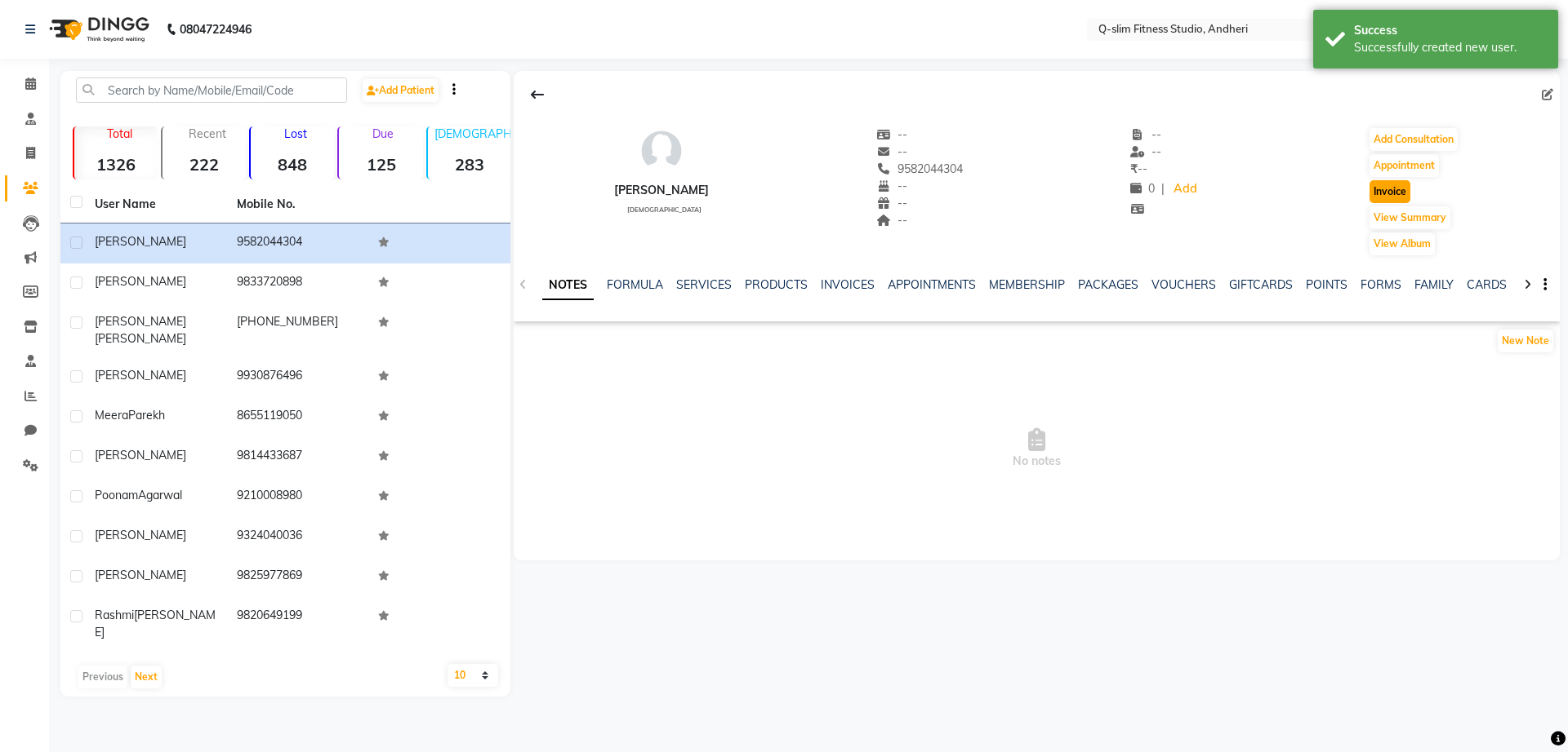
click at [1384, 194] on button "Invoice" at bounding box center [1389, 192] width 40 height 23
select select "service"
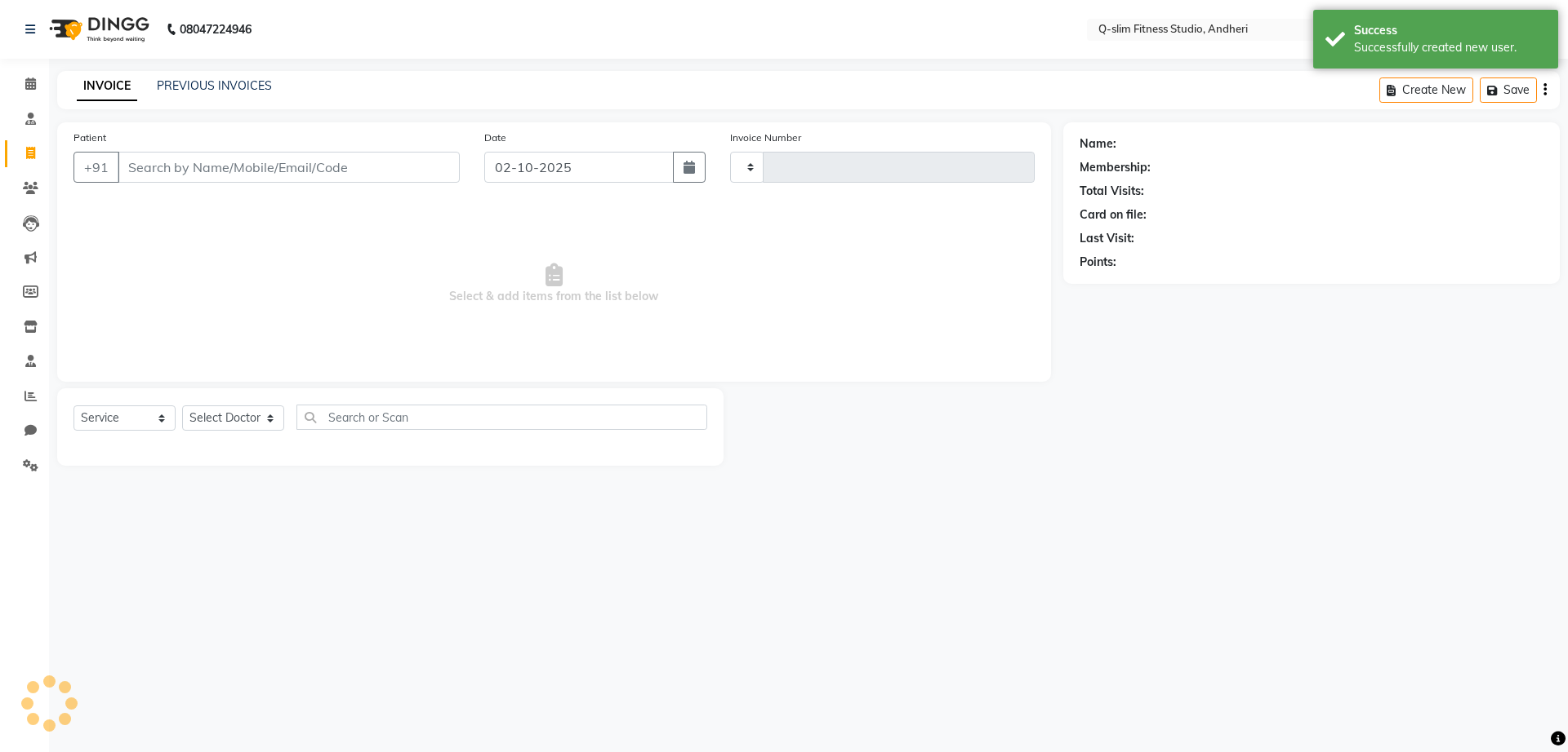
type input "1296"
select select "8143"
type input "9582044304"
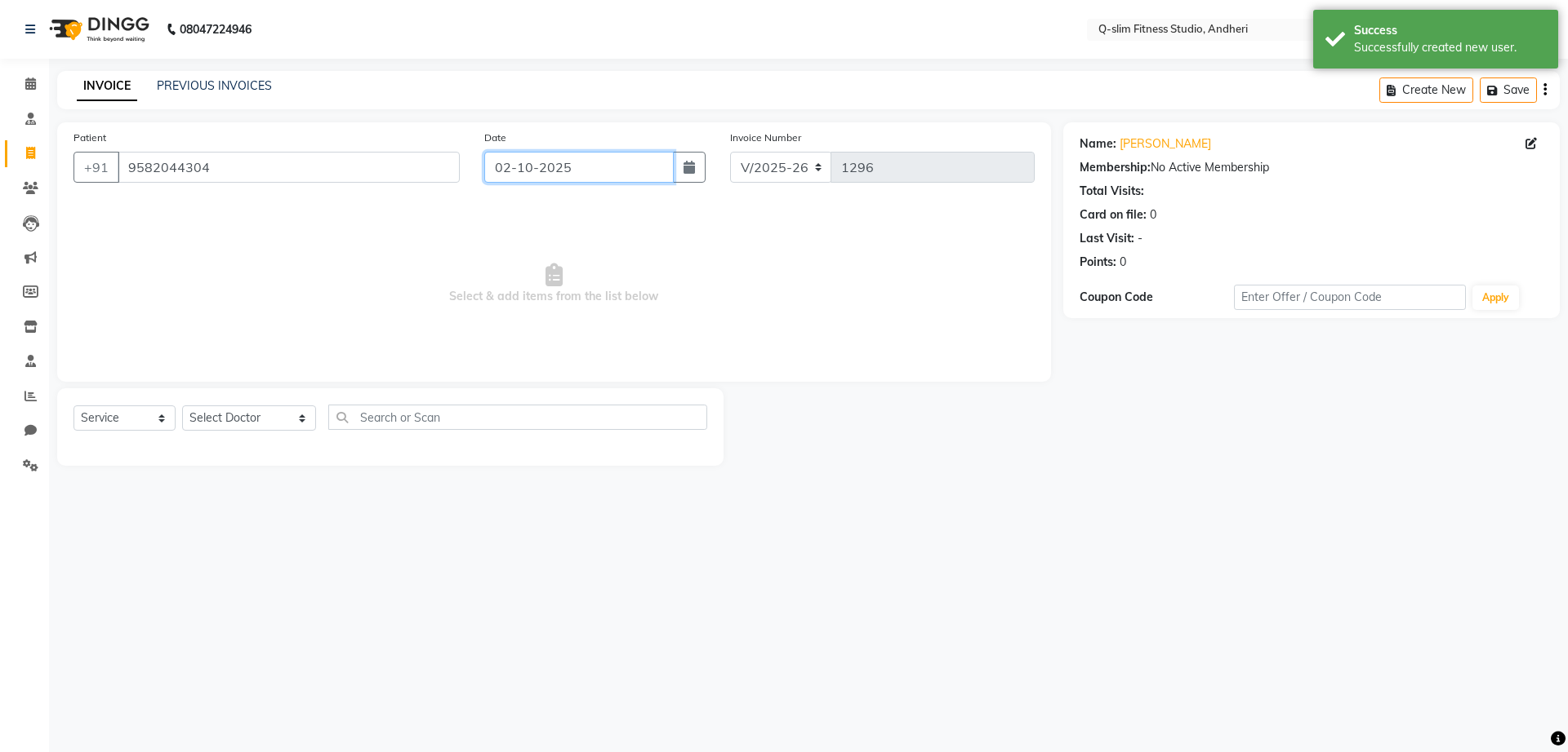
click at [524, 160] on input "02-10-2025" at bounding box center [579, 167] width 190 height 31
select select "10"
select select "2025"
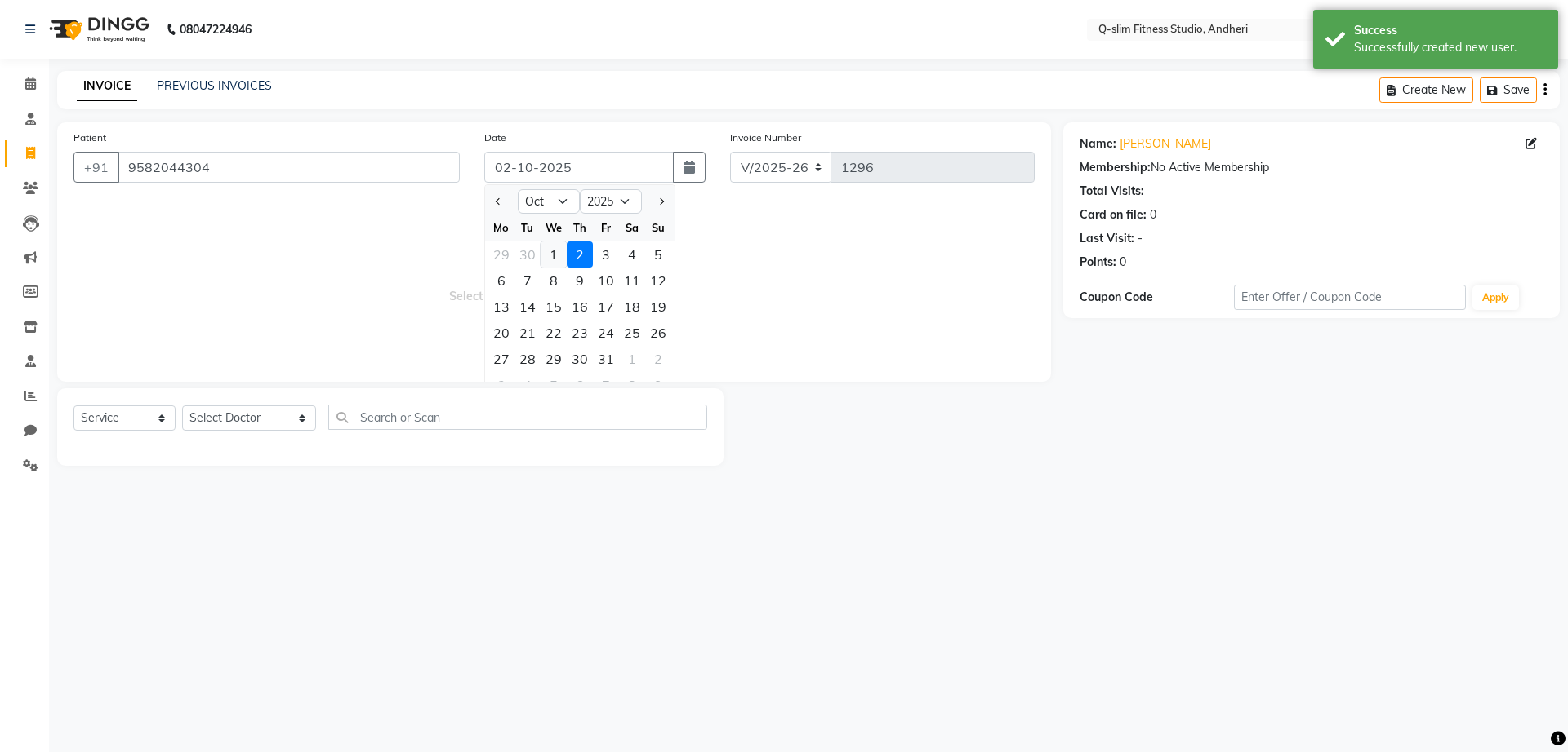
click at [554, 252] on div "1" at bounding box center [554, 255] width 26 height 26
type input "01-10-2025"
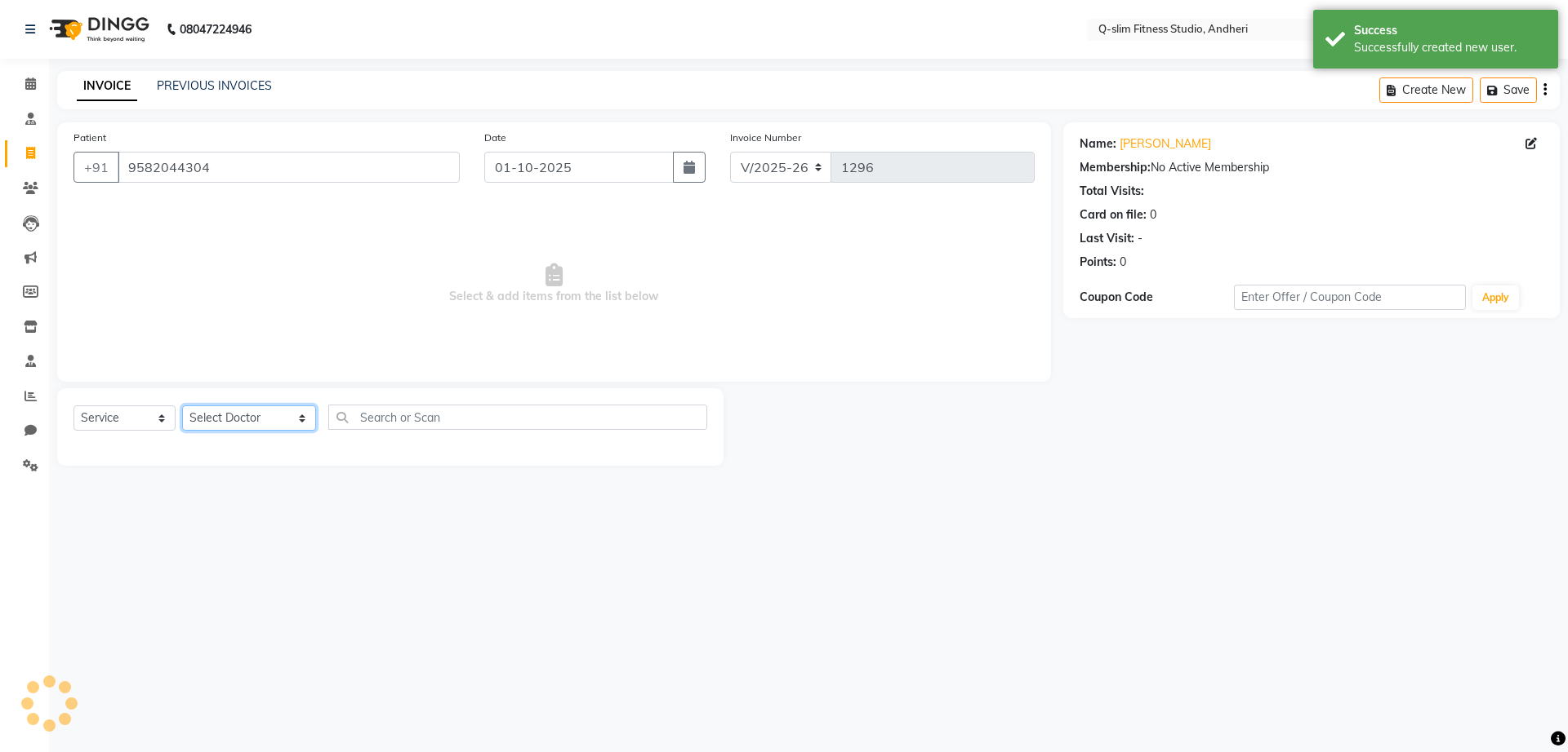
click at [245, 418] on select "Select Doctor Dr [PERSON_NAME] [PERSON_NAME] [PERSON_NAME] / [PERSON_NAME] Sess…" at bounding box center [249, 418] width 134 height 25
select select "76951"
click at [182, 406] on select "Select Doctor Dr [PERSON_NAME] [PERSON_NAME] [PERSON_NAME] / [PERSON_NAME] Sess…" at bounding box center [249, 418] width 134 height 25
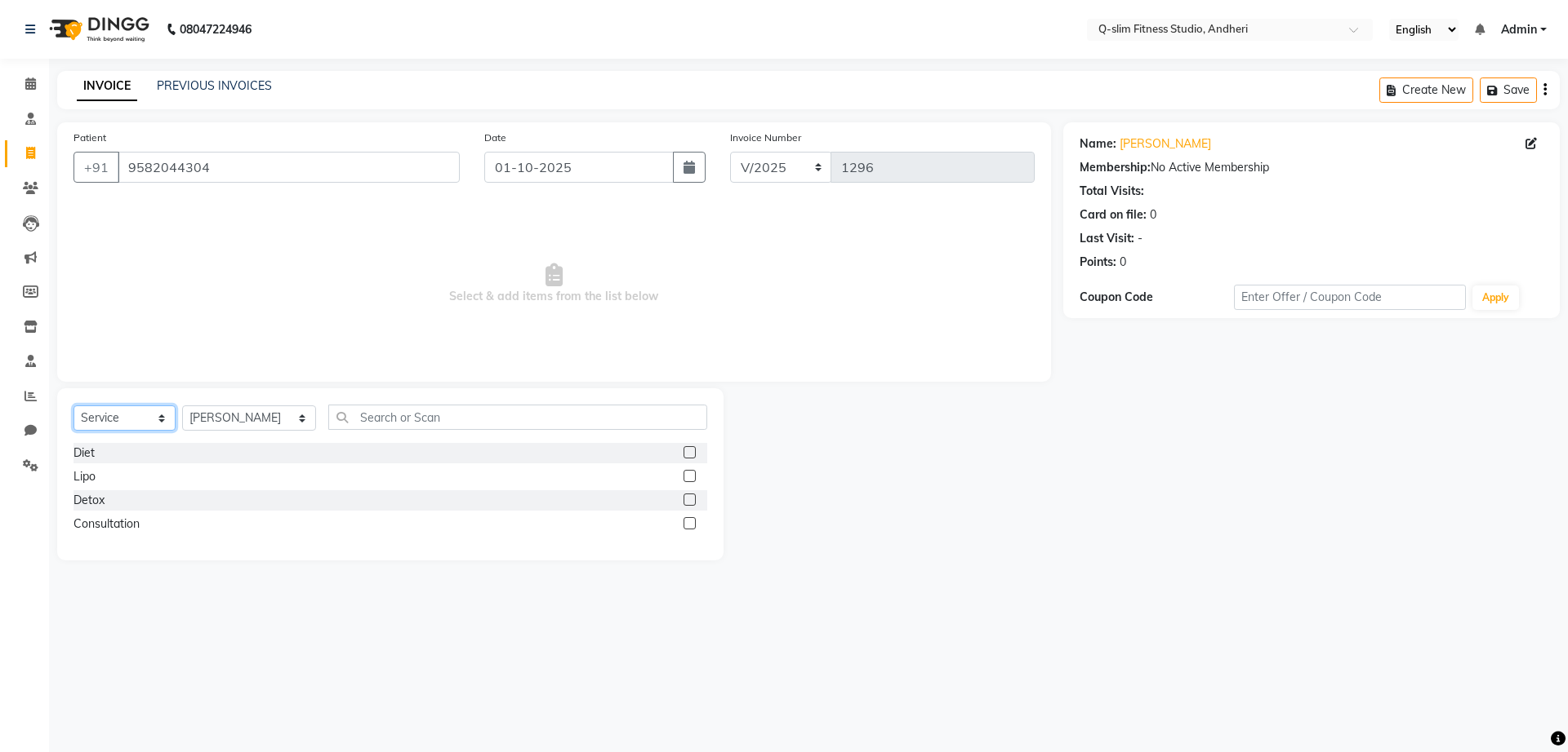
click at [130, 422] on select "Select Service Product Membership Package Voucher Prepaid Gift Card" at bounding box center [124, 418] width 102 height 25
select select "package"
click at [73, 406] on select "Select Service Product Membership Package Voucher Prepaid Gift Card" at bounding box center [124, 418] width 102 height 25
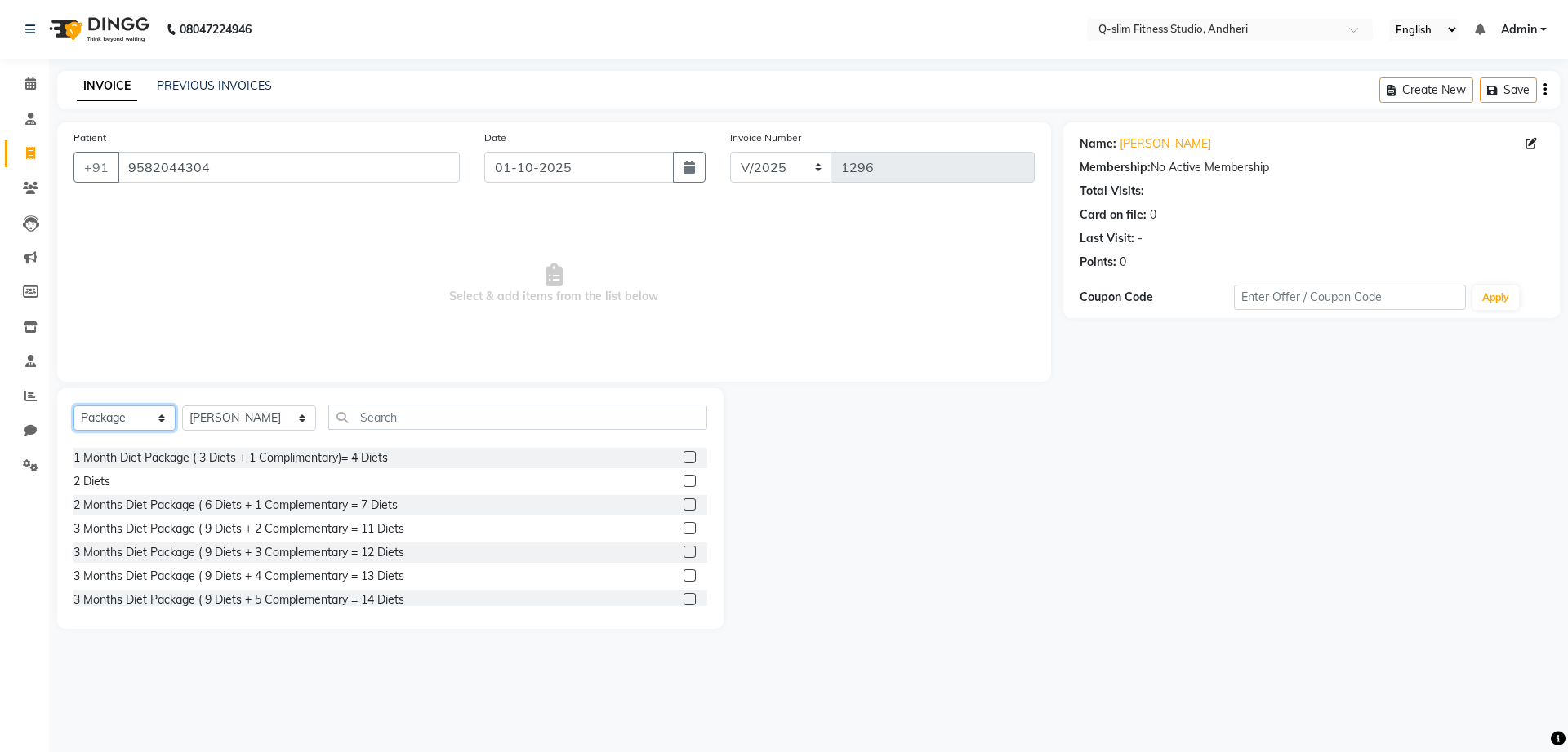
scroll to position [49, 0]
click at [684, 540] on label at bounding box center [689, 545] width 12 height 12
click at [684, 541] on input "checkbox" at bounding box center [688, 546] width 10 height 10
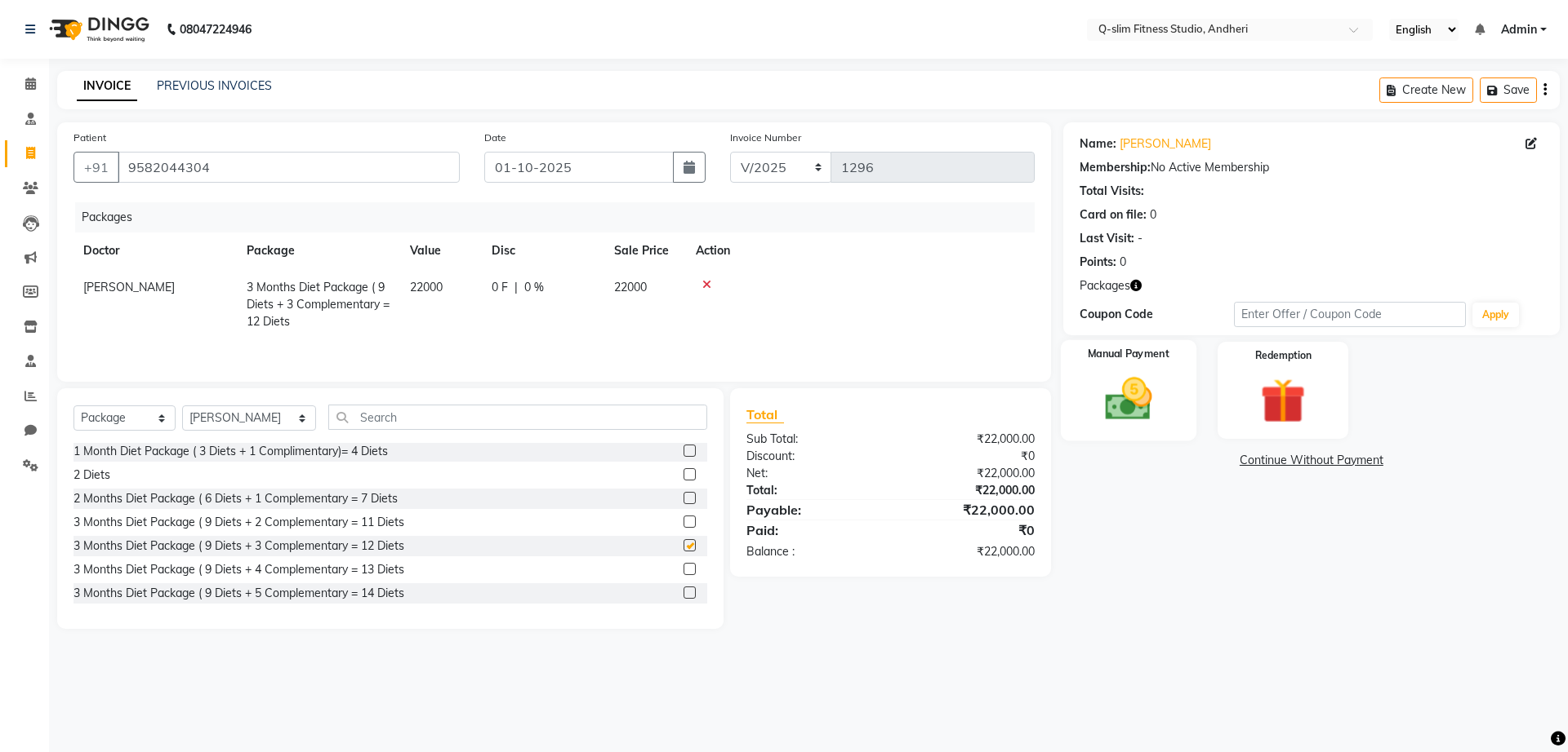
checkbox input "false"
click at [1185, 368] on div "Manual Payment" at bounding box center [1127, 391] width 136 height 101
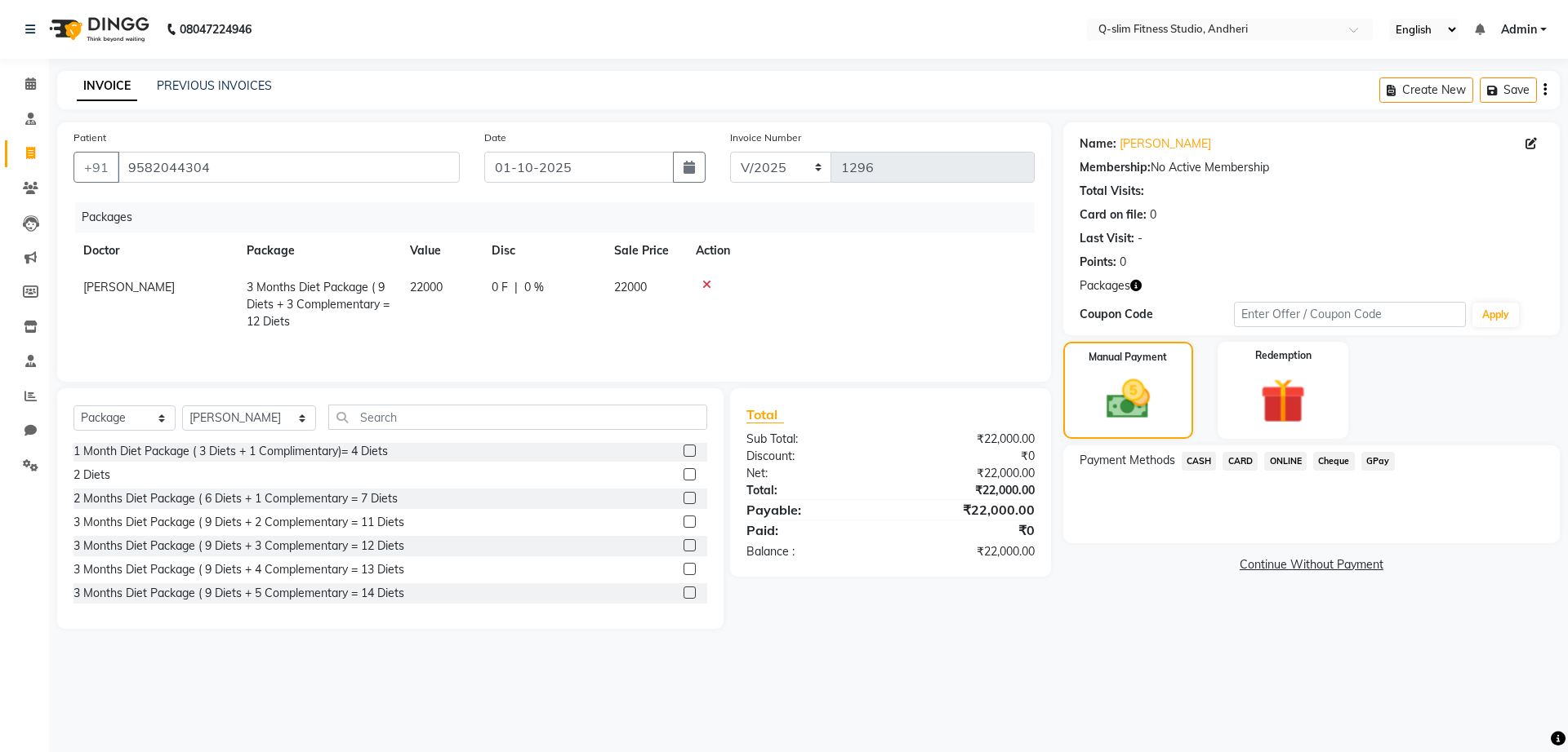
click at [1329, 465] on span "Cheque" at bounding box center [1334, 461] width 41 height 19
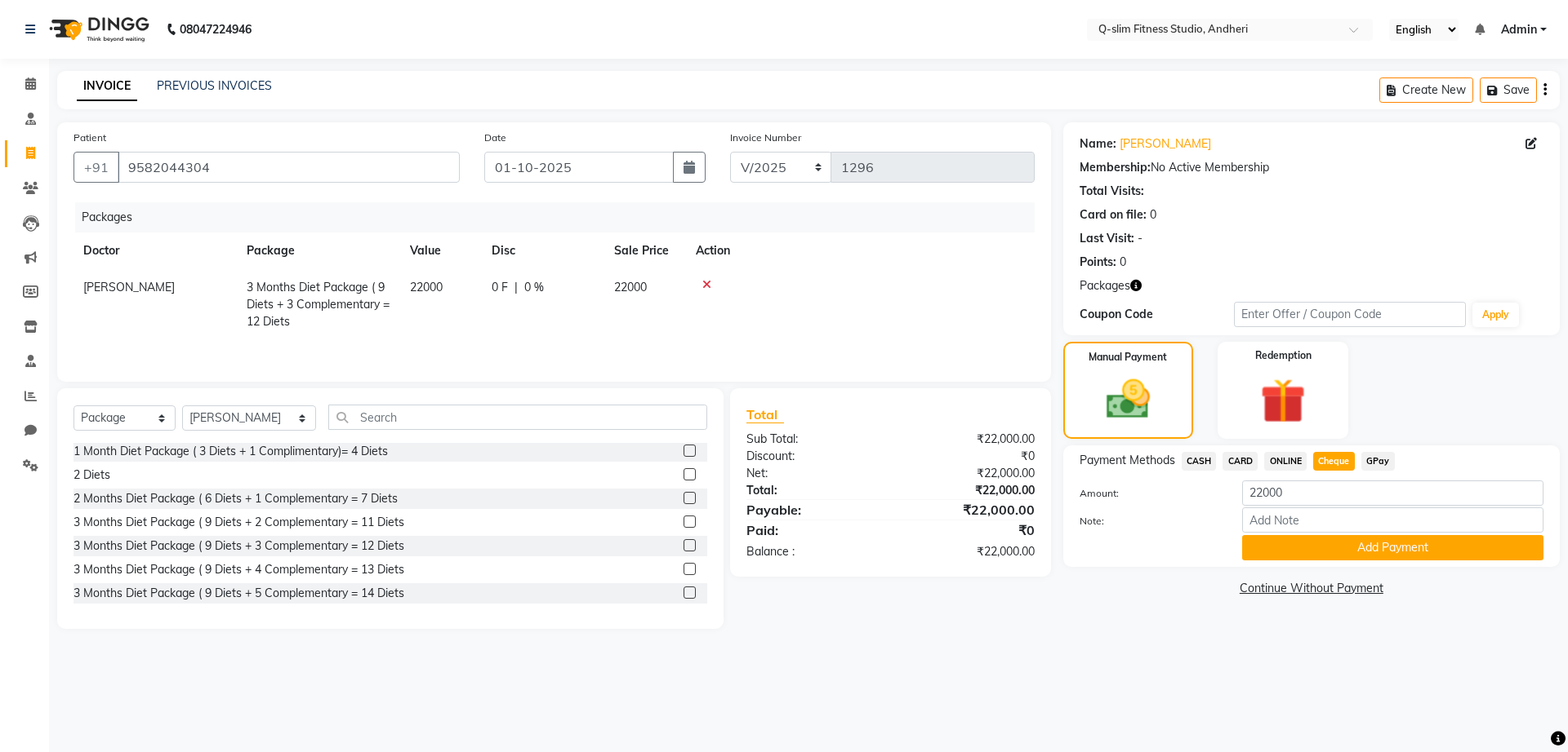
click at [1292, 561] on div "Payment Methods CASH CARD ONLINE Cheque GPay Amount: 22000 Note: Add Payment" at bounding box center [1311, 505] width 496 height 121
click at [1272, 555] on button "Add Payment" at bounding box center [1393, 548] width 301 height 25
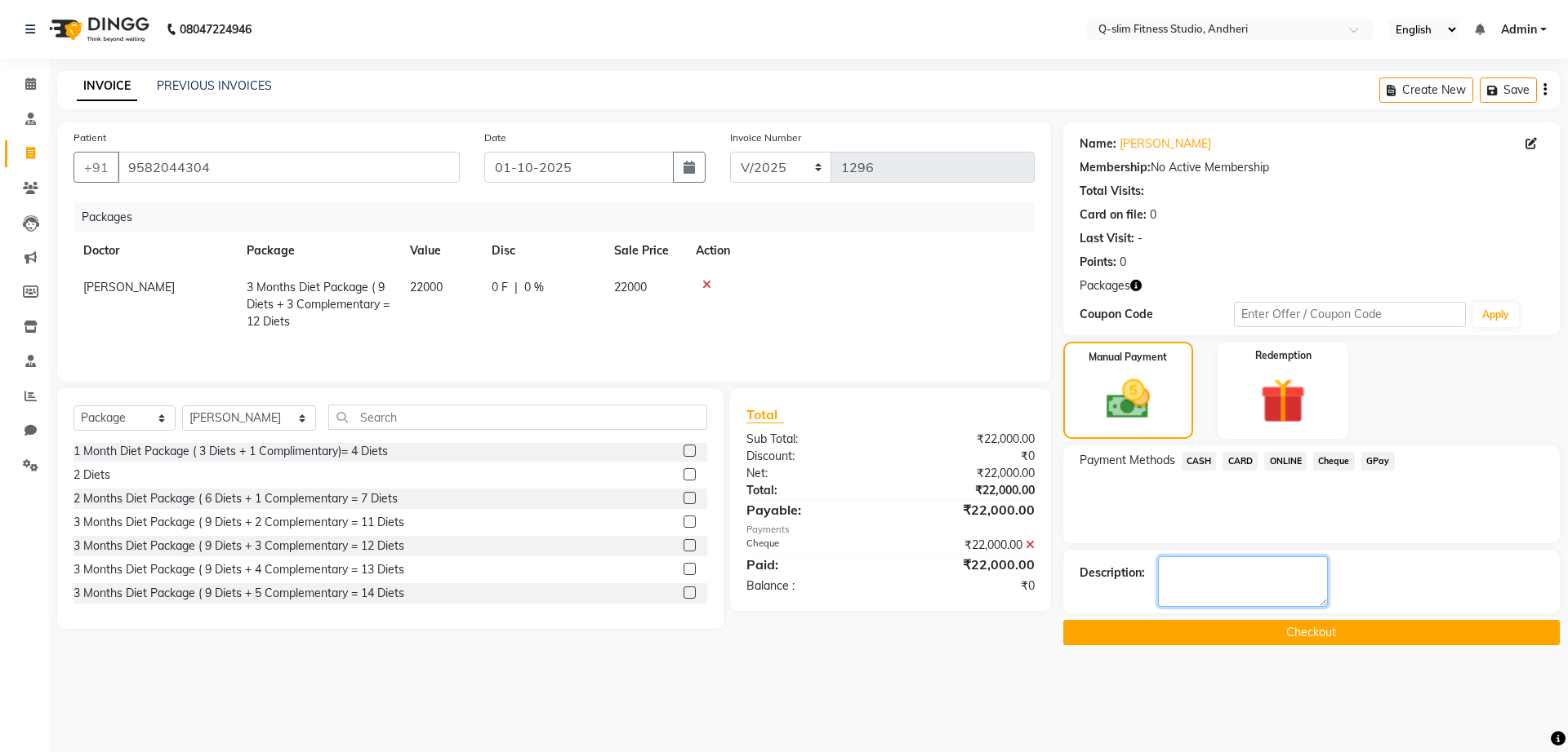
click at [1208, 581] on textarea at bounding box center [1242, 582] width 170 height 51
type textarea "[MEDICAL_DATA] Cleared"
click at [1212, 623] on button "Checkout" at bounding box center [1311, 632] width 496 height 25
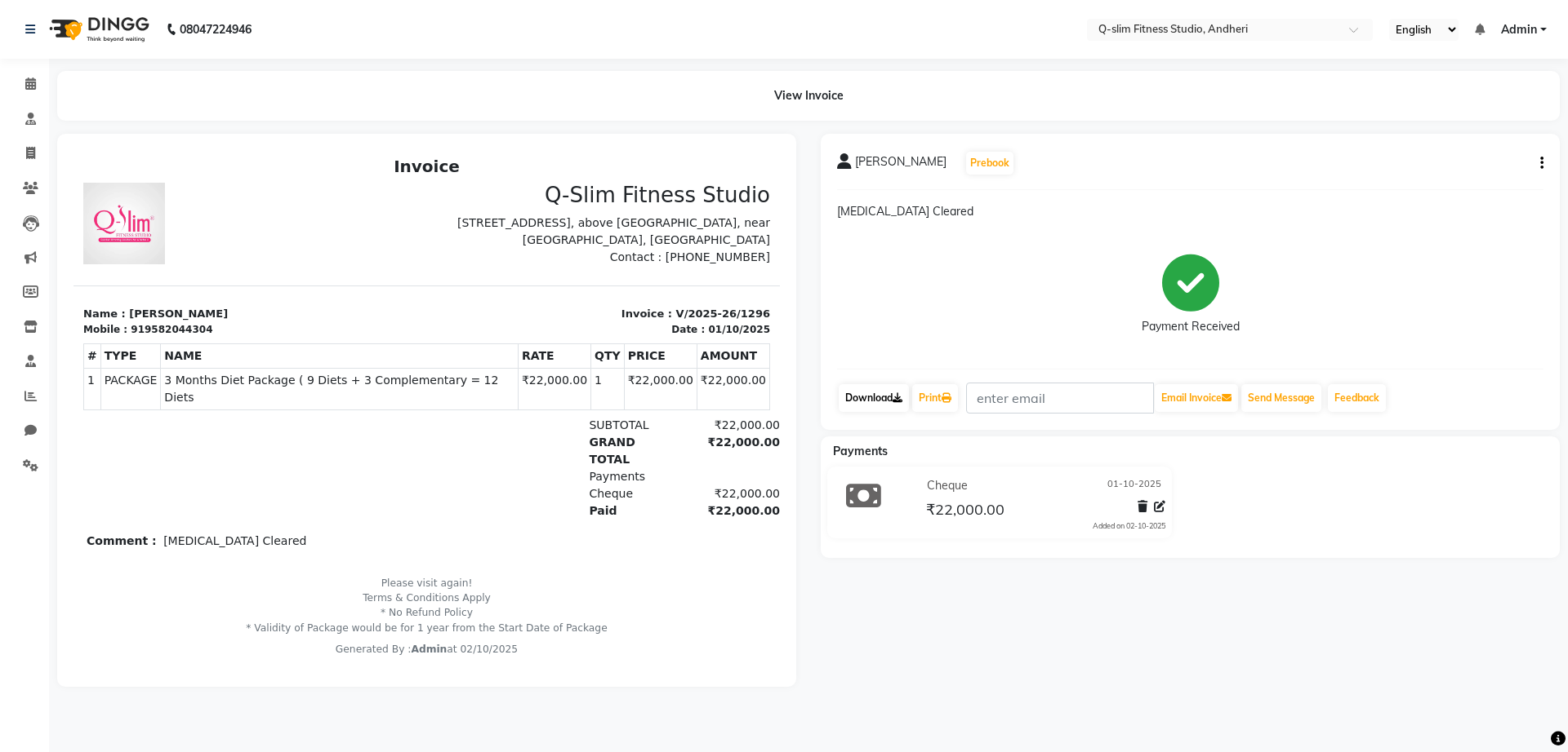
click at [858, 392] on link "Download" at bounding box center [873, 397] width 71 height 27
click at [1151, 506] on div at bounding box center [1148, 509] width 34 height 22
click at [1157, 503] on icon at bounding box center [1159, 506] width 11 height 11
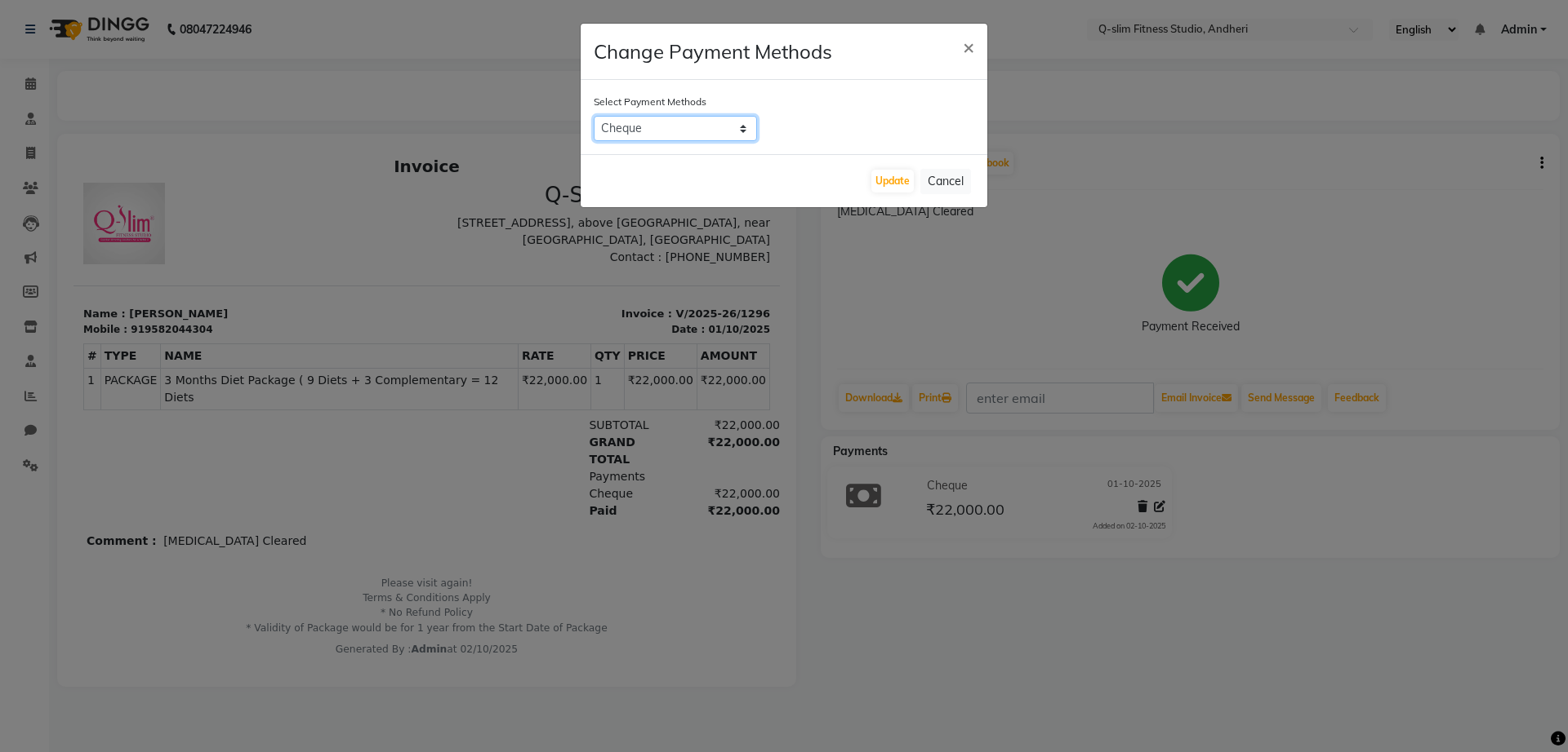
click at [725, 122] on select "CASH CARD ONLINE Cheque GPay" at bounding box center [674, 128] width 163 height 25
select select "5"
click at [593, 116] on select "CASH CARD ONLINE Cheque GPay" at bounding box center [674, 128] width 163 height 25
click at [900, 183] on button "Update" at bounding box center [892, 181] width 42 height 23
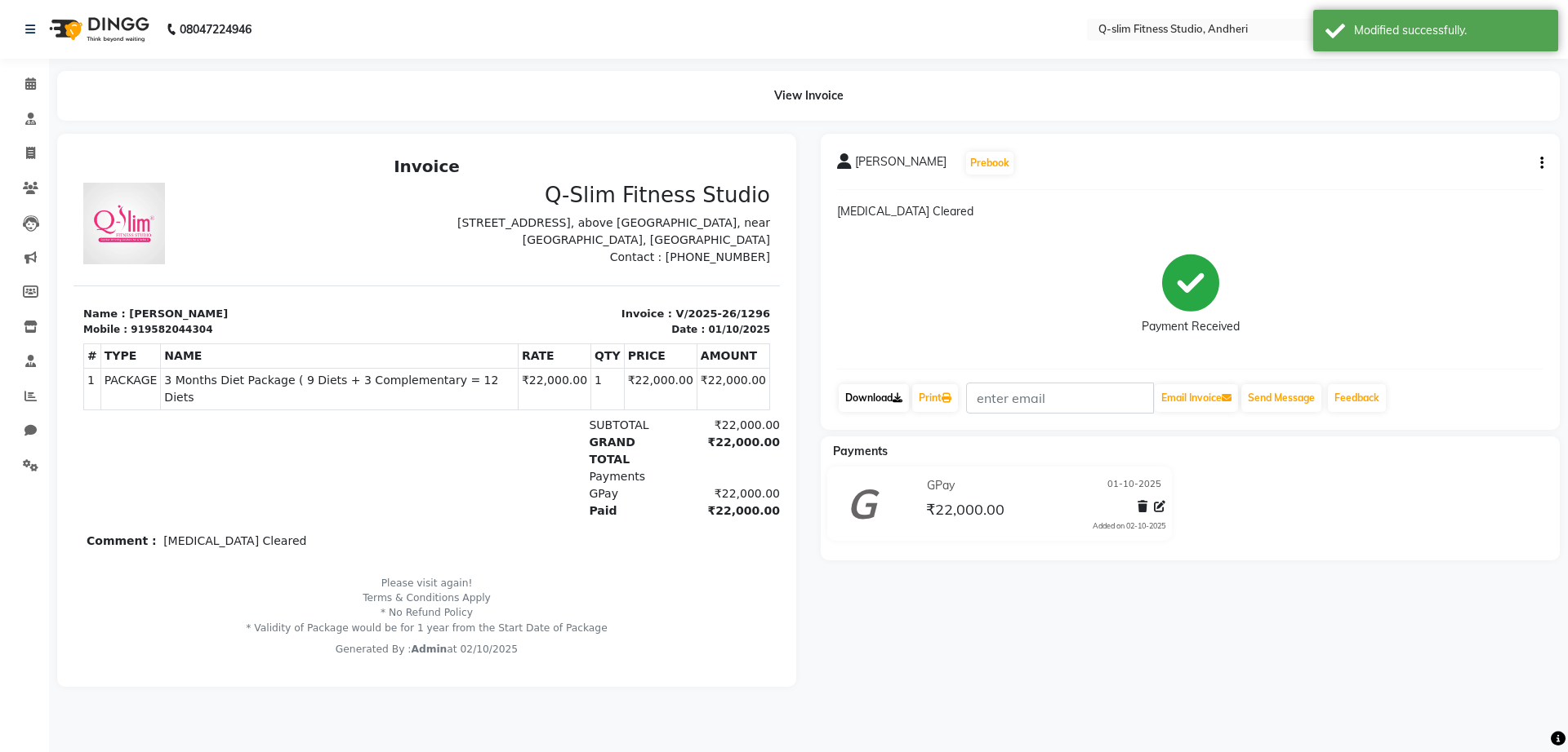
click at [872, 395] on link "Download" at bounding box center [873, 397] width 71 height 27
click at [879, 395] on link "Download" at bounding box center [873, 397] width 71 height 27
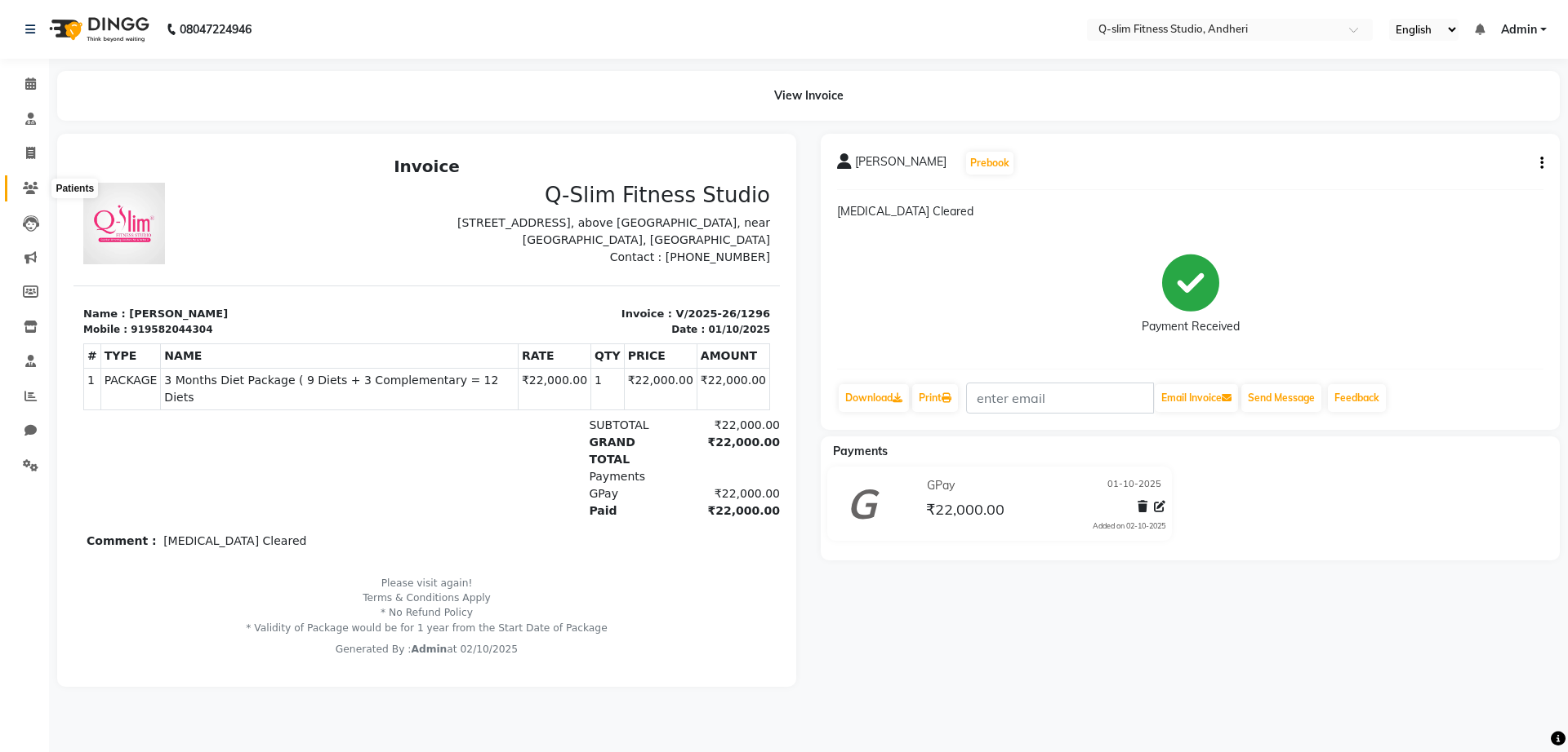
click at [25, 182] on icon at bounding box center [30, 187] width 15 height 12
